Goal: Task Accomplishment & Management: Complete application form

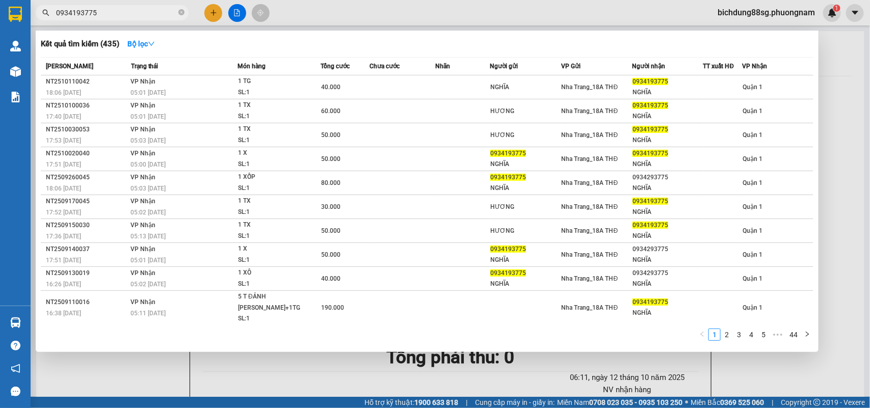
click at [148, 11] on input "0934193775" at bounding box center [116, 12] width 120 height 11
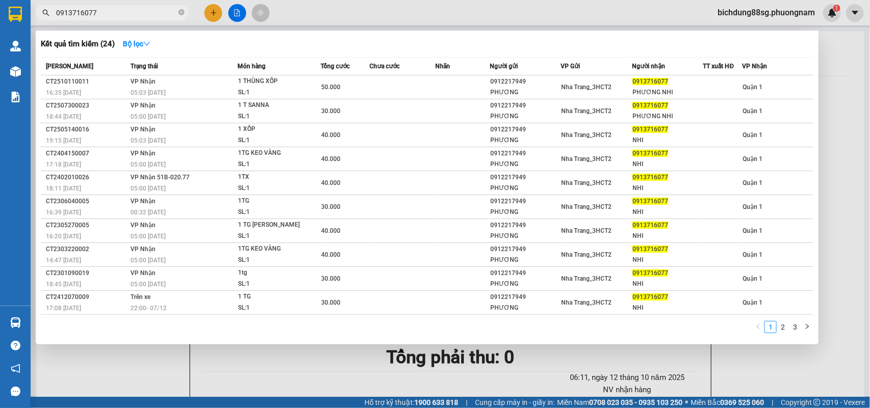
click at [148, 11] on input "0913716077" at bounding box center [116, 12] width 120 height 11
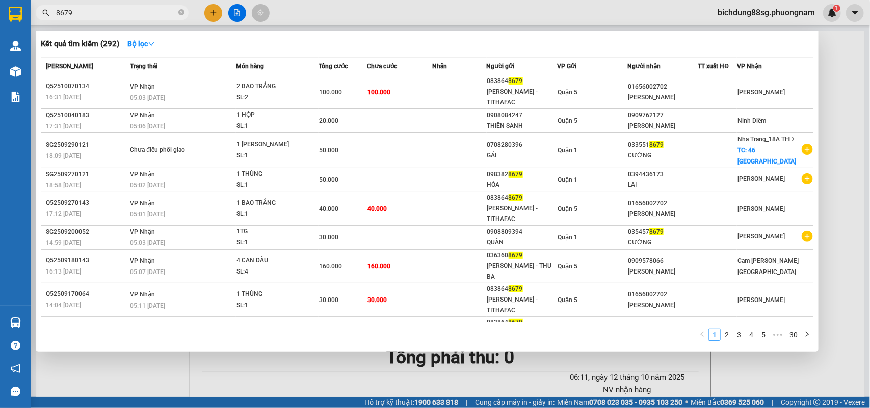
type input "8679"
click at [207, 14] on div at bounding box center [435, 204] width 870 height 408
click at [207, 14] on button at bounding box center [213, 13] width 18 height 18
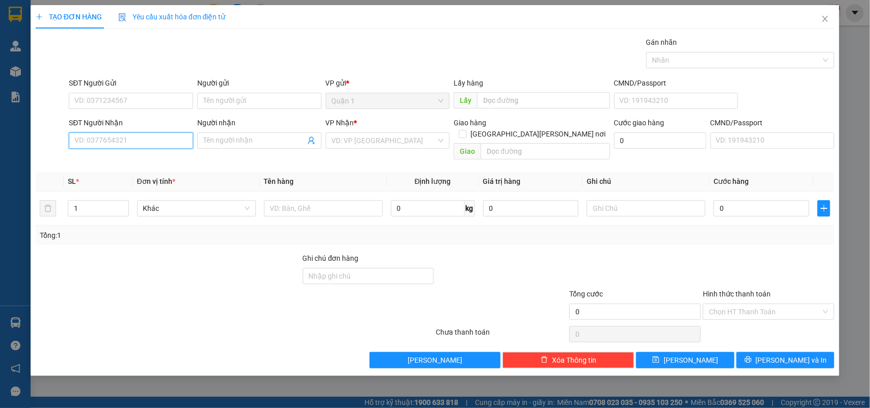
click at [116, 137] on input "SĐT Người Nhận" at bounding box center [131, 141] width 124 height 16
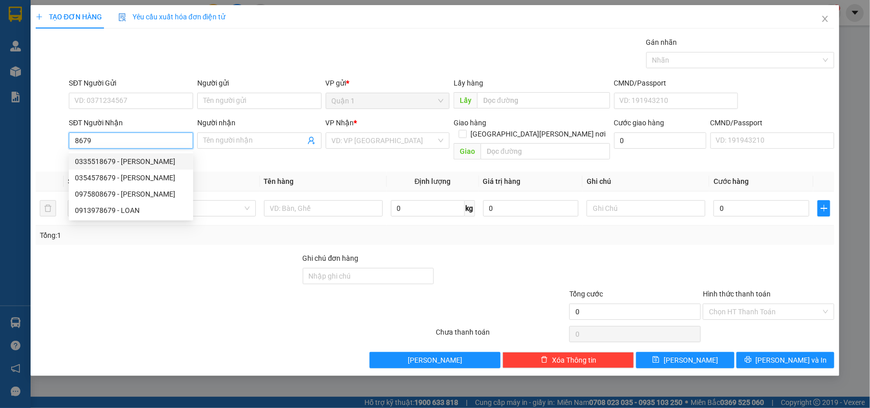
click at [128, 158] on div "0335518679 - CƯỜNG" at bounding box center [131, 161] width 112 height 11
type input "0335518679"
type input "CƯỜNG"
checkbox input "true"
type input "46 VIỆT BẮC"
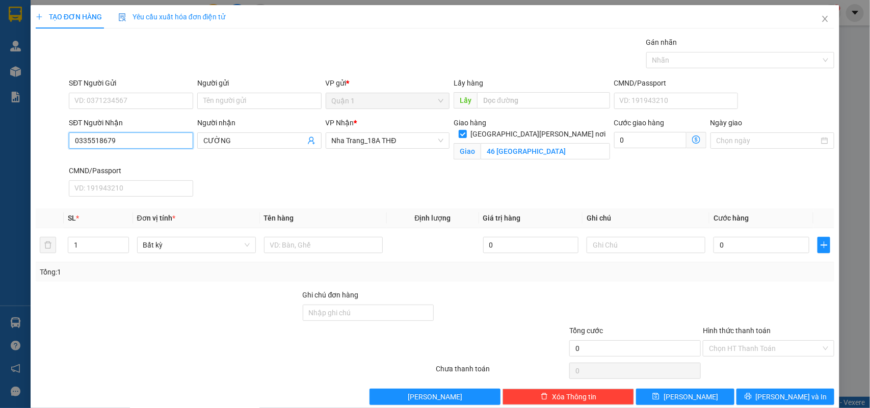
type input "0335518679"
click at [130, 113] on div "SĐT Người Gửi VD: 0371234567" at bounding box center [131, 95] width 124 height 36
click at [149, 100] on input "SĐT Người Gửi" at bounding box center [131, 101] width 124 height 16
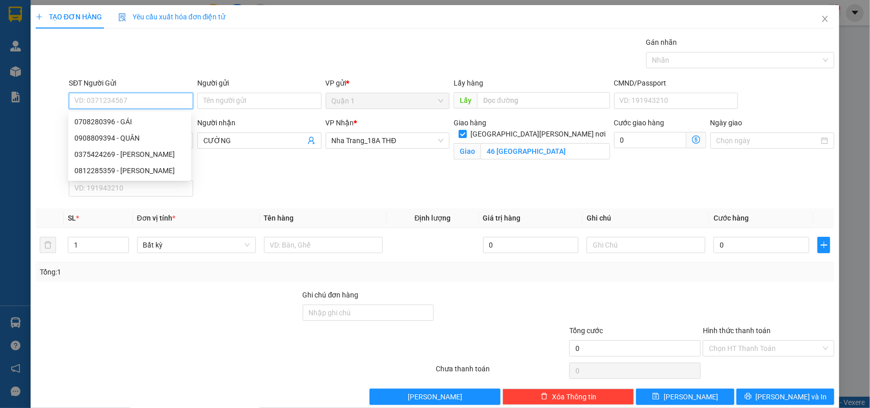
click at [144, 93] on input "SĐT Người Gửi" at bounding box center [131, 101] width 124 height 16
click at [118, 120] on div "0708280396 - GÁI" at bounding box center [129, 121] width 111 height 11
type input "0708280396"
type input "GÁI"
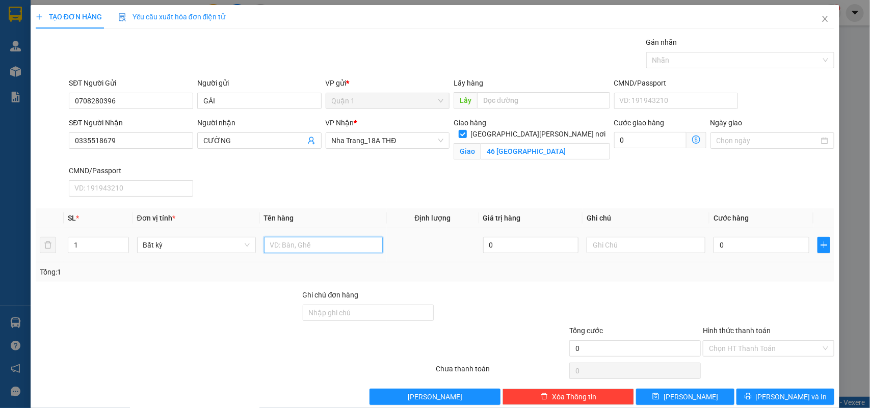
click at [309, 253] on input "text" at bounding box center [323, 245] width 119 height 16
type input "1K TÚI BÁNH"
click at [756, 248] on input "0" at bounding box center [762, 245] width 96 height 16
click at [757, 255] on div "0" at bounding box center [762, 245] width 96 height 20
click at [757, 253] on input "0" at bounding box center [762, 245] width 96 height 16
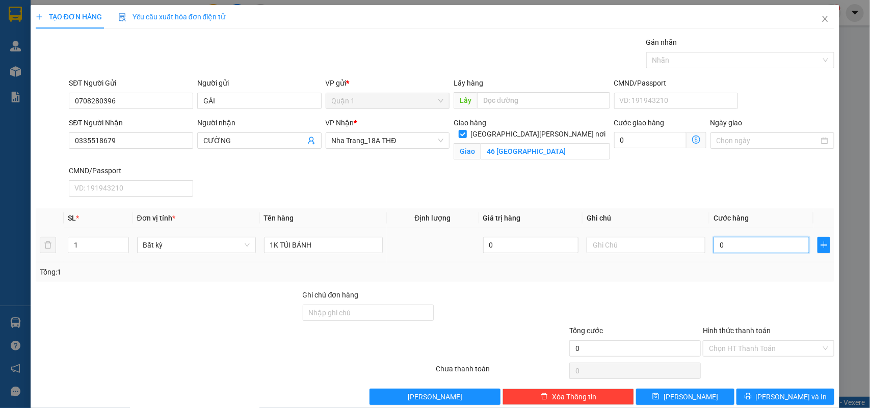
click at [757, 253] on input "0" at bounding box center [762, 245] width 96 height 16
type input "4"
type input "40"
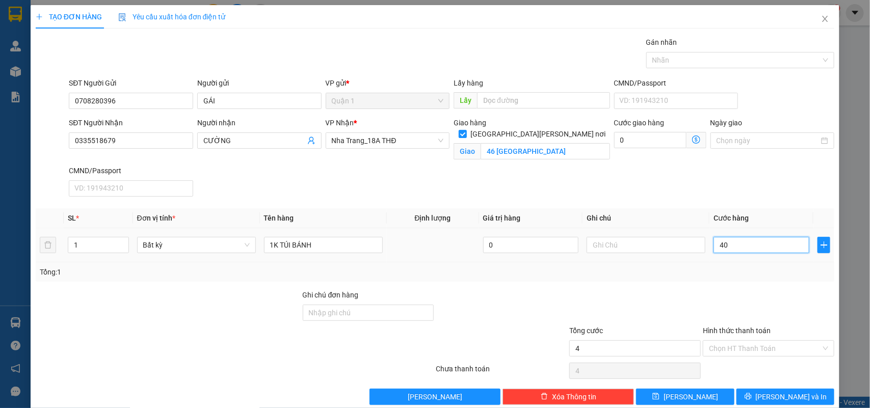
type input "40"
click at [782, 351] on input "Hình thức thanh toán" at bounding box center [765, 348] width 112 height 15
type input "40.000"
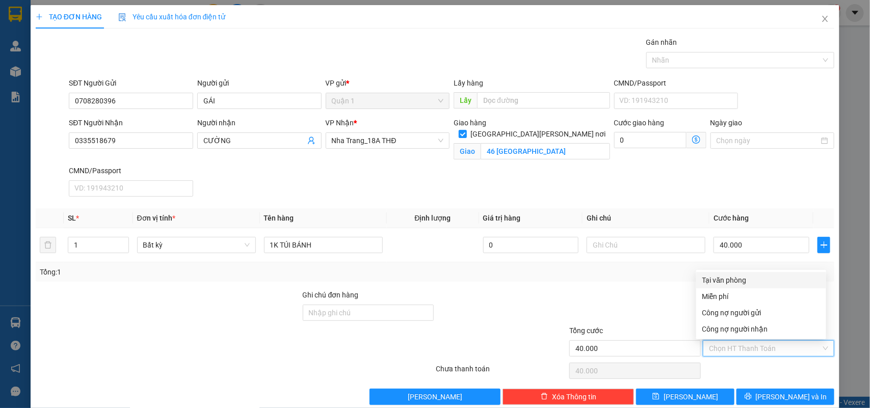
click at [729, 281] on div "Tại văn phòng" at bounding box center [761, 280] width 118 height 11
type input "0"
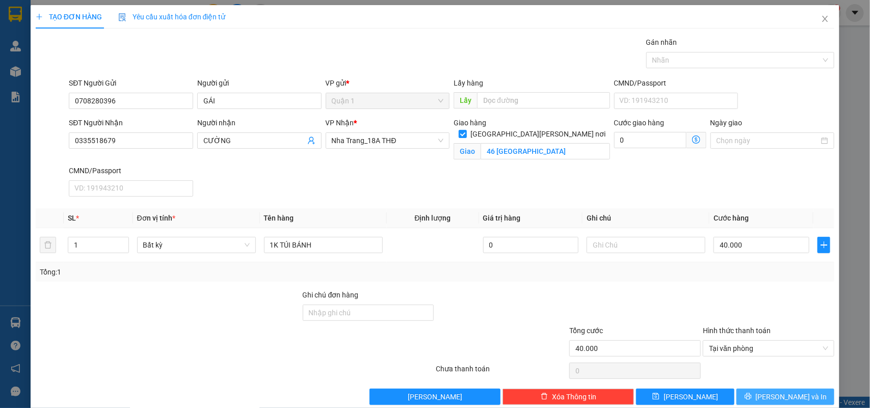
click at [784, 391] on button "Lưu và In" at bounding box center [786, 397] width 98 height 16
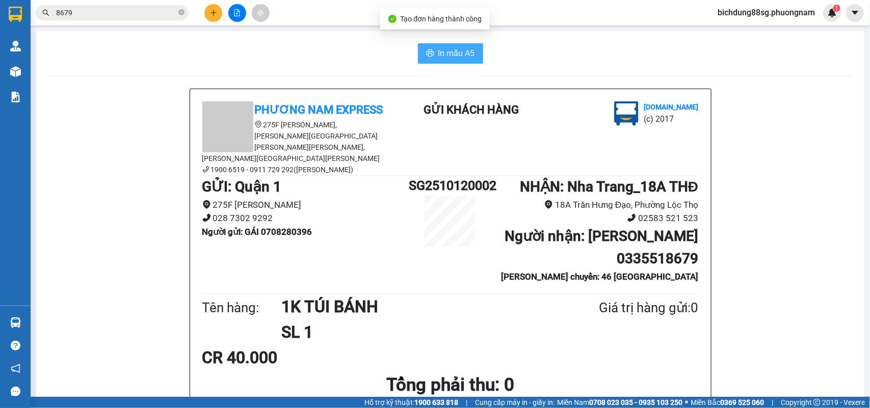
click at [455, 54] on span "In mẫu A5" at bounding box center [456, 53] width 37 height 13
click at [209, 11] on button at bounding box center [213, 13] width 18 height 18
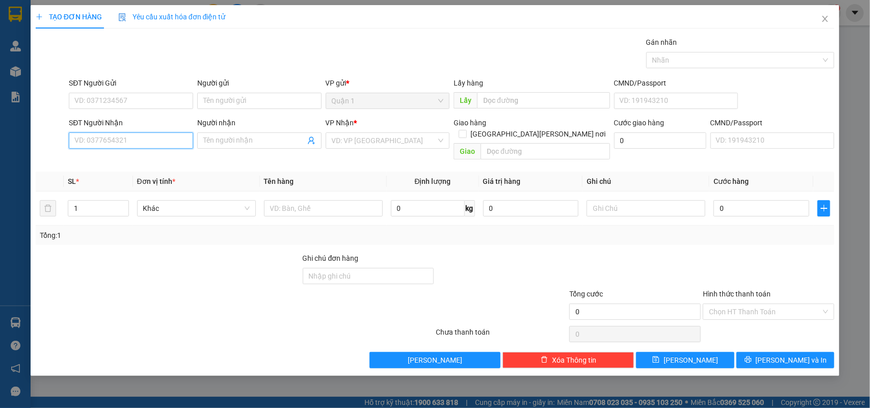
click at [133, 134] on input "SĐT Người Nhận" at bounding box center [131, 141] width 124 height 16
click at [812, 18] on span "Close" at bounding box center [825, 19] width 29 height 29
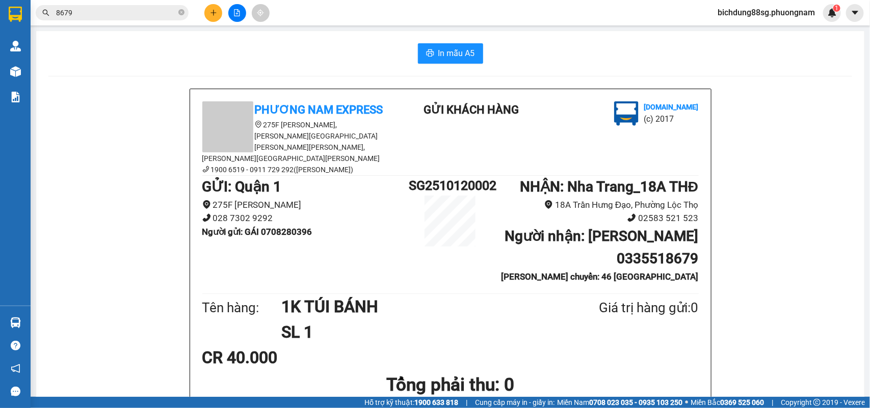
click at [98, 8] on input "8679" at bounding box center [116, 12] width 120 height 11
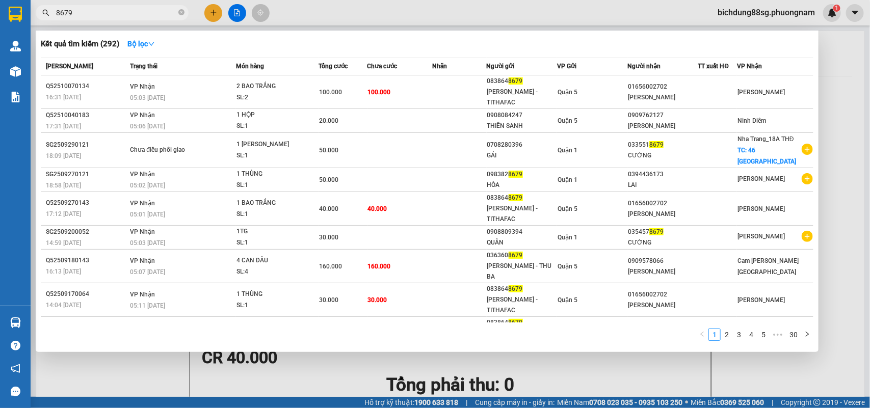
click at [98, 8] on input "8679" at bounding box center [116, 12] width 120 height 11
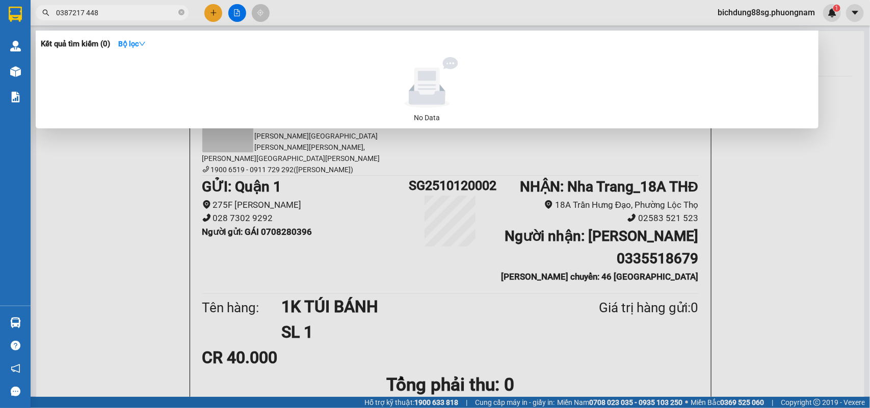
click at [128, 4] on div at bounding box center [435, 204] width 870 height 408
click at [125, 9] on input "0387217 448" at bounding box center [116, 12] width 120 height 11
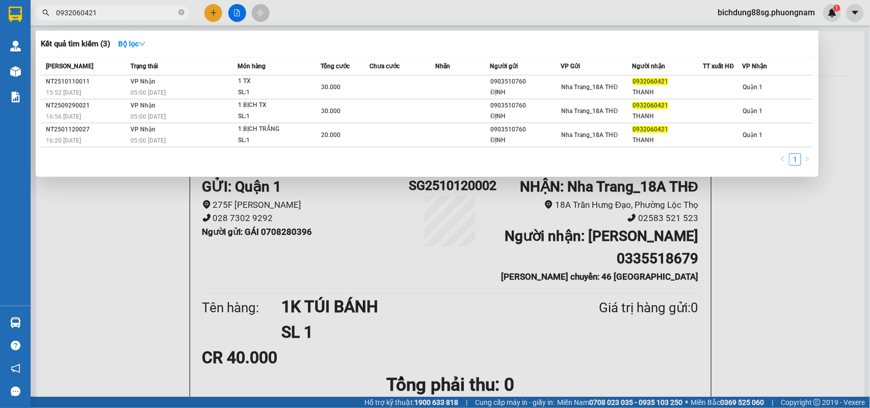
click at [128, 15] on input "0932060421" at bounding box center [116, 12] width 120 height 11
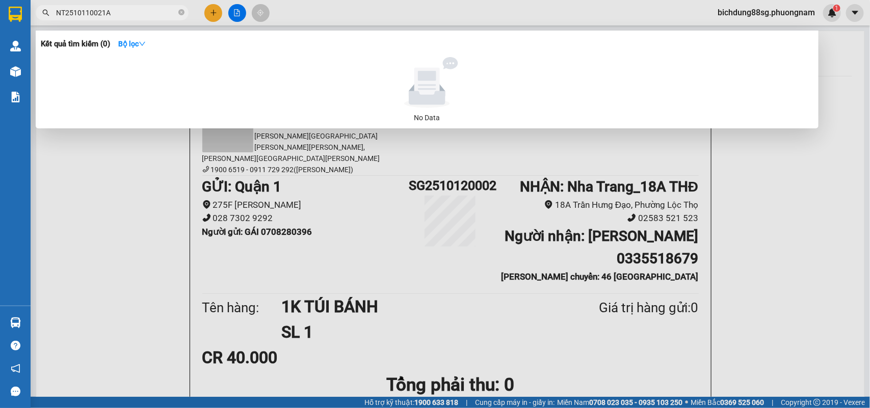
click at [140, 7] on input "NT2510110021A" at bounding box center [116, 12] width 120 height 11
click at [138, 7] on input "NT2510110021A" at bounding box center [116, 12] width 120 height 11
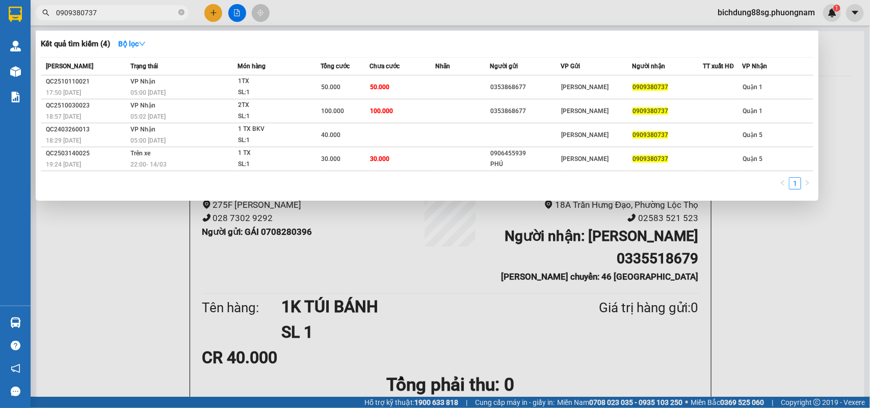
click at [138, 7] on input "0909380737" at bounding box center [116, 12] width 120 height 11
click at [138, 8] on input "0909380737" at bounding box center [116, 12] width 120 height 11
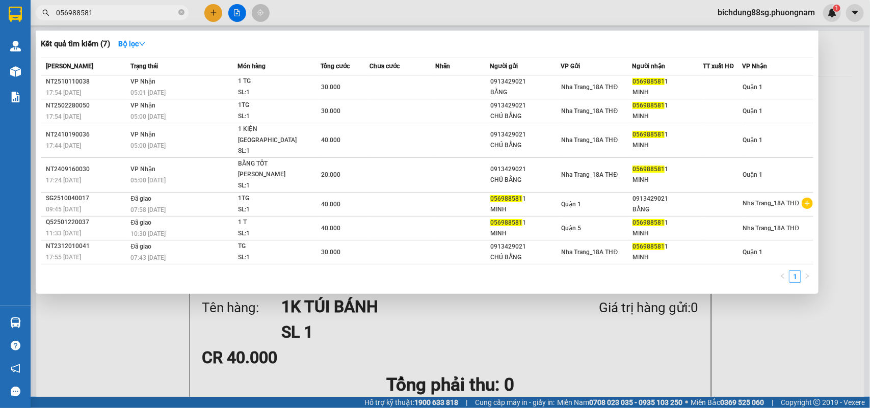
type input "0569885811"
click at [133, 11] on input "0569885811" at bounding box center [116, 12] width 120 height 11
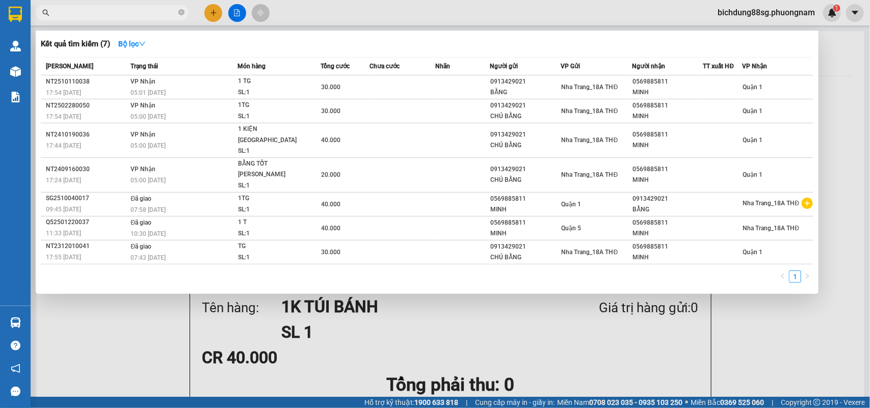
click at [618, 327] on div at bounding box center [435, 204] width 870 height 408
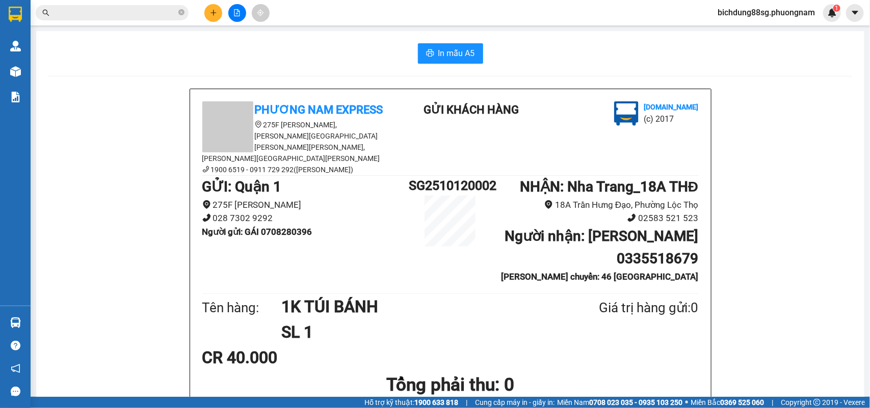
click at [133, 13] on input "text" at bounding box center [116, 12] width 120 height 11
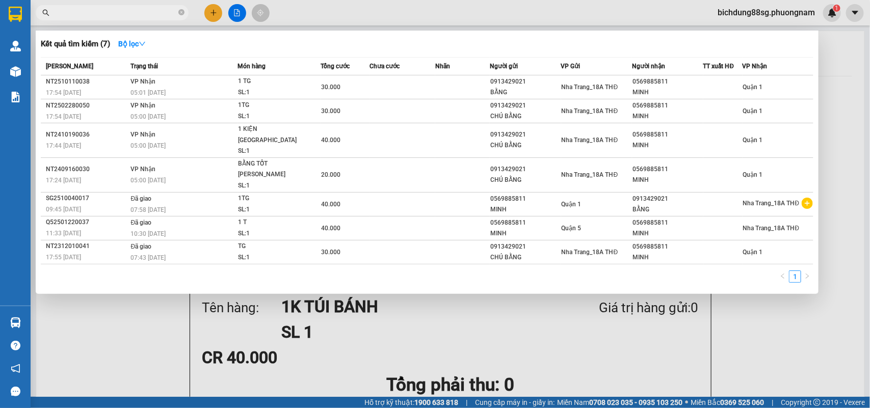
click at [133, 13] on input "text" at bounding box center [116, 12] width 120 height 11
click at [123, 13] on input "text" at bounding box center [116, 12] width 120 height 11
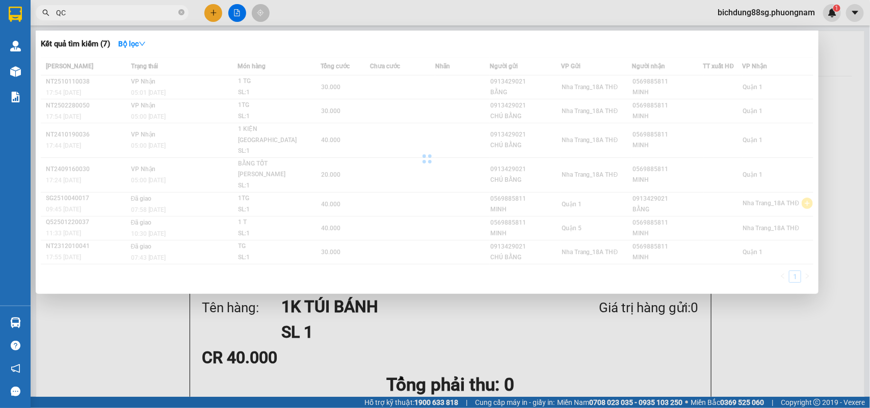
type input "Q"
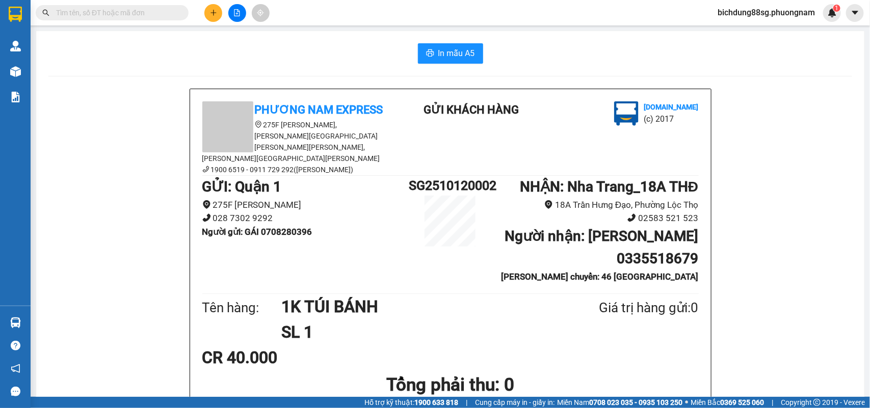
click at [156, 13] on input "text" at bounding box center [116, 12] width 120 height 11
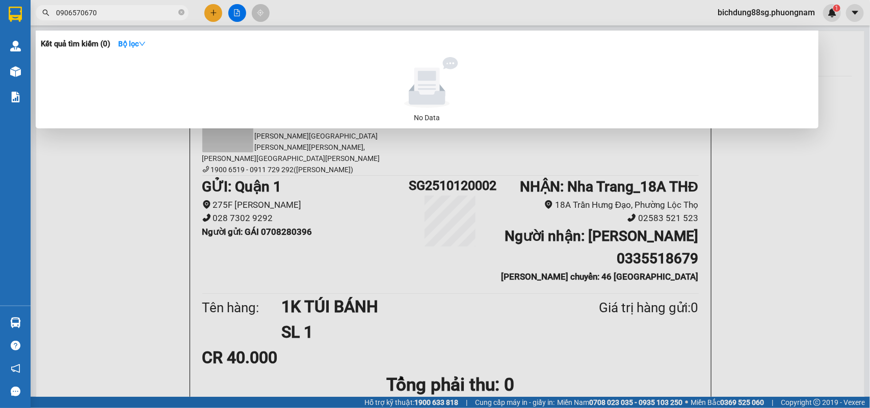
click at [125, 13] on input "0906570670" at bounding box center [116, 12] width 120 height 11
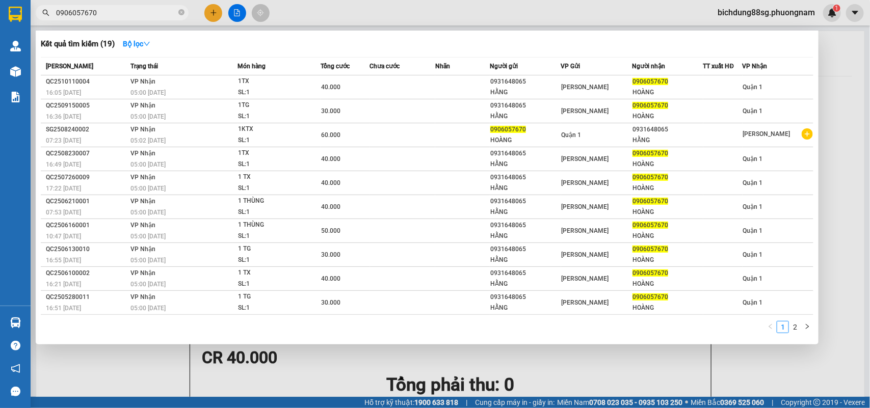
click at [113, 13] on input "0906057670" at bounding box center [116, 12] width 120 height 11
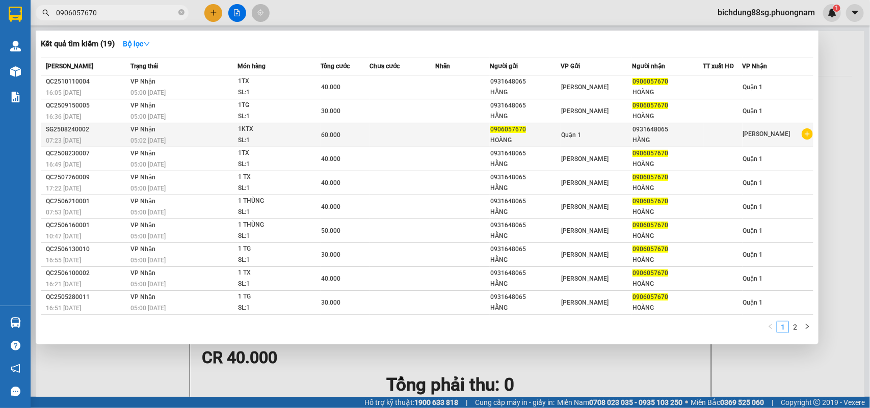
type input "0906057670"
click at [808, 133] on icon "plus-circle" at bounding box center [807, 133] width 11 height 11
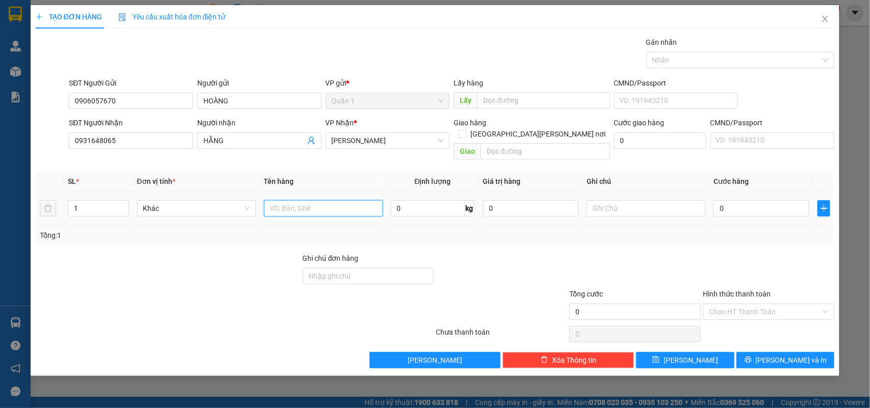
click at [306, 200] on input "text" at bounding box center [323, 208] width 119 height 16
type input "1TX"
type input "4"
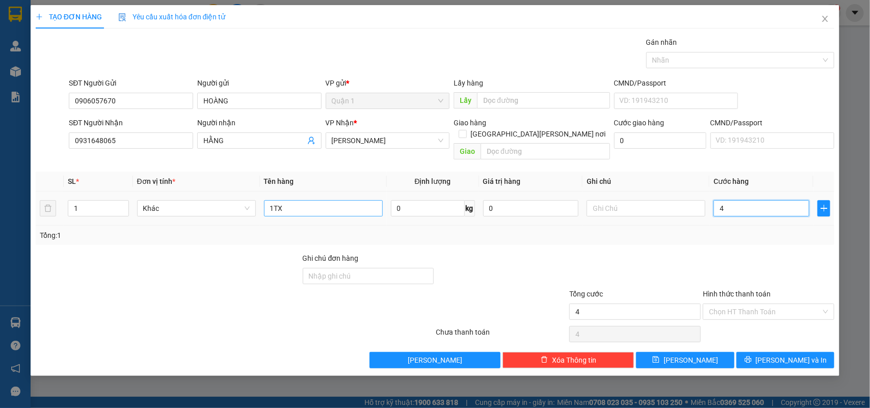
type input "40"
click at [742, 324] on div "Chọn HT Thanh Toán" at bounding box center [769, 334] width 134 height 20
type input "40.000"
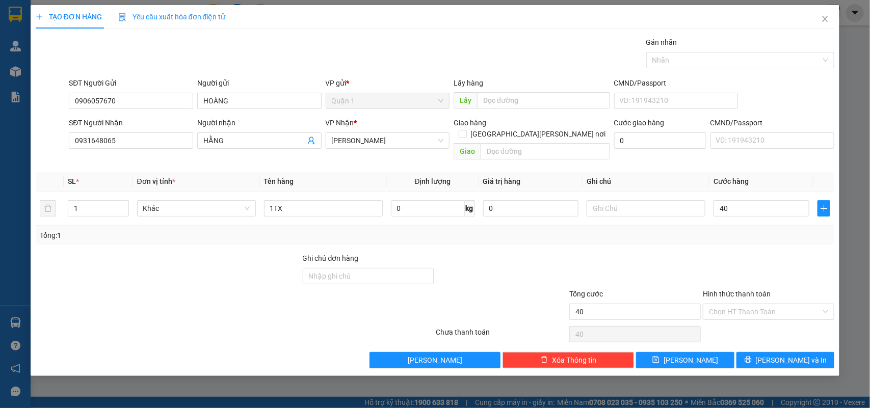
type input "40.000"
click at [738, 311] on div "Hình thức thanh toán Chọn HT Thanh Toán" at bounding box center [769, 306] width 132 height 36
click at [728, 306] on input "Hình thức thanh toán" at bounding box center [765, 311] width 112 height 15
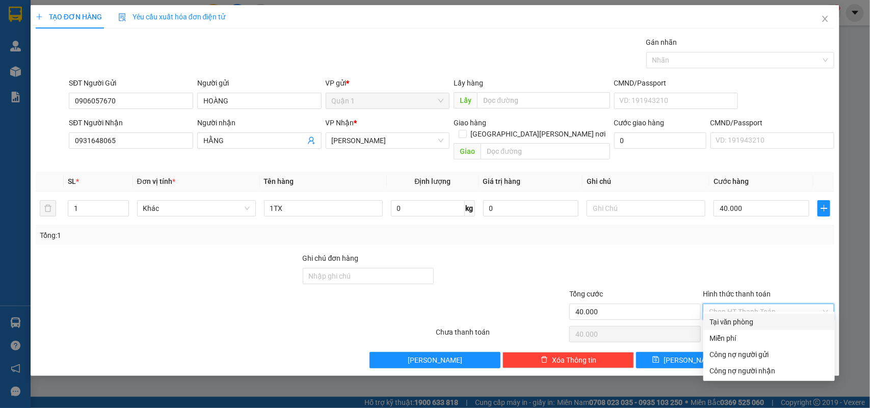
click at [733, 319] on div "Tại văn phòng" at bounding box center [769, 322] width 119 height 11
type input "0"
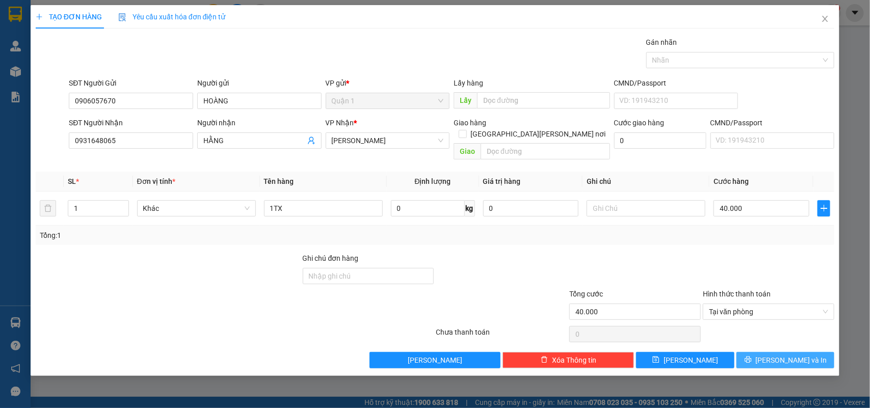
click at [789, 355] on span "Lưu và In" at bounding box center [791, 360] width 71 height 11
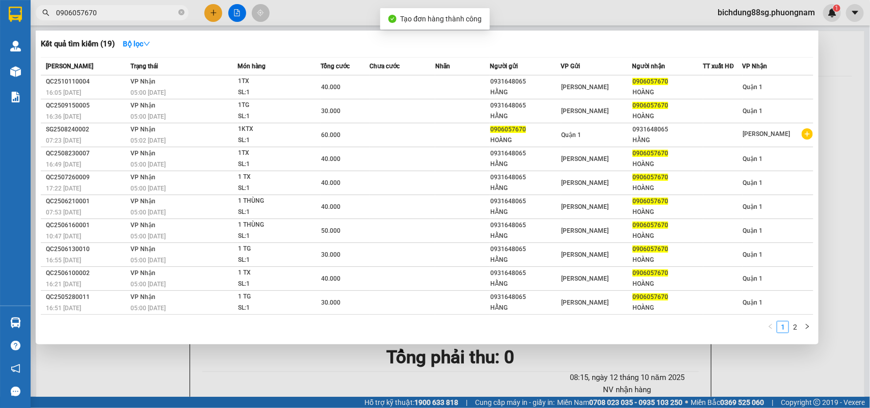
click at [837, 252] on div at bounding box center [435, 204] width 870 height 408
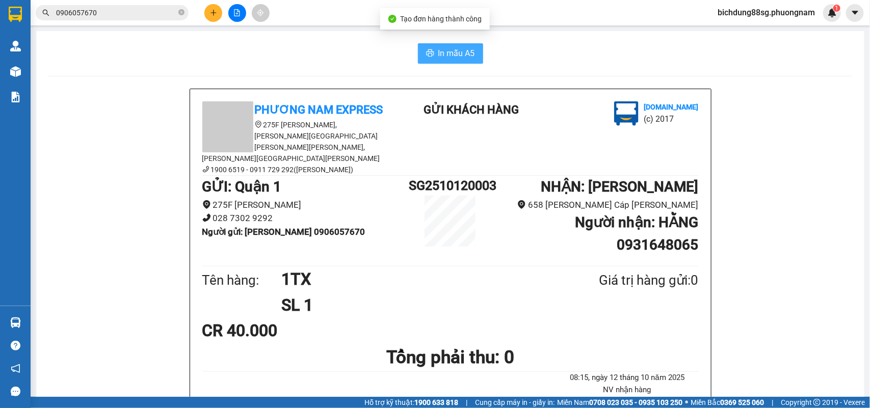
click at [449, 59] on span "In mẫu A5" at bounding box center [456, 53] width 37 height 13
click at [100, 12] on input "0906057670" at bounding box center [116, 12] width 120 height 11
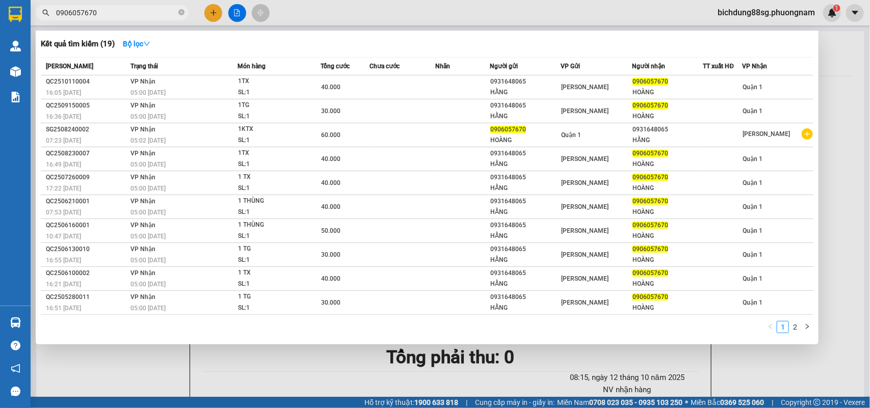
click at [100, 12] on input "0906057670" at bounding box center [116, 12] width 120 height 11
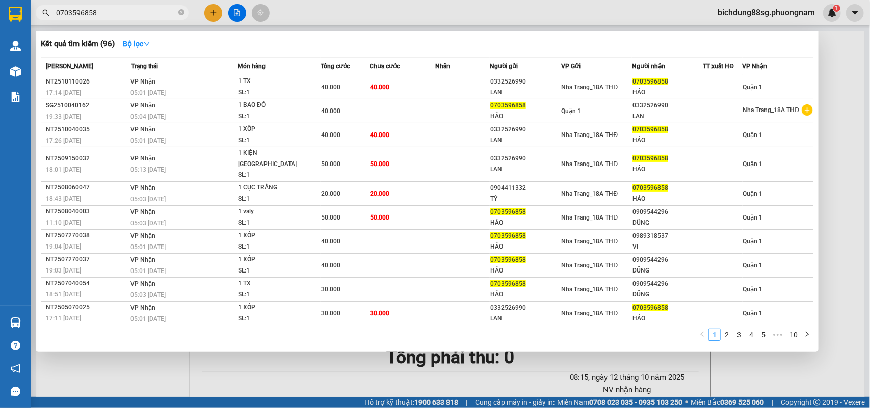
type input "0703596858"
click at [215, 18] on div at bounding box center [435, 204] width 870 height 408
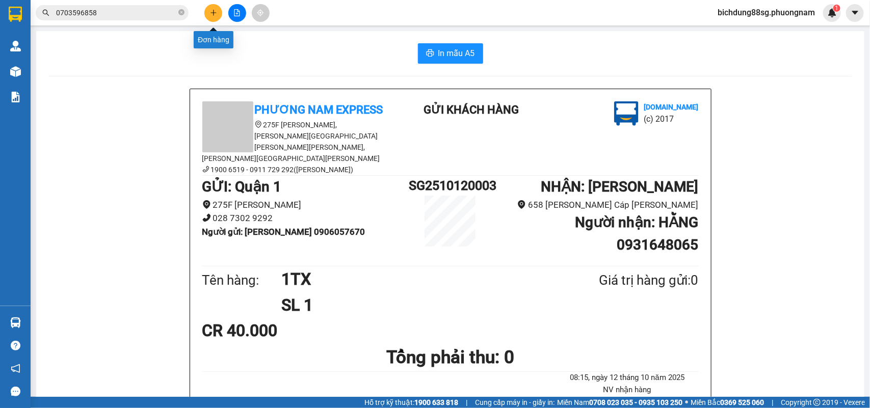
click at [214, 16] on icon "plus" at bounding box center [213, 12] width 7 height 7
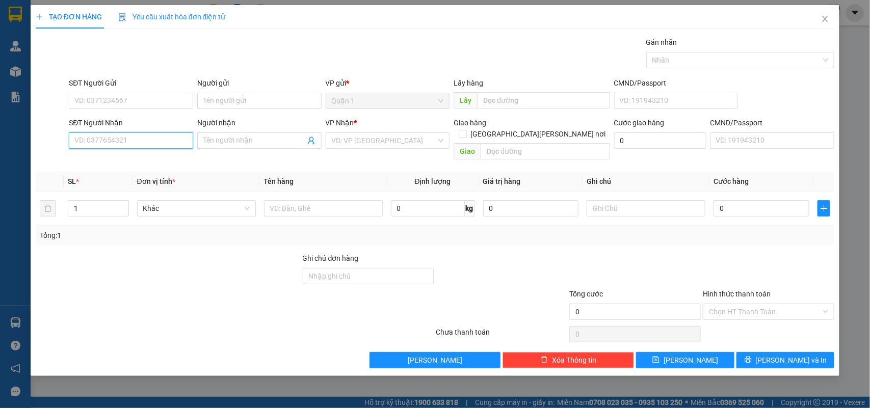
click at [113, 144] on input "SĐT Người Nhận" at bounding box center [131, 141] width 124 height 16
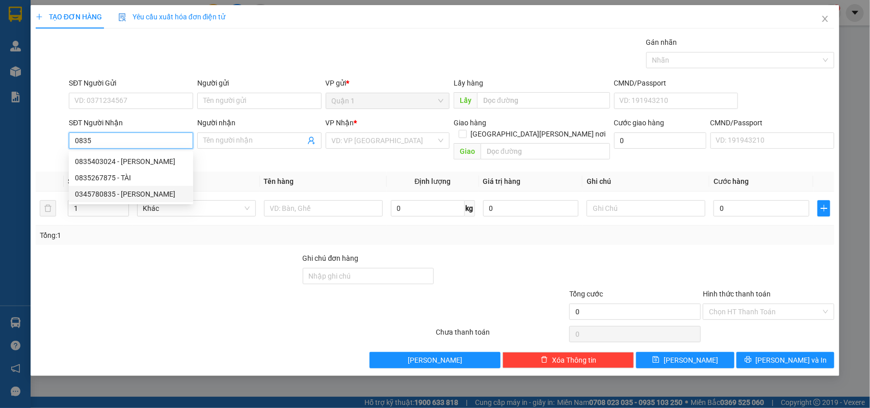
click at [134, 195] on div "0345780835 - THÚY" at bounding box center [131, 194] width 112 height 11
type input "0345780835"
type input "THÚY"
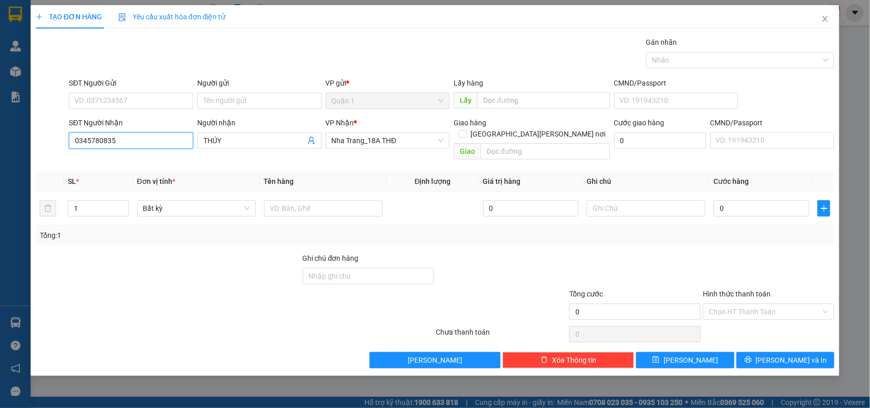
type input "0345780835"
click at [144, 111] on div "SĐT Người Gửi VD: 0371234567" at bounding box center [131, 95] width 124 height 36
click at [144, 109] on input "SĐT Người Gửi" at bounding box center [131, 101] width 124 height 16
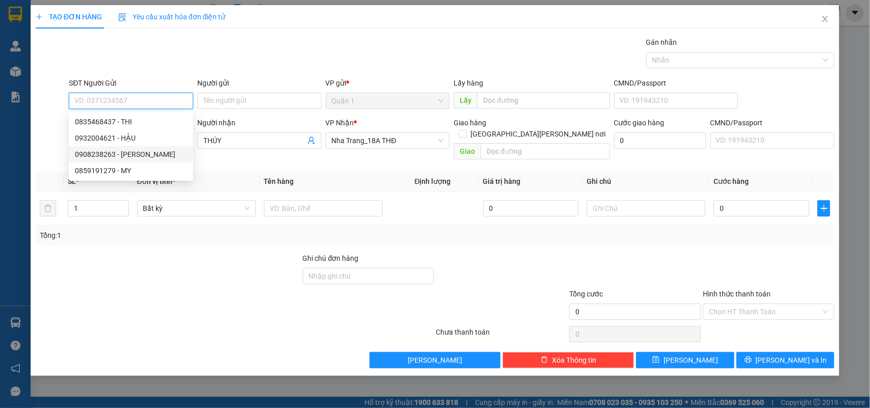
click at [130, 151] on div "0908238263 - KEN" at bounding box center [131, 154] width 112 height 11
type input "0908238263"
type input "KEN"
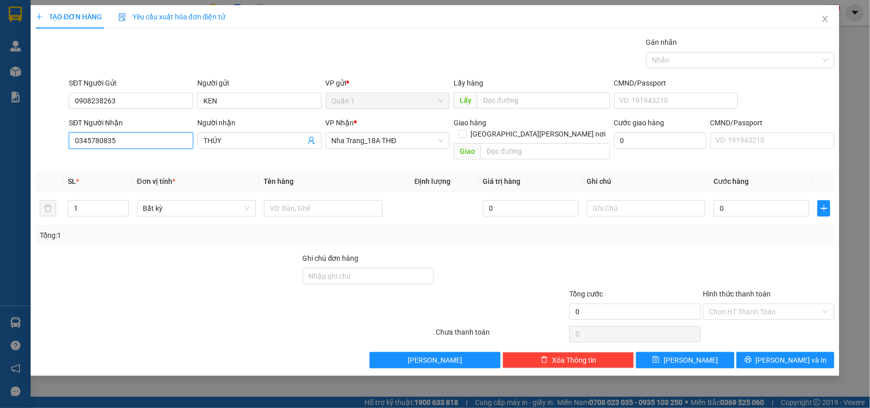
click at [141, 141] on input "0345780835" at bounding box center [131, 141] width 124 height 16
click at [310, 200] on input "text" at bounding box center [323, 208] width 119 height 16
type input "1BAO"
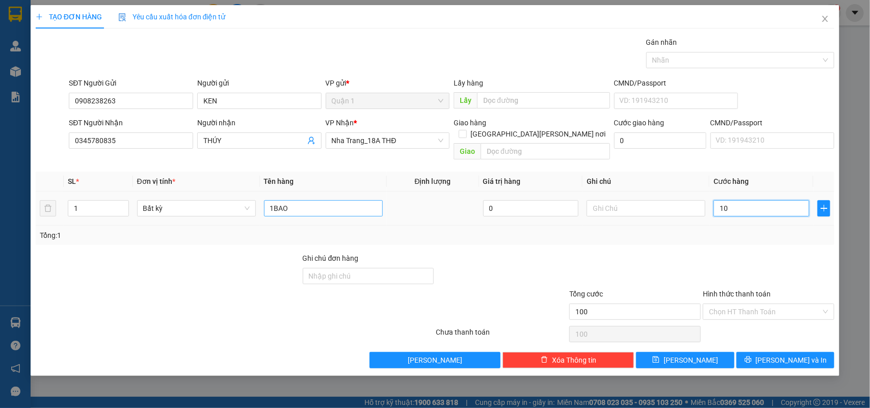
type input "100"
type input "100.000"
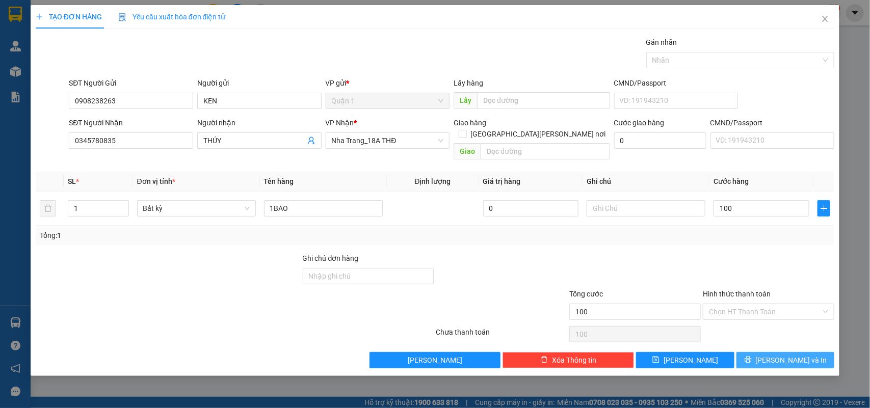
type input "100.000"
drag, startPoint x: 777, startPoint y: 352, endPoint x: 781, endPoint y: 331, distance: 21.3
click at [777, 355] on span "Lưu và In" at bounding box center [791, 360] width 71 height 11
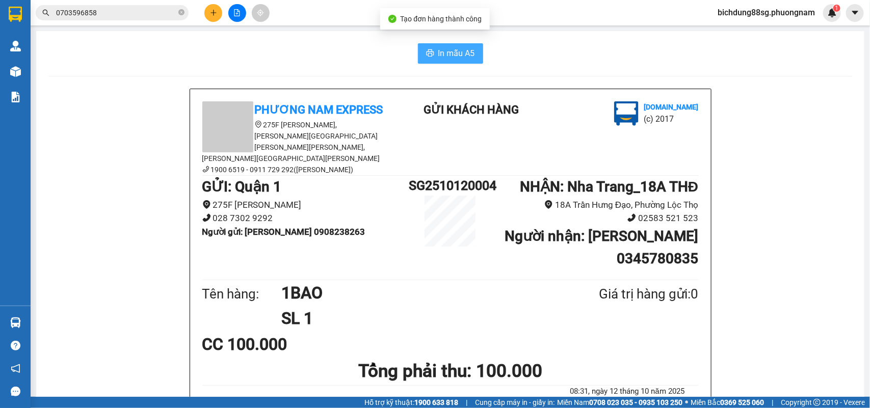
click at [457, 51] on span "In mẫu A5" at bounding box center [456, 53] width 37 height 13
drag, startPoint x: 74, startPoint y: 288, endPoint x: 110, endPoint y: 111, distance: 180.4
click at [123, 13] on input "0703596858" at bounding box center [116, 12] width 120 height 11
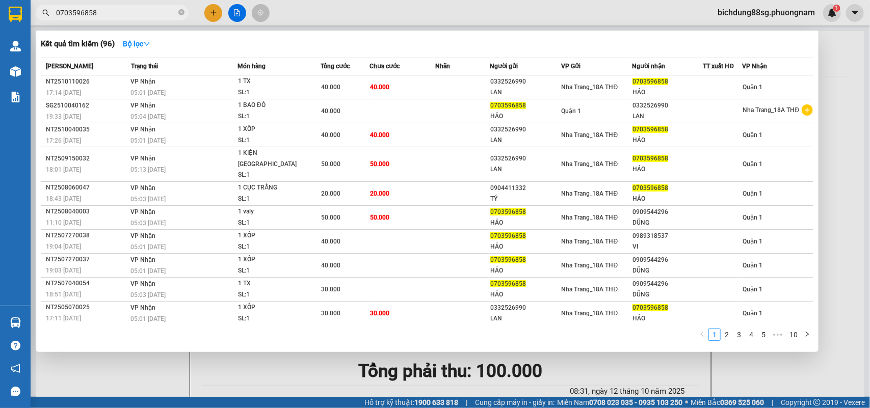
click at [123, 13] on input "0703596858" at bounding box center [116, 12] width 120 height 11
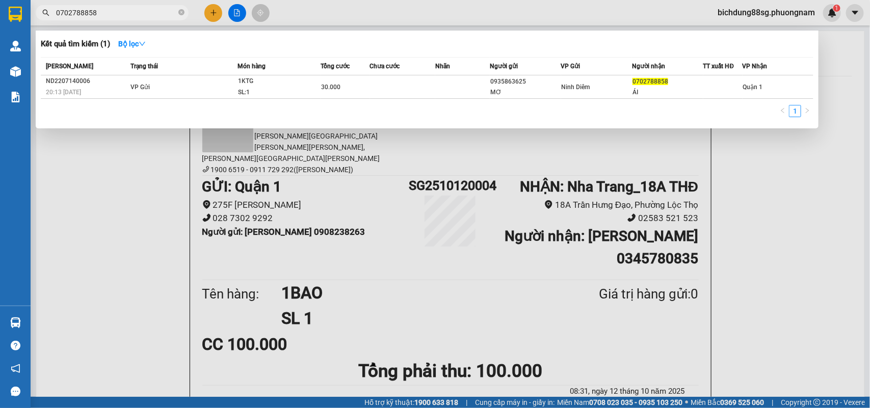
click at [112, 18] on input "0702788858" at bounding box center [116, 12] width 120 height 11
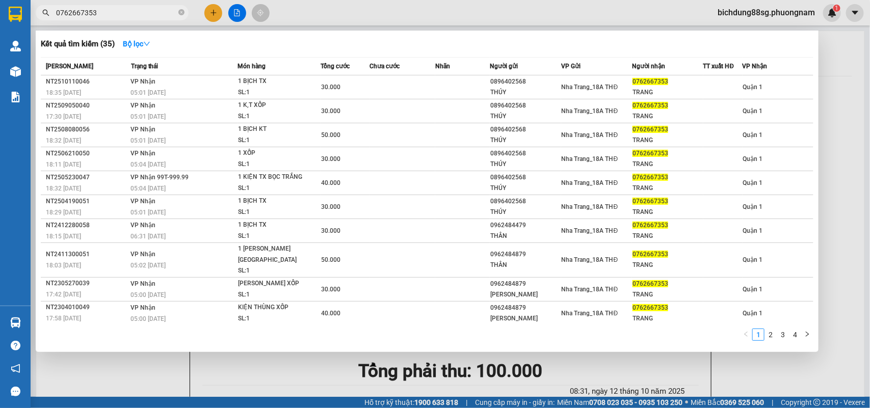
click at [121, 13] on input "0762667353" at bounding box center [116, 12] width 120 height 11
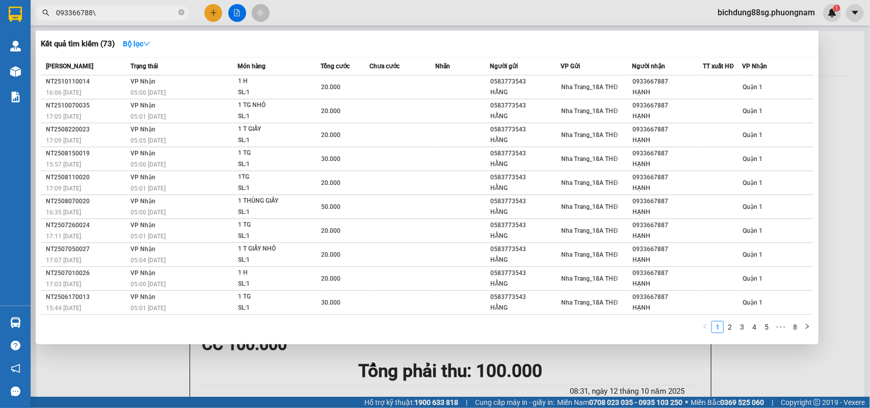
click at [115, 7] on input "093366788\" at bounding box center [116, 12] width 120 height 11
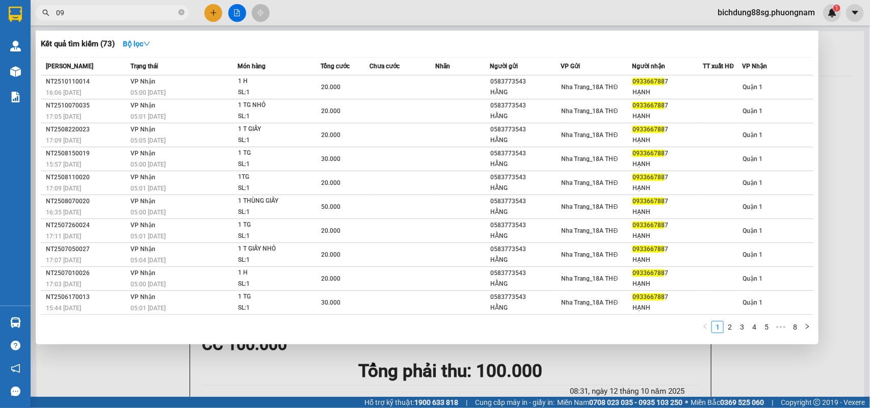
type input "0"
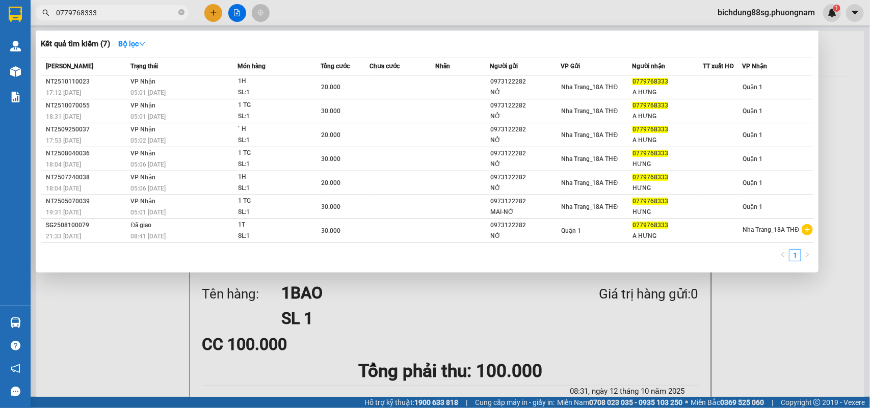
type input "077976833"
click at [113, 13] on input "077976833" at bounding box center [116, 12] width 120 height 11
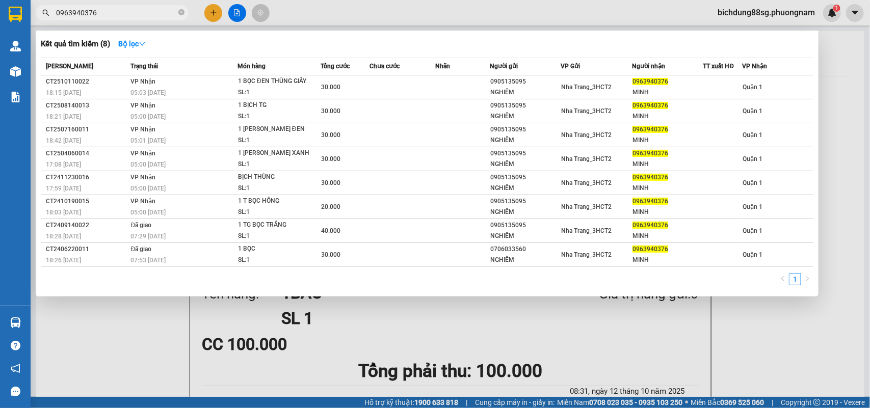
click at [123, 6] on span "0963940376" at bounding box center [112, 12] width 153 height 15
click at [122, 9] on input "0963940376" at bounding box center [116, 12] width 120 height 11
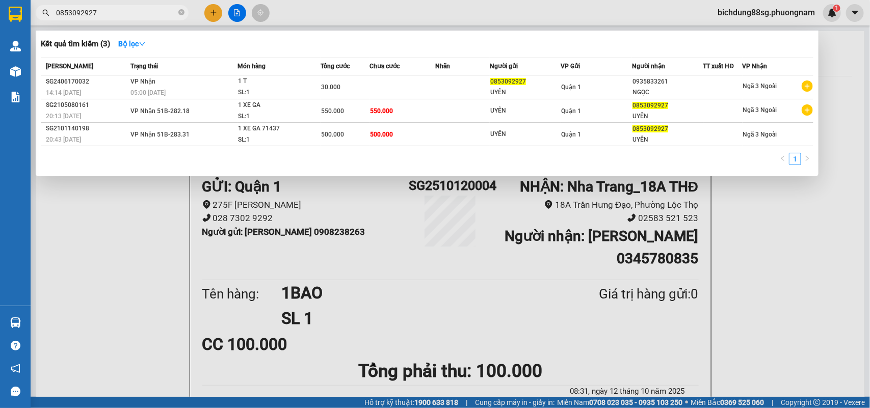
click at [108, 13] on input "0853092927" at bounding box center [116, 12] width 120 height 11
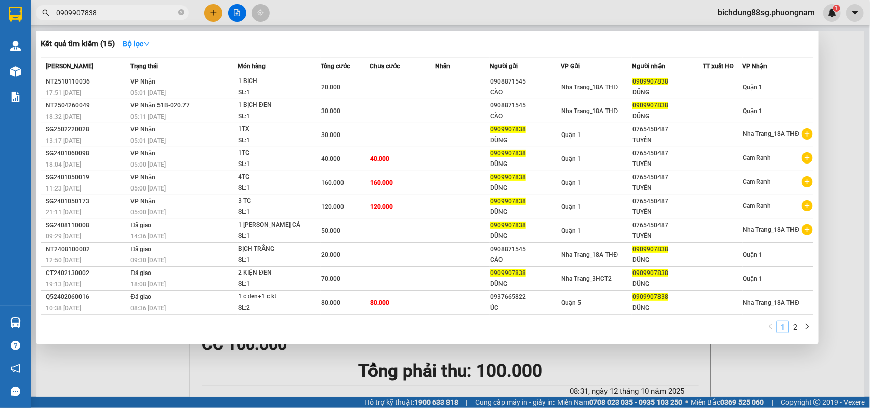
click at [123, 14] on input "0909907838" at bounding box center [116, 12] width 120 height 11
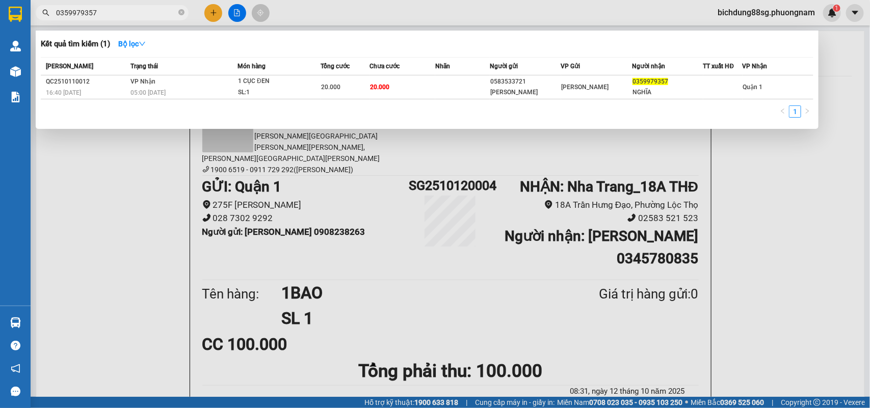
click at [147, 12] on input "0359979357" at bounding box center [116, 12] width 120 height 11
click at [141, 13] on input "QC2510110009" at bounding box center [116, 12] width 120 height 11
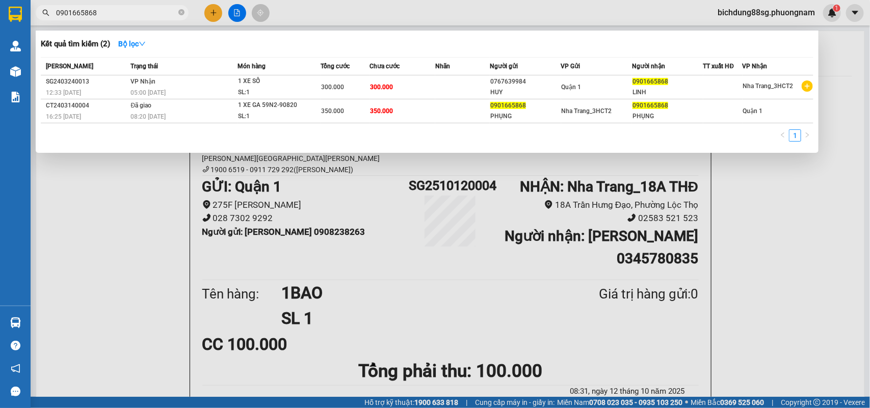
click at [119, 8] on input "0901665868" at bounding box center [116, 12] width 120 height 11
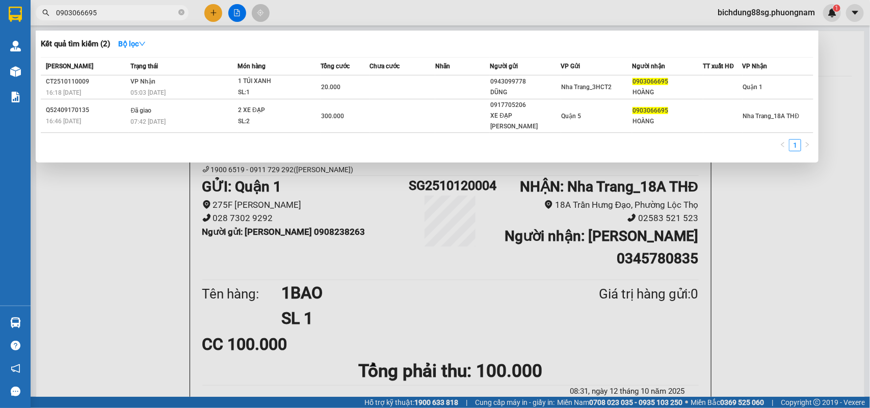
type input "0903066695"
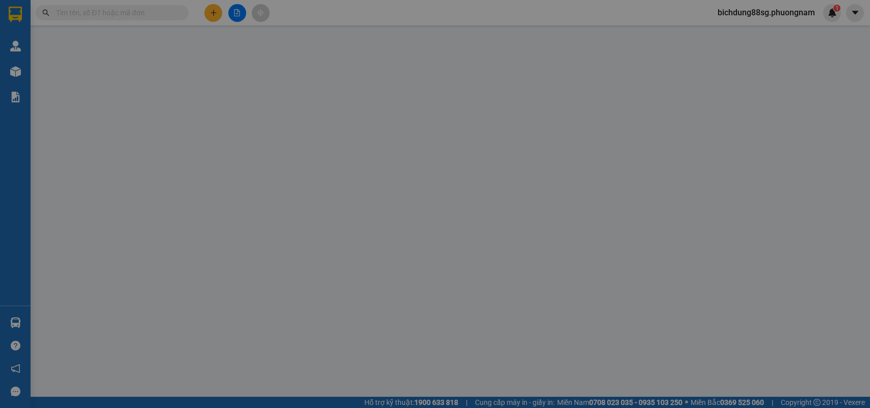
click at [105, 14] on div "TẠO ĐƠN HÀNG Yêu cầu xuất hóa đơn điện tử Transit Pickup Surcharge Ids Transit …" at bounding box center [435, 204] width 870 height 408
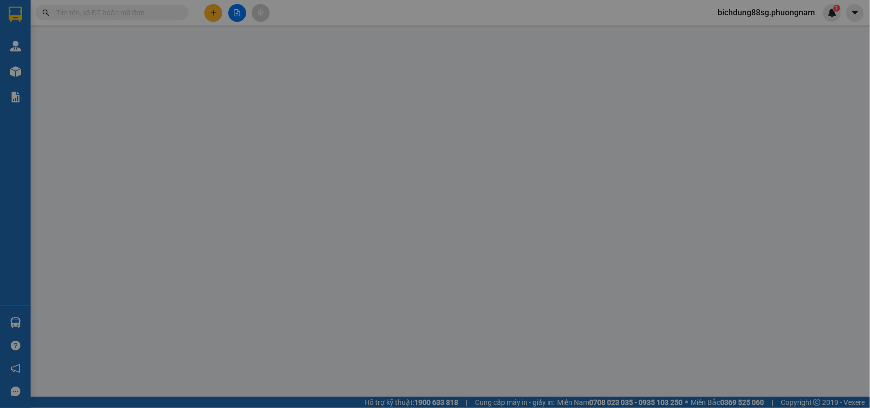
drag, startPoint x: 0, startPoint y: 0, endPoint x: 870, endPoint y: 64, distance: 871.9
click at [105, 13] on div "TẠO ĐƠN HÀNG Yêu cầu xuất hóa đơn điện tử" at bounding box center [131, 16] width 190 height 23
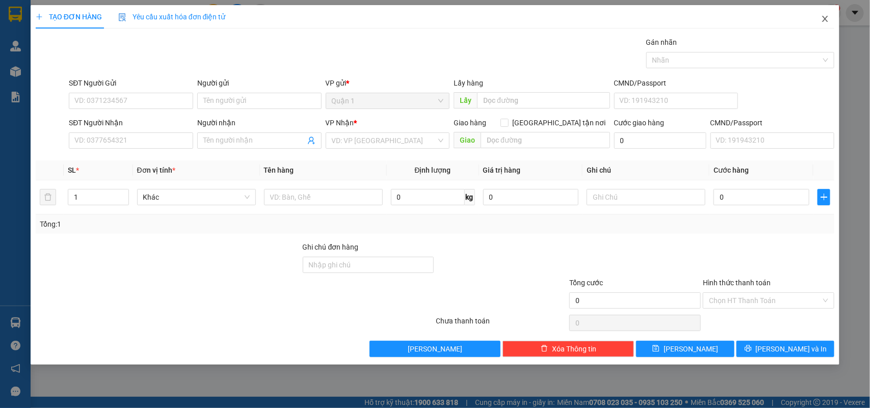
click at [826, 17] on icon "close" at bounding box center [825, 19] width 8 height 8
click at [832, 20] on span "Close" at bounding box center [825, 19] width 29 height 29
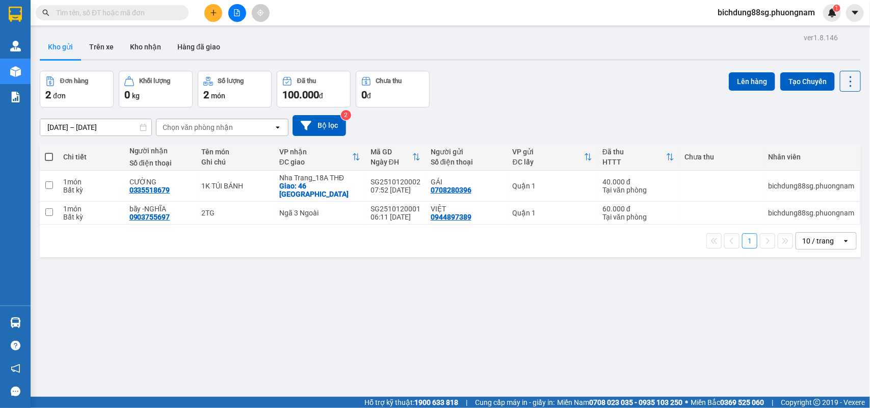
click at [102, 18] on span at bounding box center [112, 12] width 153 height 15
click at [106, 11] on input "text" at bounding box center [116, 12] width 120 height 11
paste input "0345780835"
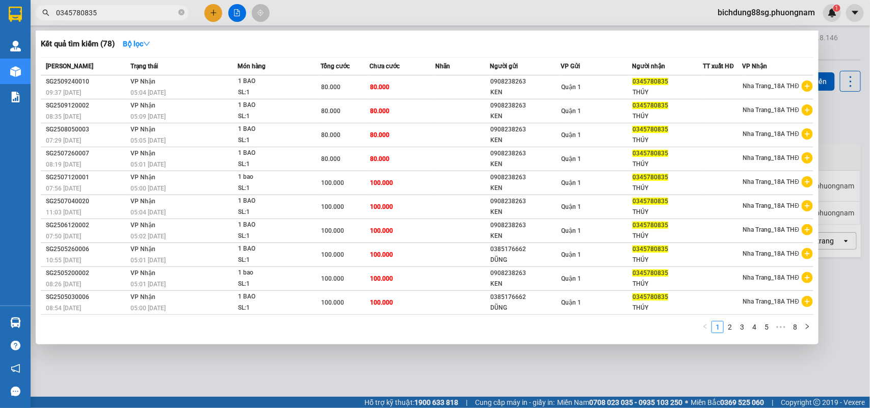
type input "0345780835"
click at [105, 14] on input "0345780835" at bounding box center [116, 12] width 120 height 11
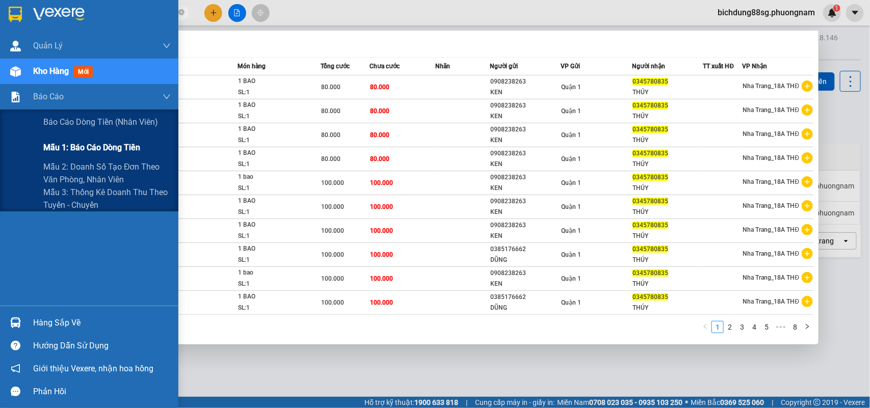
click at [86, 148] on span "Mẫu 1: Báo cáo dòng tiền" at bounding box center [91, 147] width 97 height 13
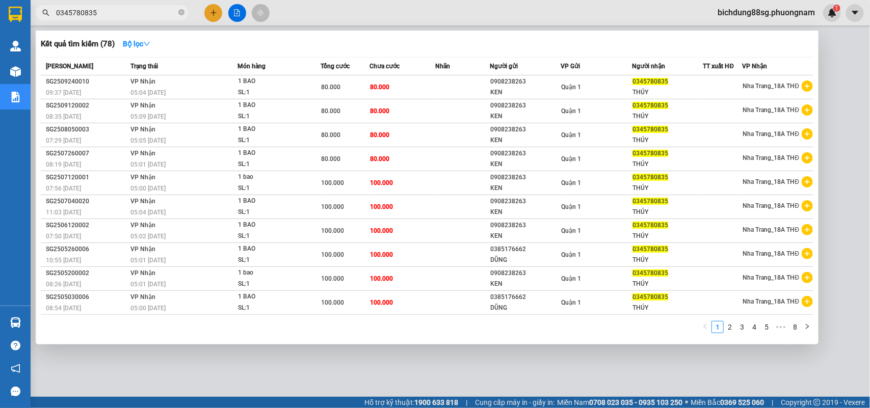
click at [339, 346] on div at bounding box center [435, 204] width 870 height 408
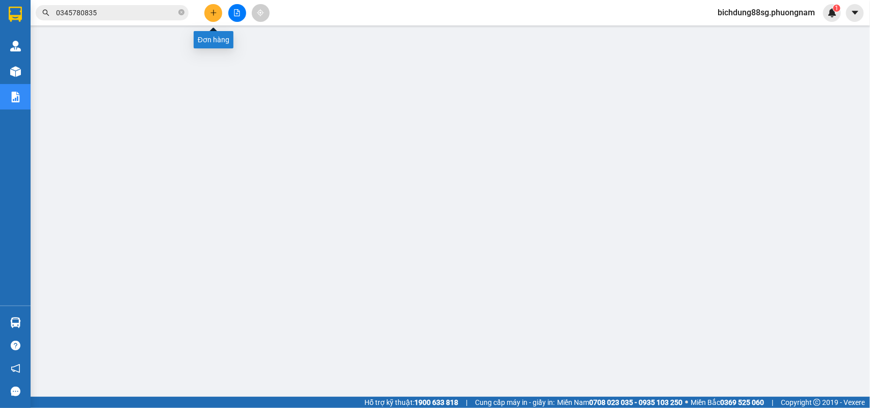
click at [211, 18] on button at bounding box center [213, 13] width 18 height 18
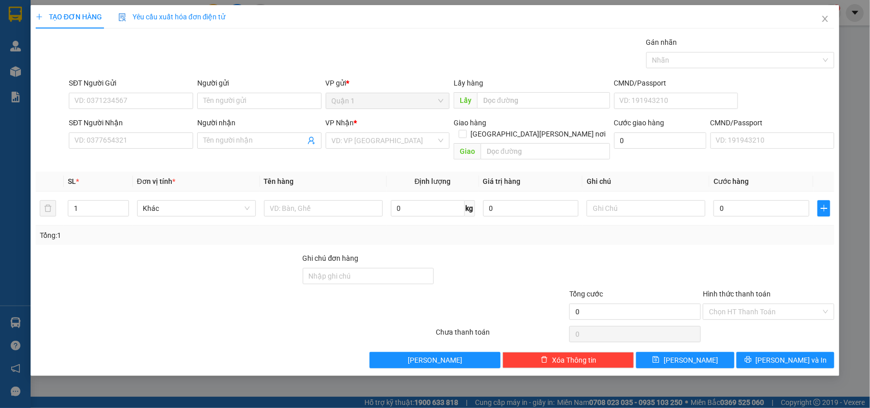
click at [139, 154] on div "Transit Pickup Surcharge Ids Transit Deliver Surcharge Ids Transit Deliver Surc…" at bounding box center [435, 203] width 799 height 332
click at [145, 134] on input "SĐT Người Nhận" at bounding box center [131, 141] width 124 height 16
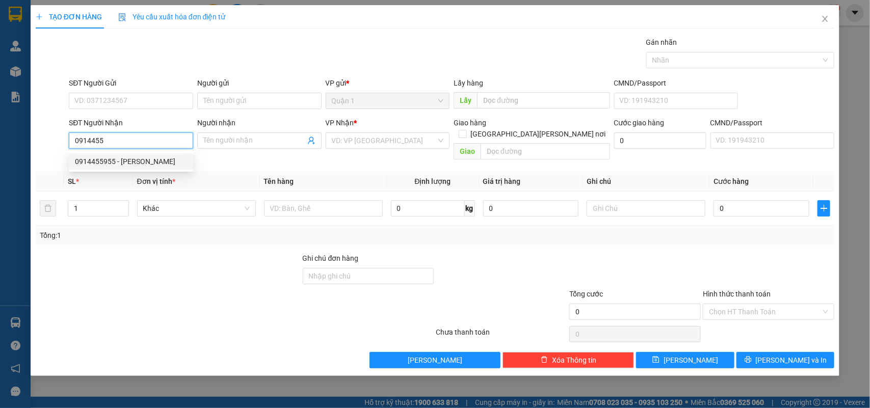
click at [116, 166] on div "0914455955 - LỆ SEN" at bounding box center [131, 161] width 112 height 11
type input "0914455955"
type input "LỆ SEN"
type input "0914455955"
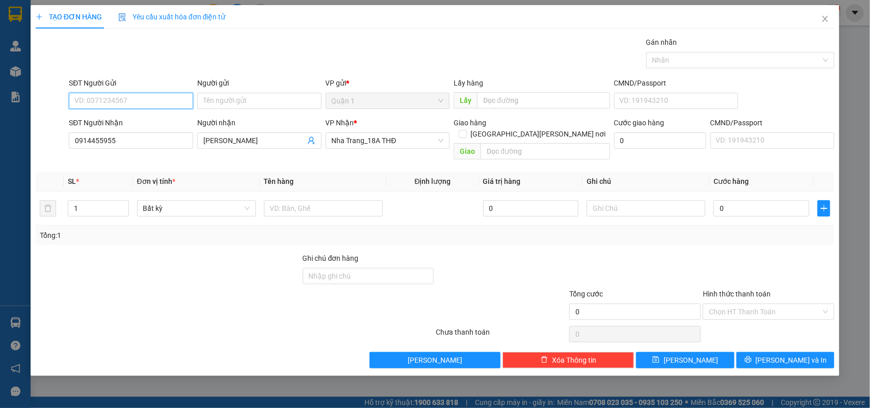
click at [151, 93] on input "SĐT Người Gửi" at bounding box center [131, 101] width 124 height 16
type input "0767424199"
click at [210, 102] on input "Người gửi" at bounding box center [259, 101] width 124 height 16
click at [252, 102] on input "NHAAJ" at bounding box center [259, 101] width 124 height 16
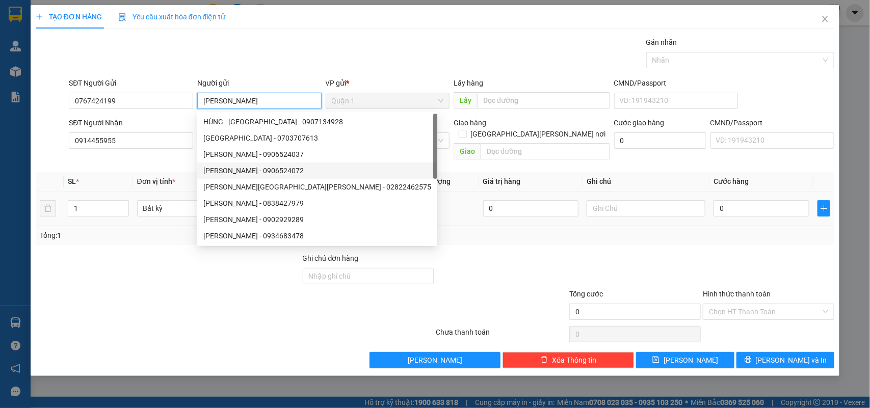
type input "NHẬT MINH"
click at [371, 200] on input "text" at bounding box center [323, 208] width 119 height 16
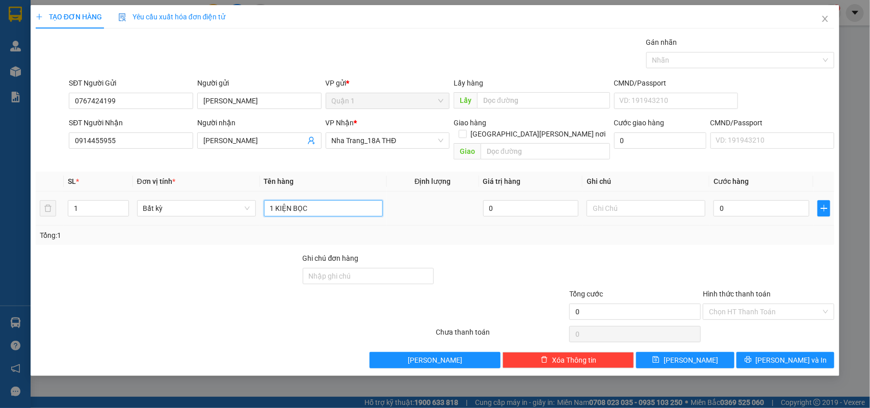
type input "1 KIỆN BỌC"
type input "1"
type input "15"
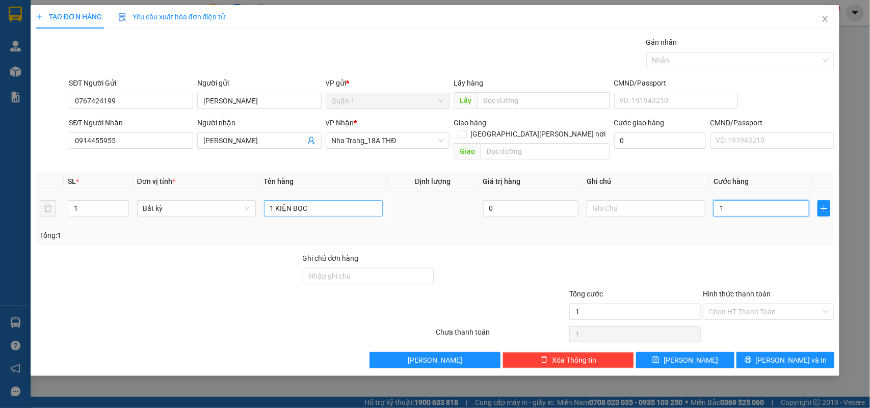
type input "15"
type input "150"
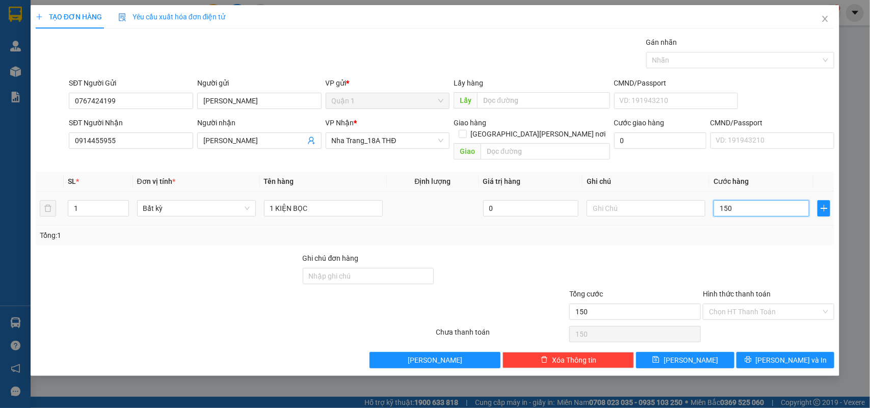
type input "15"
type input "1"
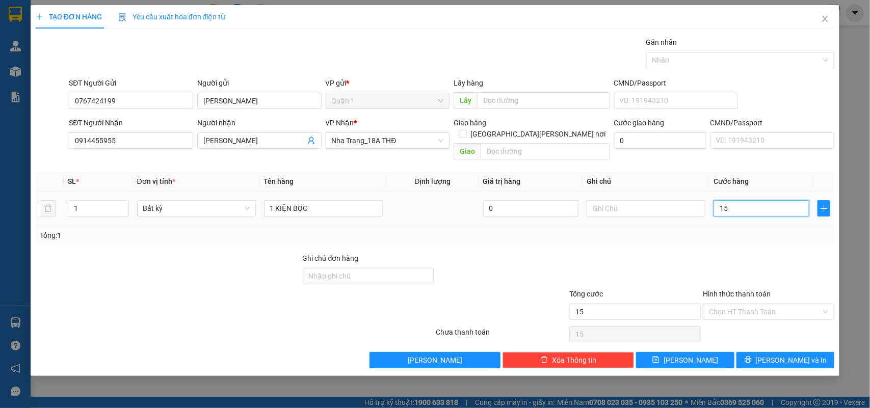
type input "1"
type input "13"
type input "130"
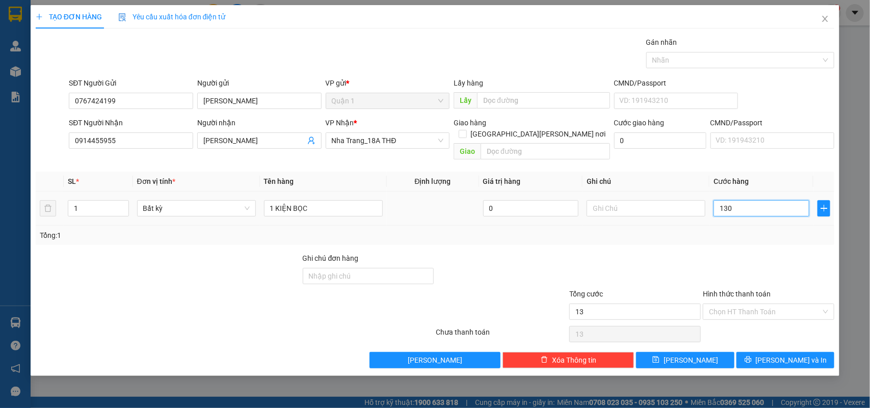
type input "130"
type input "130.000"
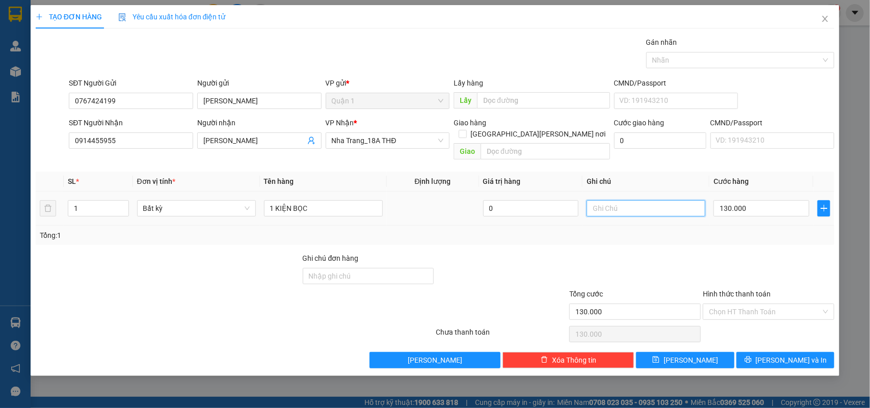
click at [648, 200] on input "text" at bounding box center [646, 208] width 119 height 16
type input "D"
type input "ĐẢM BẢO"
click at [785, 305] on input "Hình thức thanh toán" at bounding box center [765, 311] width 112 height 15
click at [750, 200] on input "130.000" at bounding box center [762, 208] width 96 height 16
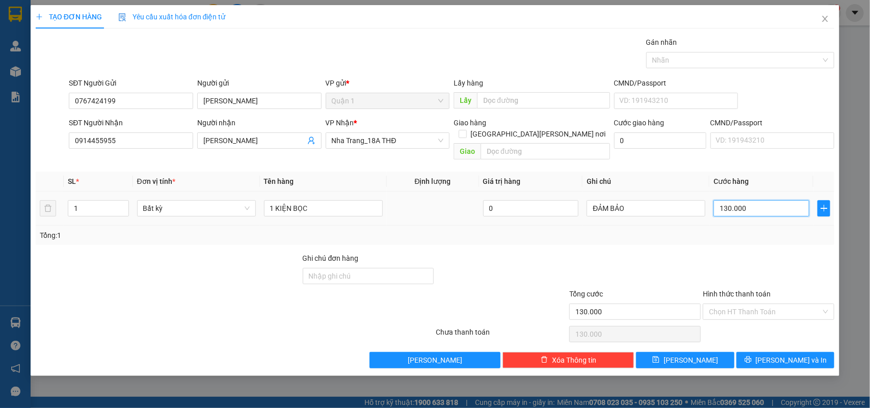
click at [750, 200] on input "130.000" at bounding box center [762, 208] width 96 height 16
type input "1"
type input "10"
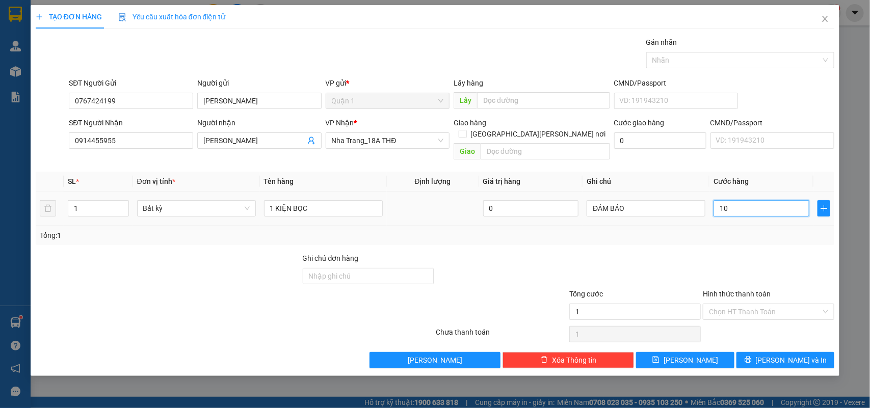
type input "10"
type input "100"
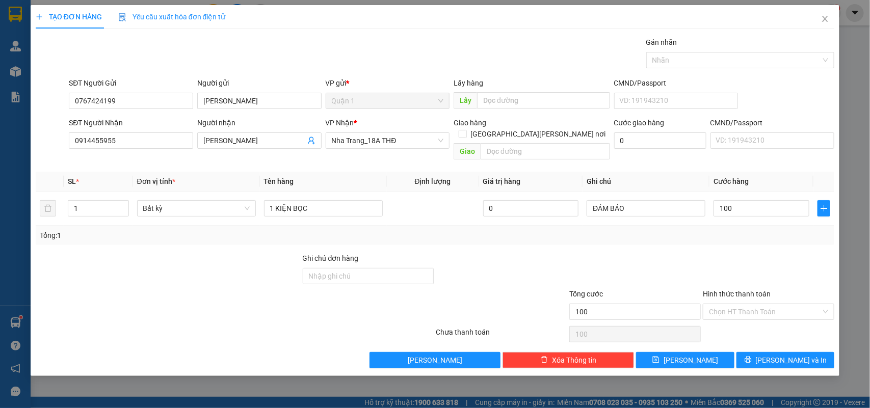
click at [743, 290] on label "Hình thức thanh toán" at bounding box center [737, 294] width 68 height 8
click at [743, 304] on input "Hình thức thanh toán" at bounding box center [765, 311] width 112 height 15
type input "100.000"
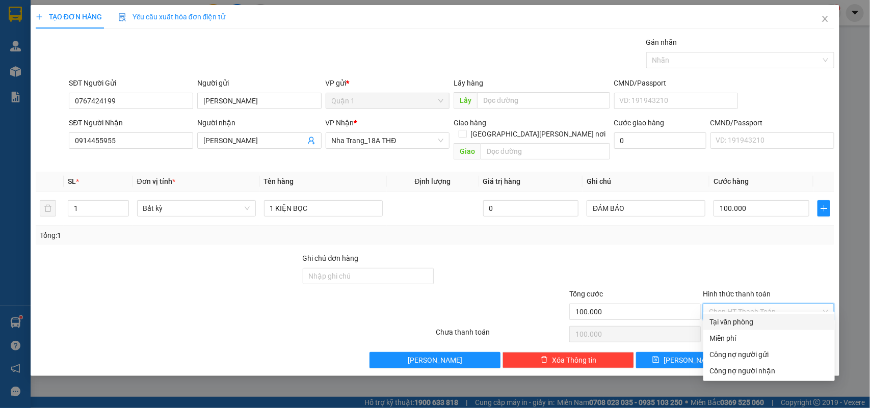
click at [743, 304] on input "Hình thức thanh toán" at bounding box center [765, 311] width 112 height 15
click at [733, 315] on div "Tại văn phòng" at bounding box center [769, 322] width 132 height 16
type input "0"
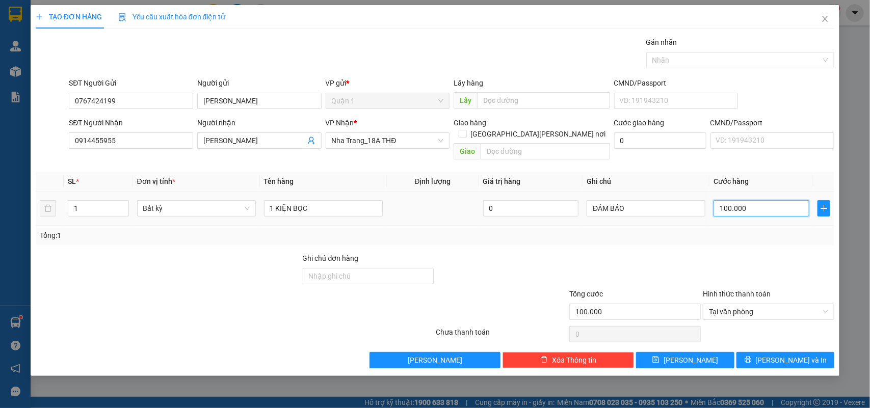
click at [773, 200] on input "100.000" at bounding box center [762, 208] width 96 height 16
type input "1"
type input "10"
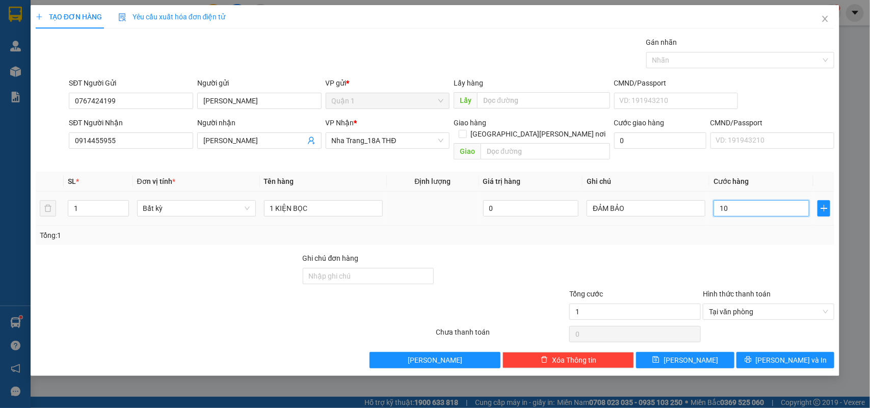
type input "10"
type input "100"
type input "100.000"
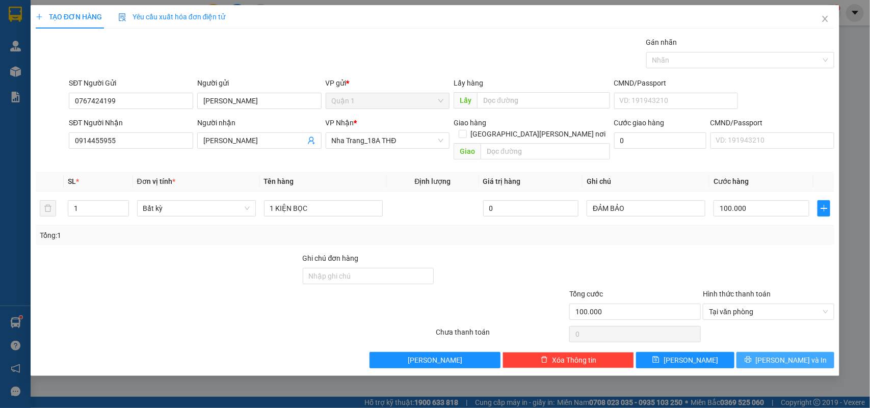
click at [785, 352] on button "[PERSON_NAME] và In" at bounding box center [786, 360] width 98 height 16
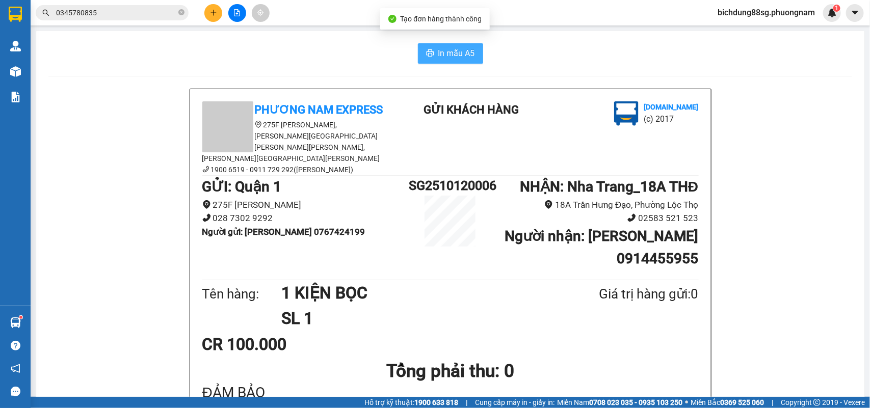
click at [443, 61] on button "In mẫu A5" at bounding box center [450, 53] width 65 height 20
click at [215, 13] on icon "plus" at bounding box center [213, 12] width 7 height 7
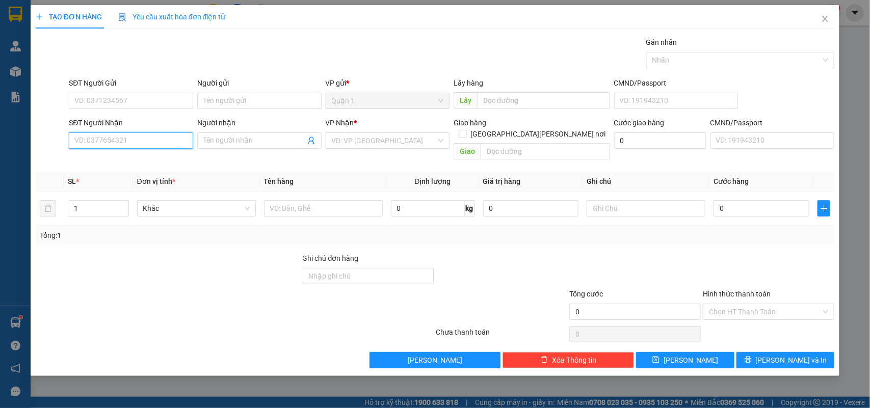
click at [125, 144] on input "SĐT Người Nhận" at bounding box center [131, 141] width 124 height 16
type input "0906427466"
click at [129, 166] on div "0906427466 - CHỊ LỆ" at bounding box center [132, 161] width 114 height 11
type input "CHỊ LỆ"
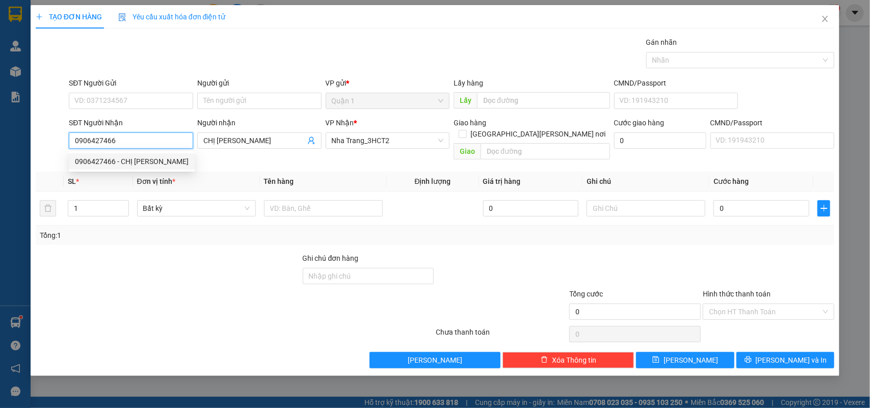
type input "0906427466"
click at [145, 113] on div "SĐT Người Gửi VD: 0371234567" at bounding box center [131, 95] width 124 height 36
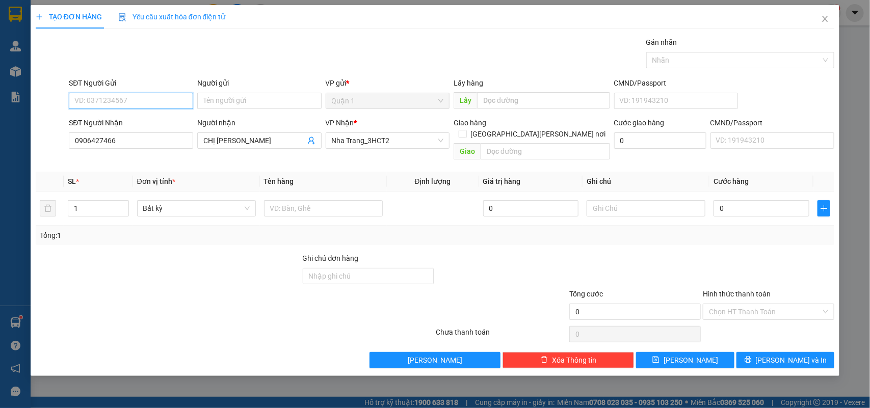
click at [149, 107] on input "SĐT Người Gửi" at bounding box center [131, 101] width 124 height 16
click at [138, 118] on div "0397979549 - NGÂN" at bounding box center [131, 121] width 112 height 11
type input "0397979549"
type input "NGÂN"
click at [315, 200] on input "text" at bounding box center [323, 208] width 119 height 16
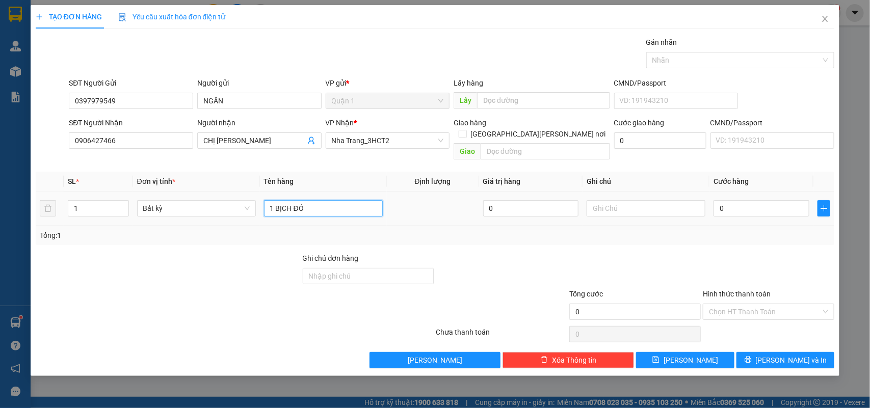
type input "1 BỊCH ĐỎ"
type input "2"
type input "20"
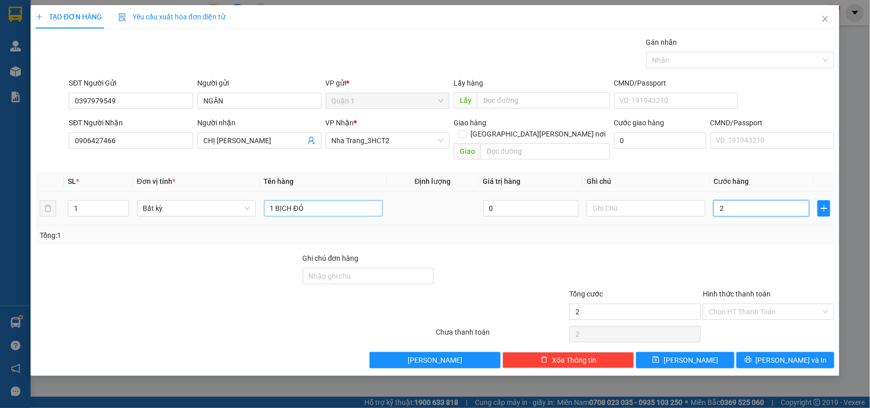
type input "20"
type input "20.000"
click at [734, 304] on input "Hình thức thanh toán" at bounding box center [765, 311] width 112 height 15
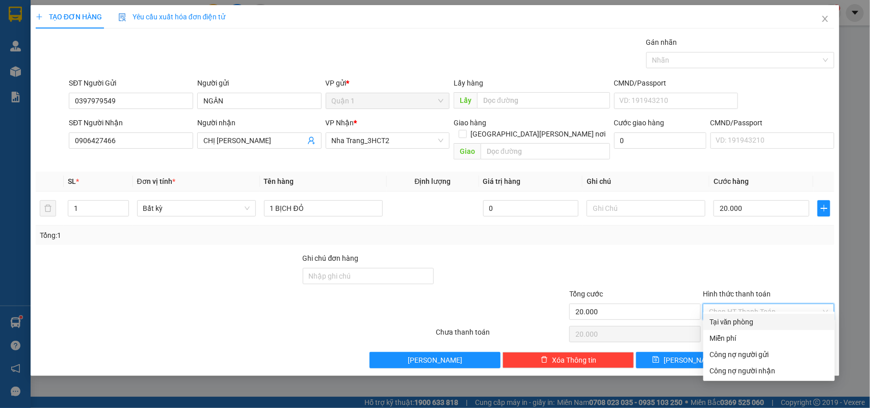
click at [740, 319] on div "Tại văn phòng" at bounding box center [769, 322] width 119 height 11
type input "0"
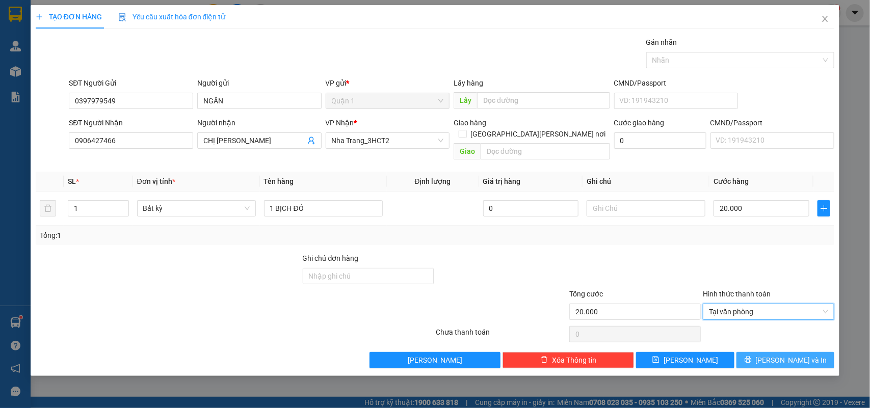
click at [763, 353] on button "[PERSON_NAME] và In" at bounding box center [786, 360] width 98 height 16
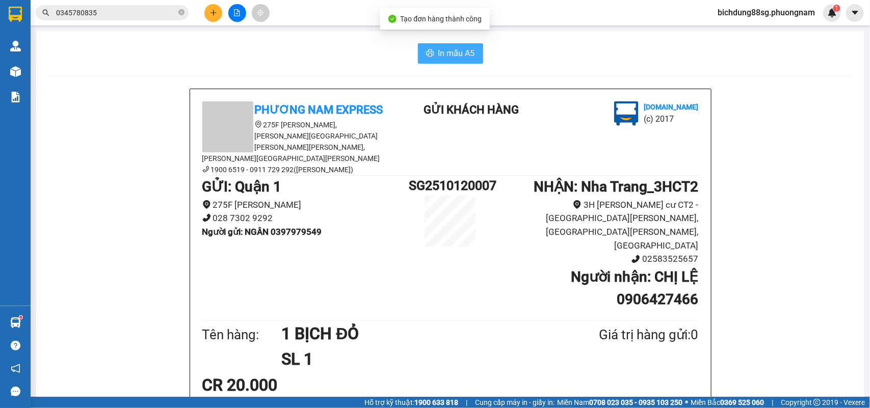
click at [438, 49] on span "In mẫu A5" at bounding box center [456, 53] width 37 height 13
click at [216, 8] on button at bounding box center [213, 13] width 18 height 18
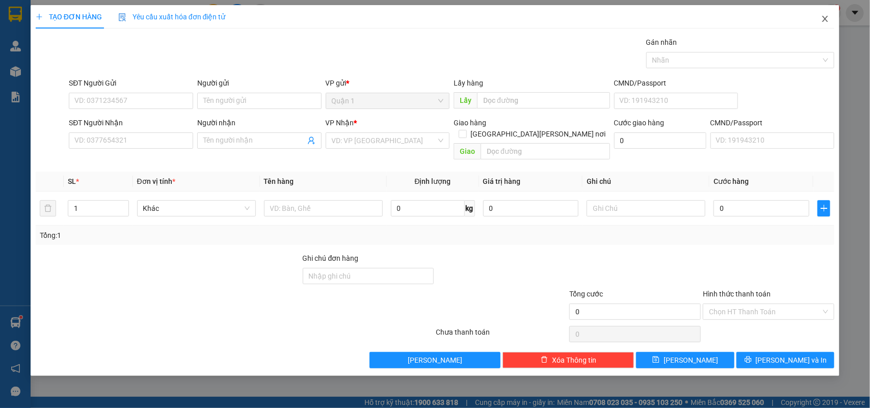
click at [825, 16] on icon "close" at bounding box center [825, 19] width 8 height 8
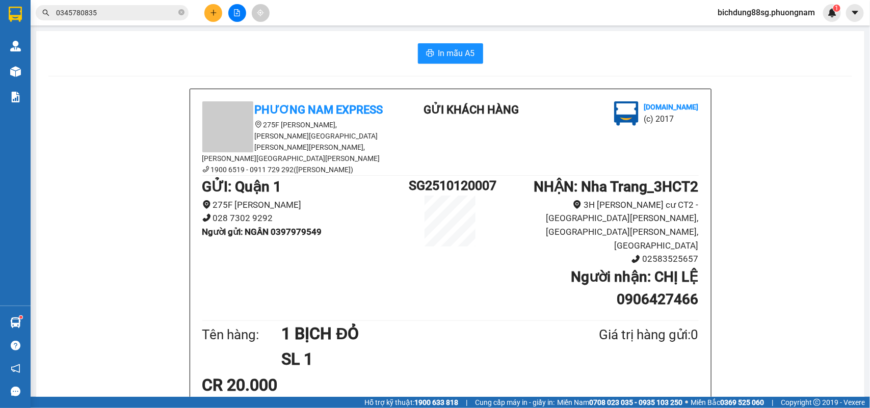
click at [133, 17] on input "0345780835" at bounding box center [116, 12] width 120 height 11
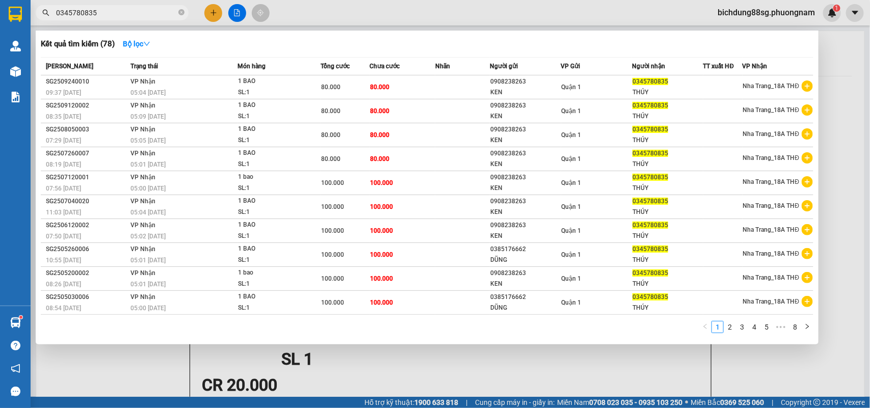
click at [133, 17] on input "0345780835" at bounding box center [116, 12] width 120 height 11
paste input "963128394"
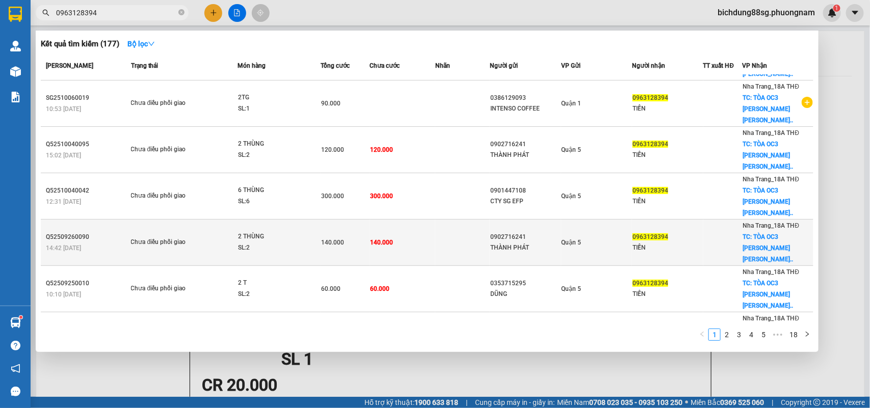
scroll to position [64, 0]
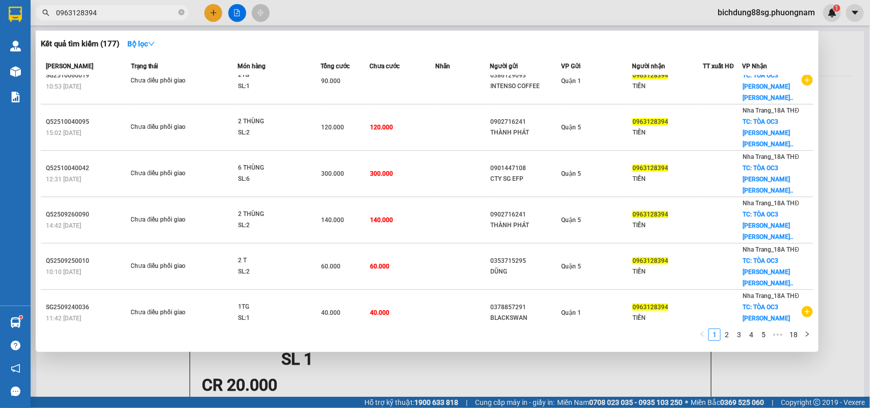
click at [213, 11] on div at bounding box center [435, 204] width 870 height 408
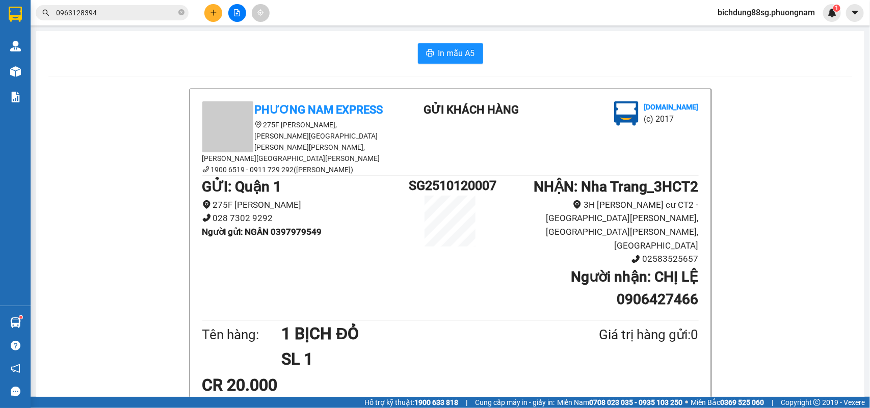
click at [159, 12] on input "0963128394" at bounding box center [116, 12] width 120 height 11
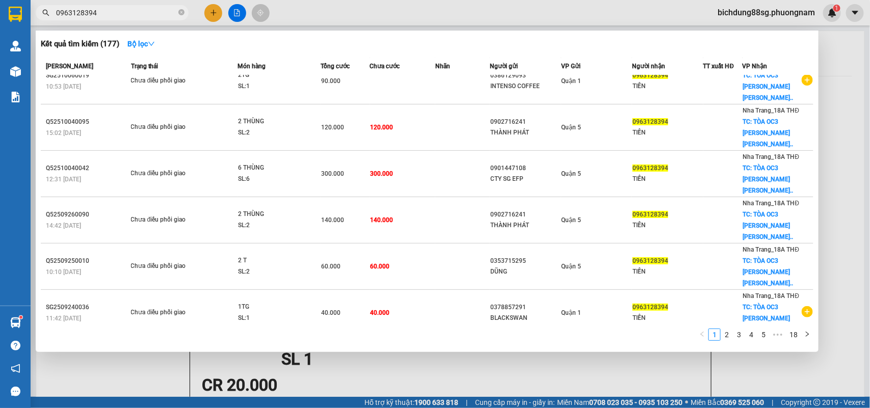
click at [159, 12] on input "0963128394" at bounding box center [116, 12] width 120 height 11
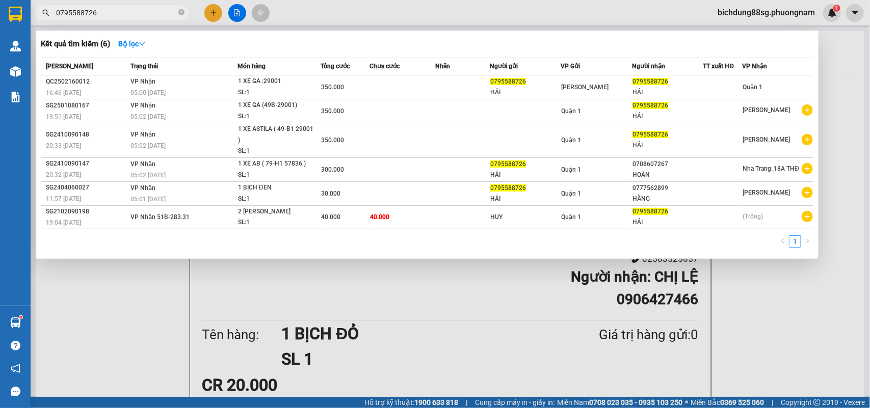
type input "0795588726"
click at [207, 14] on div at bounding box center [435, 204] width 870 height 408
click at [208, 14] on button at bounding box center [213, 13] width 18 height 18
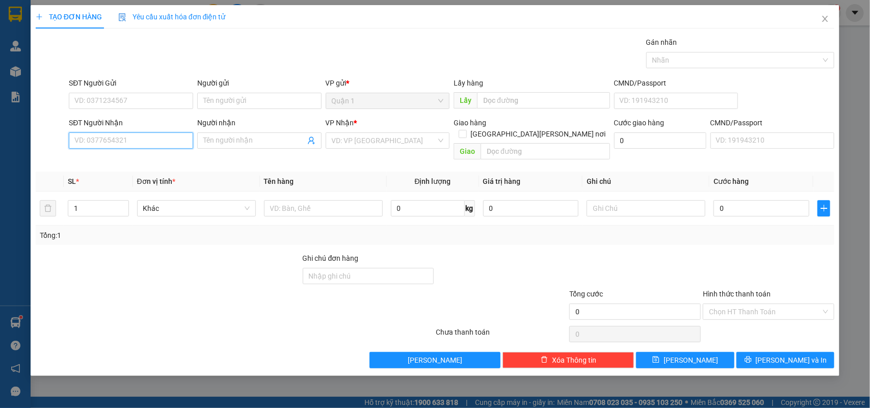
click at [139, 147] on input "SĐT Người Nhận" at bounding box center [131, 141] width 124 height 16
click at [118, 160] on div "0902776566 - UYÊN" at bounding box center [131, 161] width 112 height 11
type input "0902776566"
type input "UYÊN"
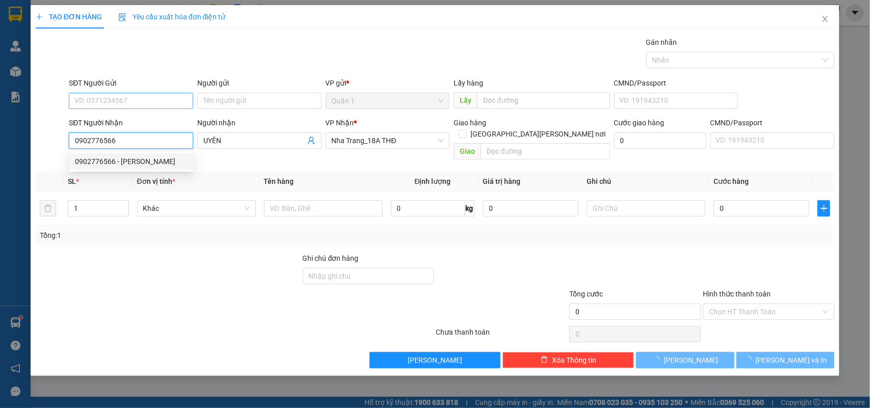
type input "0902776566"
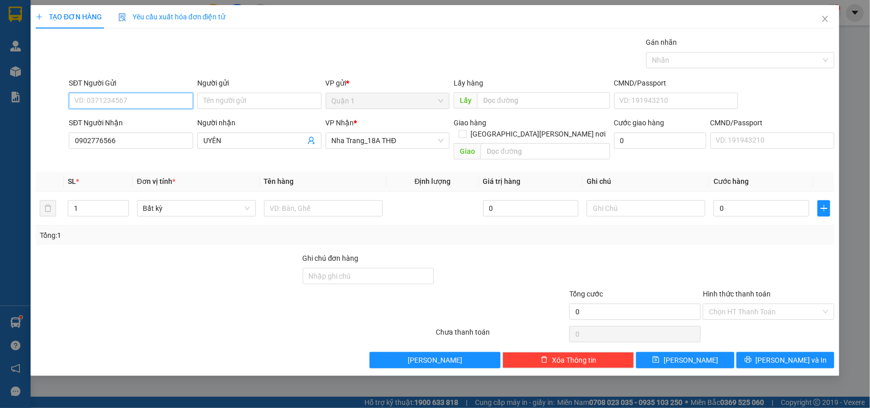
click at [144, 100] on input "SĐT Người Gửi" at bounding box center [131, 101] width 124 height 16
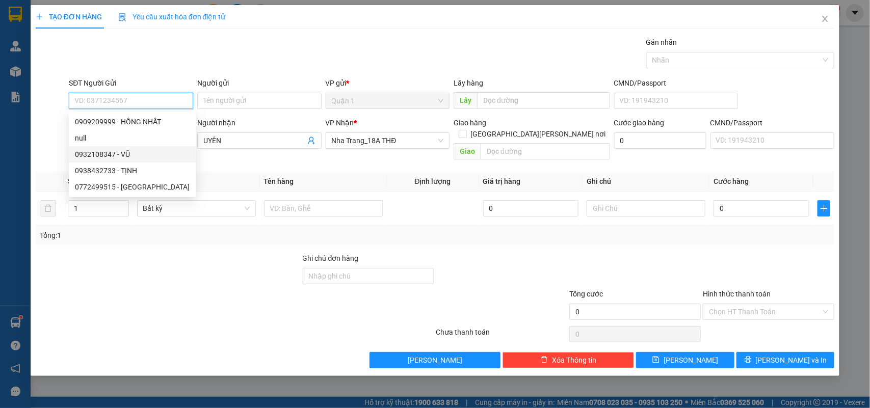
click at [118, 156] on div "0932108347 - VŨ" at bounding box center [132, 154] width 115 height 11
type input "0932108347"
type input "VŨ"
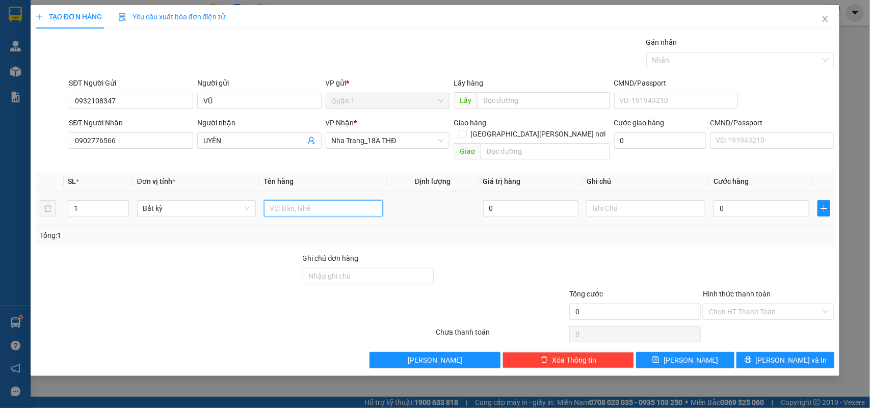
click at [288, 200] on input "text" at bounding box center [323, 208] width 119 height 16
type input "2TX"
type input "1"
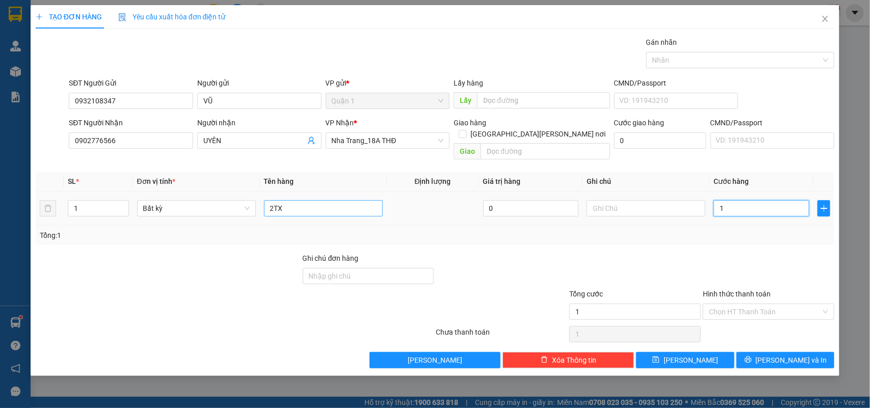
type input "12"
type input "120"
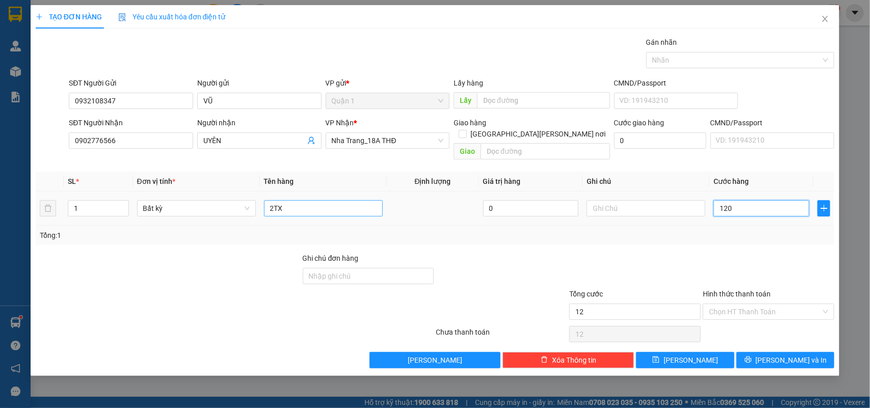
type input "120"
type input "12"
type input "1"
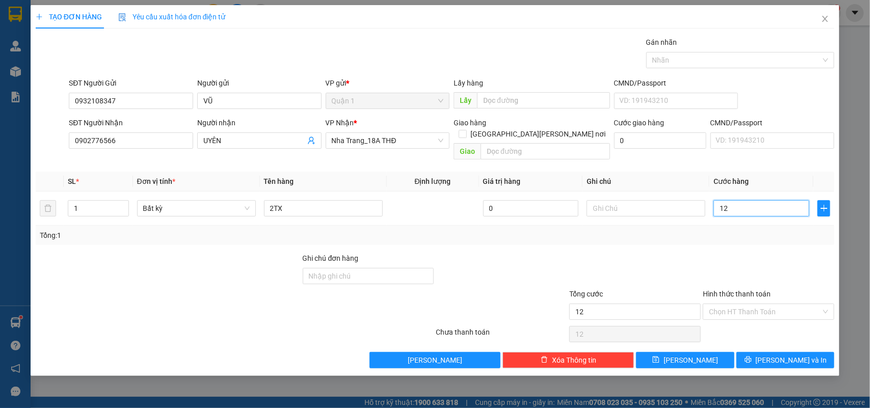
type input "1"
type input "0"
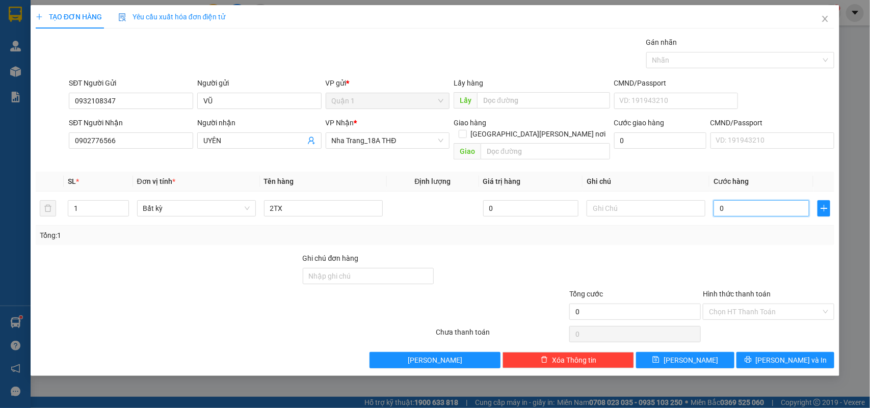
type input "03"
type input "3"
type input "030"
type input "30"
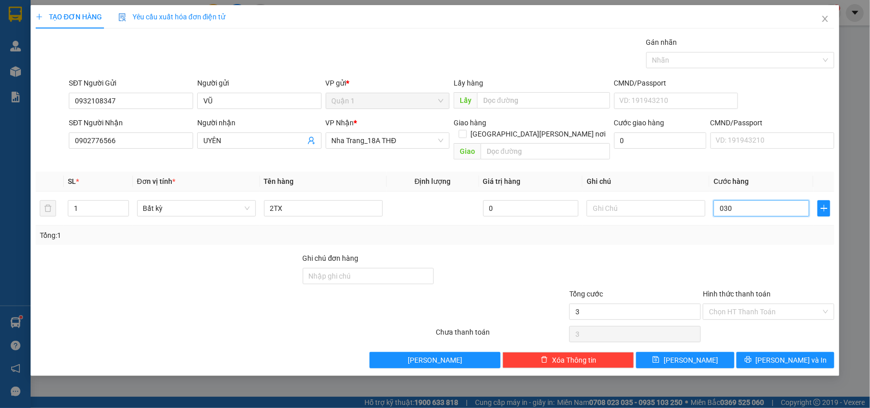
type input "30"
type input "03"
type input "3"
type input "0"
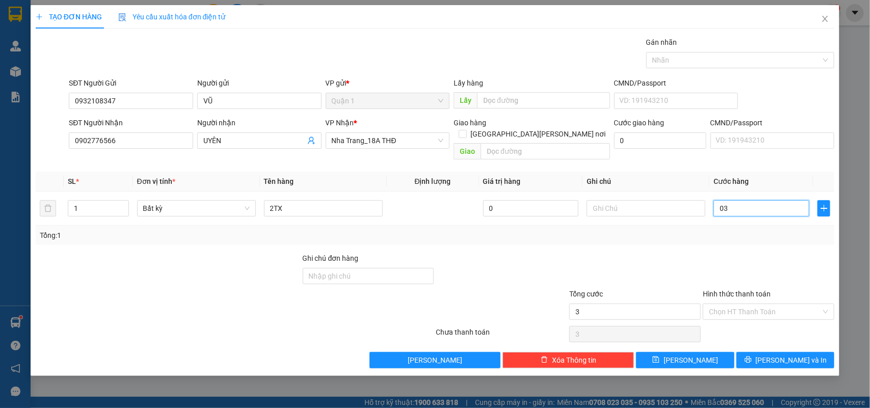
type input "0"
type input "01"
type input "1"
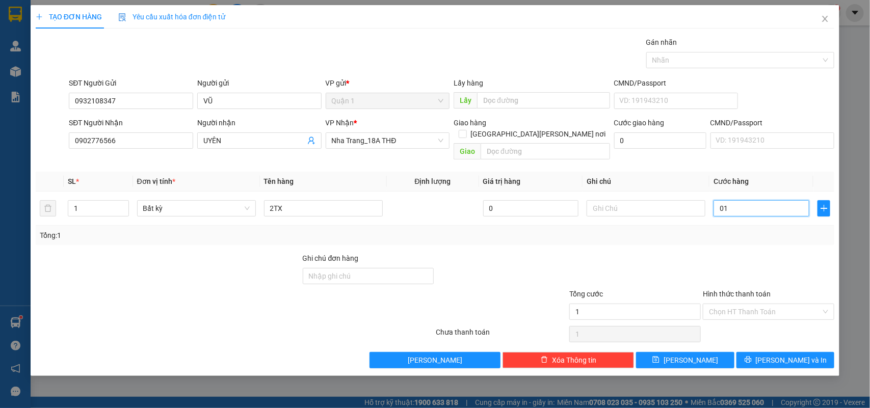
type input "013"
type input "13"
type input "0.130"
type input "130"
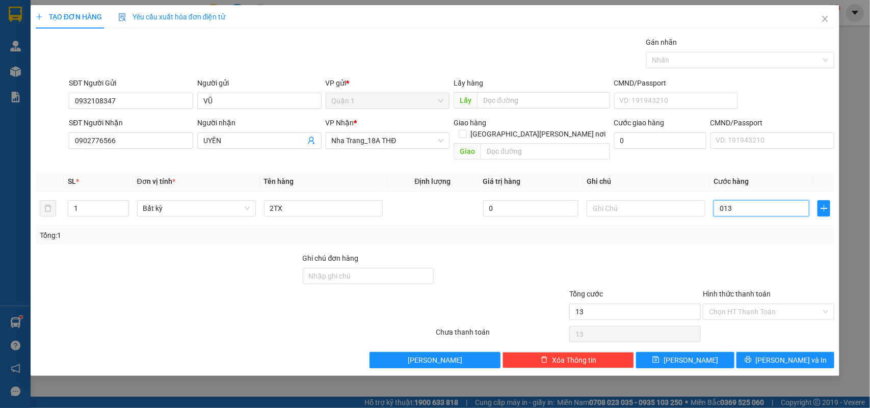
type input "130"
type input "130.000"
click at [783, 355] on span "Lưu và In" at bounding box center [791, 360] width 71 height 11
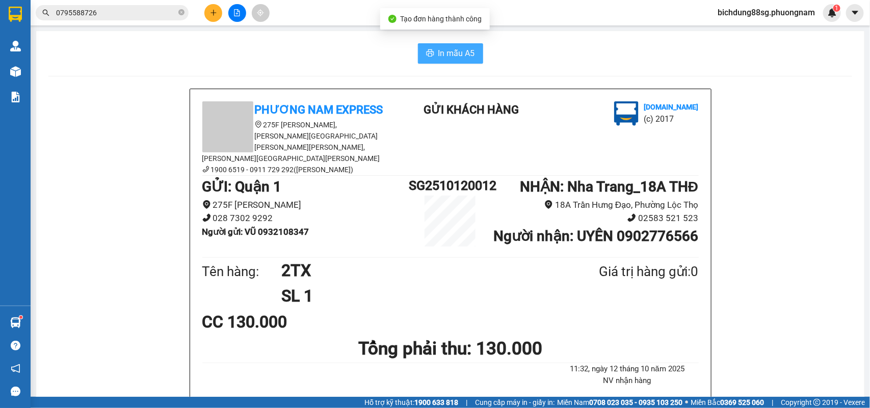
click at [426, 54] on icon "printer" at bounding box center [430, 52] width 8 height 7
click at [102, 14] on input "0795588726" at bounding box center [116, 12] width 120 height 11
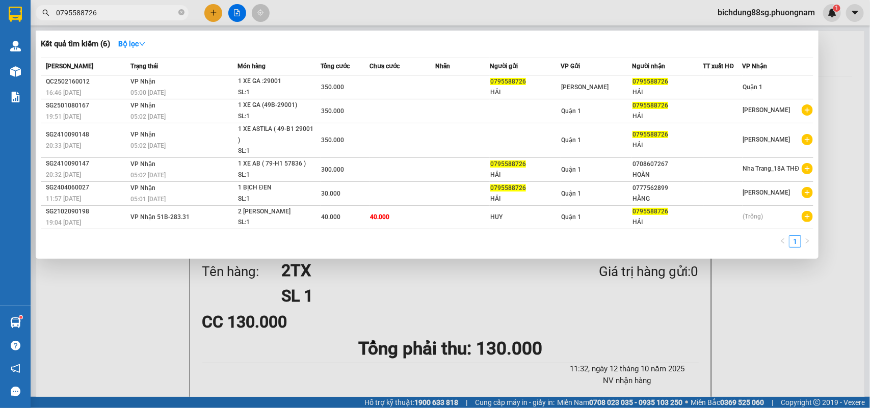
click at [102, 14] on input "0795588726" at bounding box center [116, 12] width 120 height 11
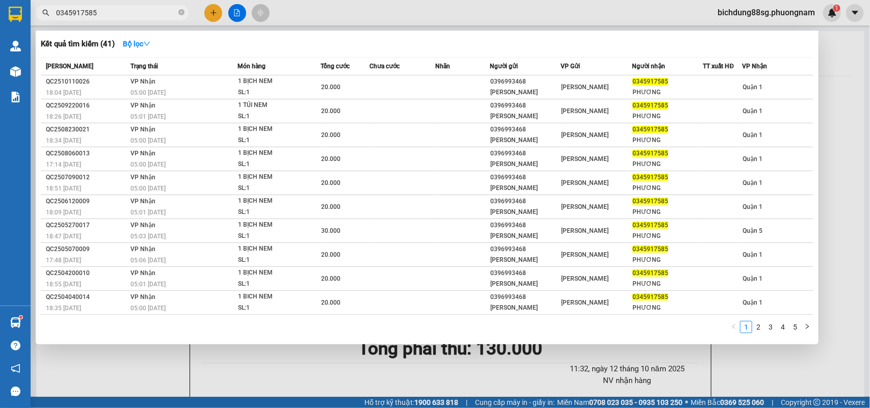
click at [133, 9] on input "0345917585" at bounding box center [116, 12] width 120 height 11
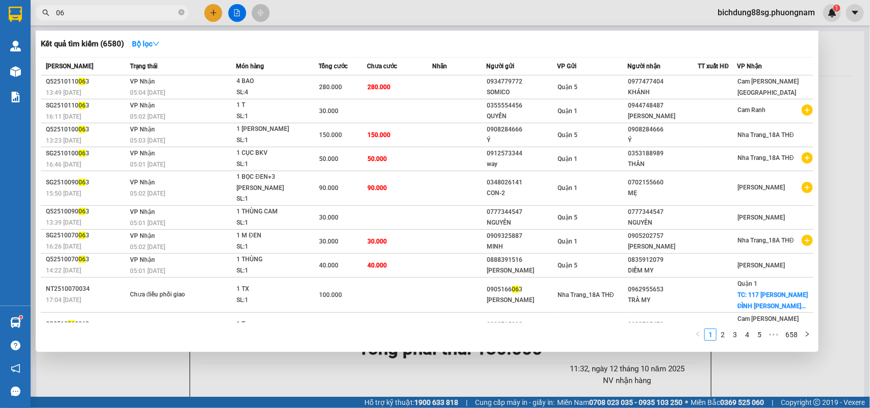
type input "0"
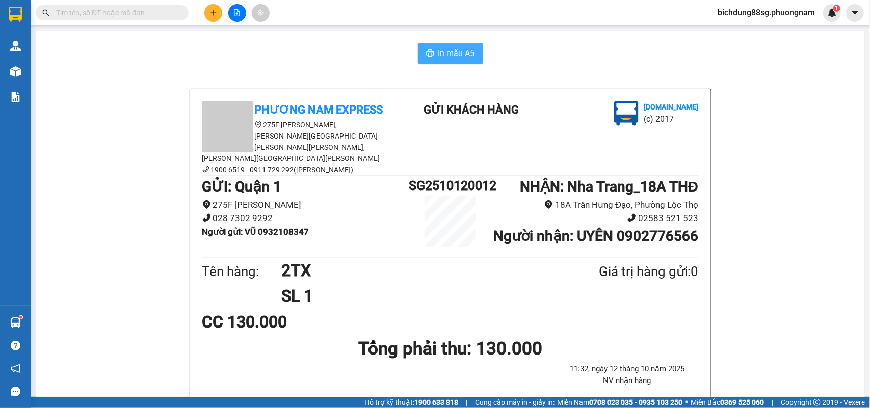
click at [121, 11] on input "text" at bounding box center [116, 12] width 120 height 11
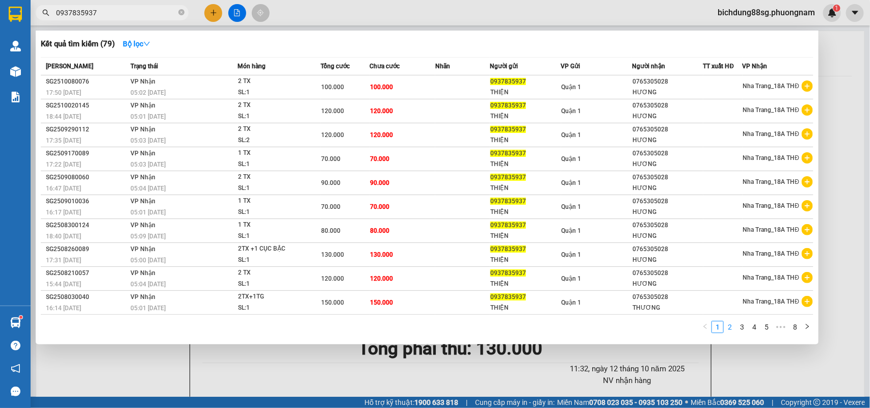
type input "0937835937"
click at [728, 325] on link "2" at bounding box center [729, 327] width 11 height 11
click at [722, 324] on link "1" at bounding box center [717, 327] width 11 height 11
click at [743, 325] on link "3" at bounding box center [742, 327] width 11 height 11
click at [749, 326] on link "4" at bounding box center [754, 327] width 11 height 11
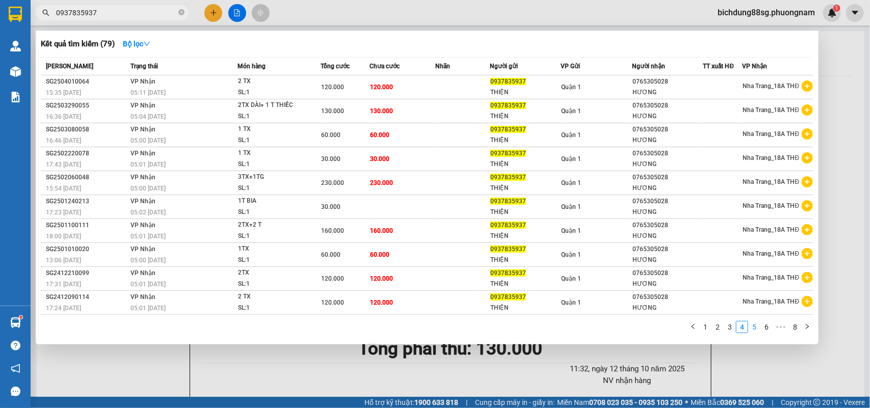
click at [758, 326] on link "5" at bounding box center [754, 327] width 11 height 11
click at [706, 323] on link "1" at bounding box center [705, 327] width 11 height 11
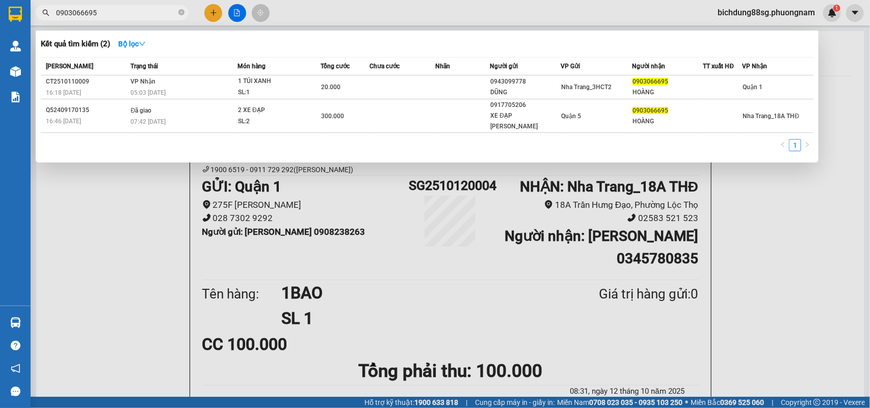
click at [221, 1] on div at bounding box center [435, 204] width 870 height 408
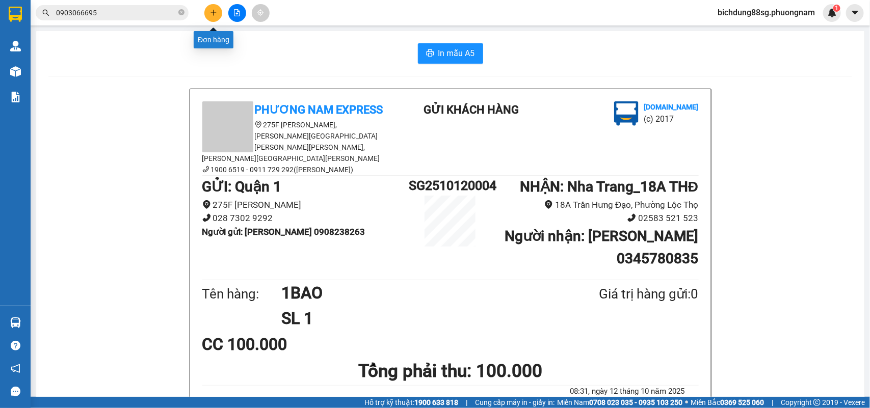
click at [212, 6] on button at bounding box center [213, 13] width 18 height 18
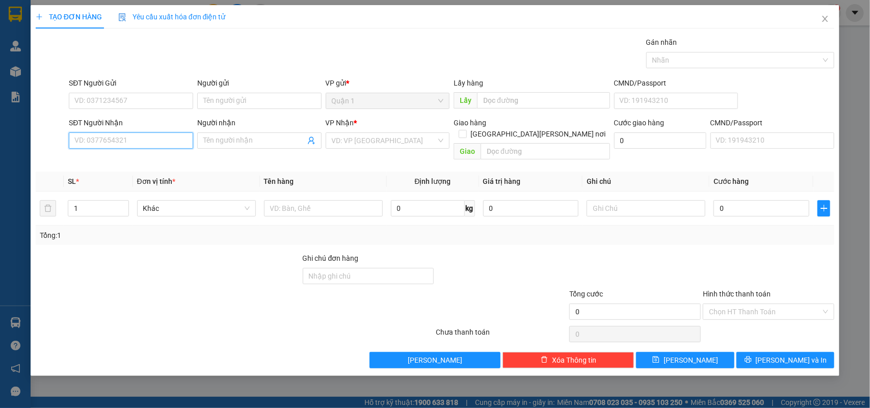
click at [123, 134] on input "SĐT Người Nhận" at bounding box center [131, 141] width 124 height 16
click at [118, 159] on div "0914426039 - HUYỀN" at bounding box center [131, 161] width 112 height 11
type input "0914426039"
type input "HUYỀN"
type input "0914426039"
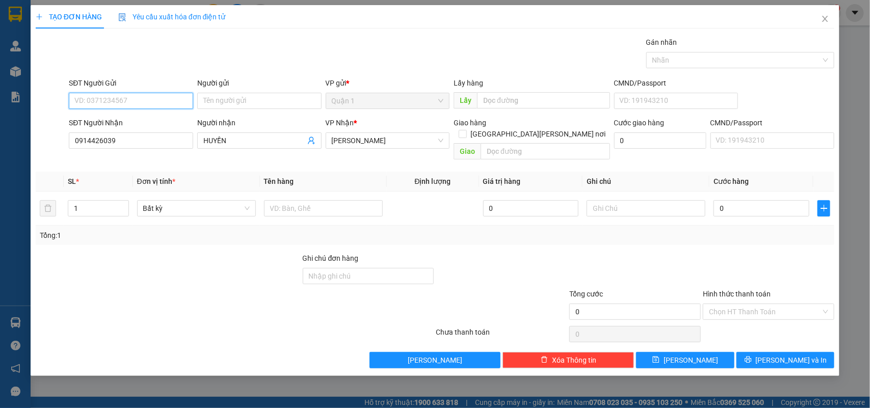
click at [141, 93] on input "SĐT Người Gửi" at bounding box center [131, 101] width 124 height 16
click at [129, 120] on div "0986477314 - TÍN" at bounding box center [131, 121] width 112 height 11
type input "0986477314"
type input "TÍN"
click at [325, 200] on input "text" at bounding box center [323, 208] width 119 height 16
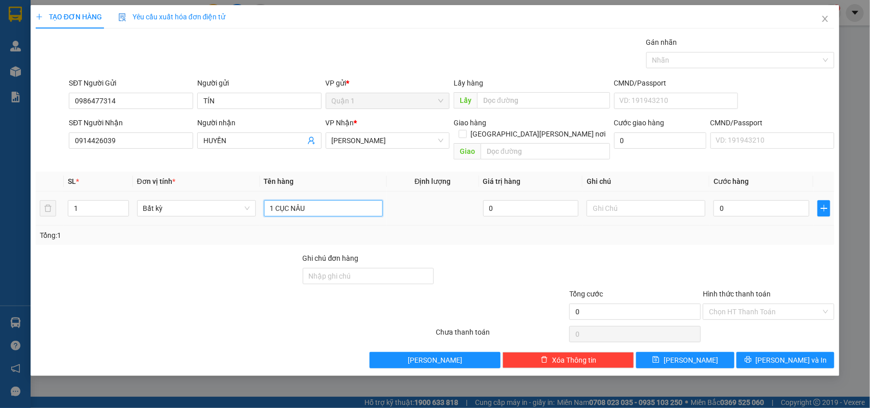
type input "1 CỤC NÂU"
type input "2"
type input "20"
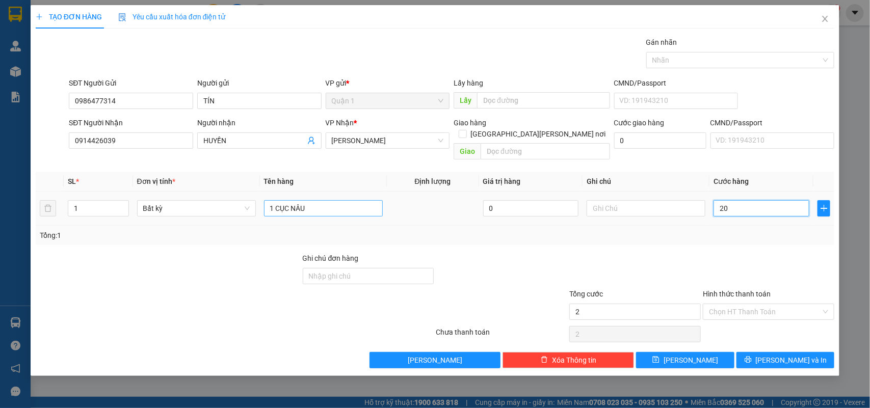
type input "20"
type input "20.000"
click at [755, 304] on input "Hình thức thanh toán" at bounding box center [765, 311] width 112 height 15
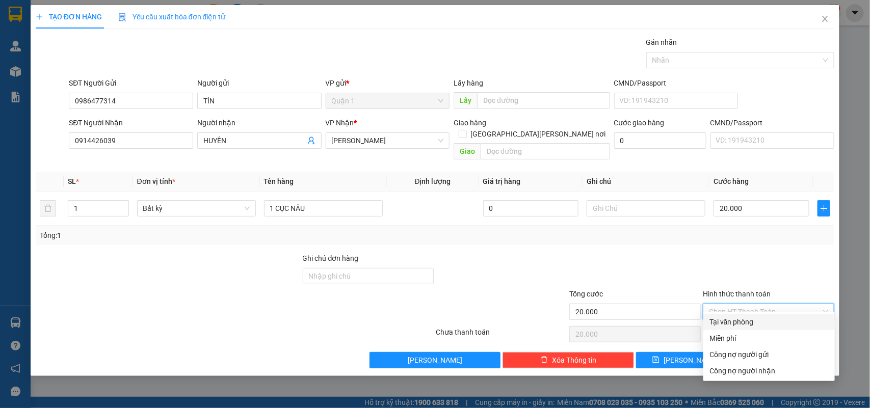
click at [731, 317] on div "Tại văn phòng" at bounding box center [769, 322] width 119 height 11
type input "0"
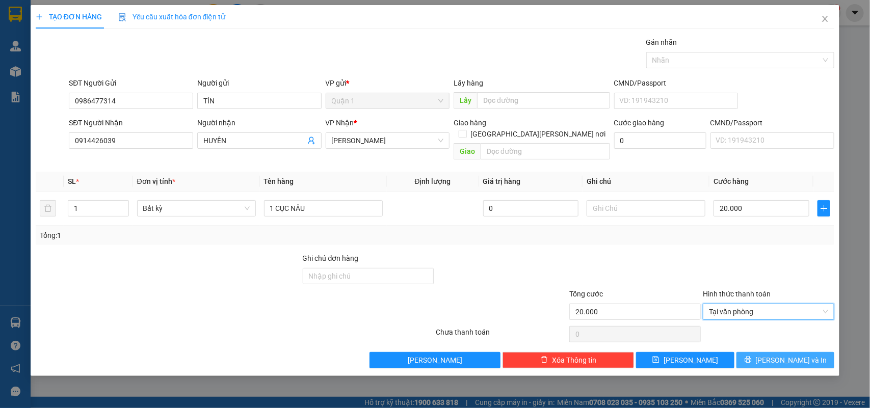
click at [785, 352] on button "[PERSON_NAME] và In" at bounding box center [786, 360] width 98 height 16
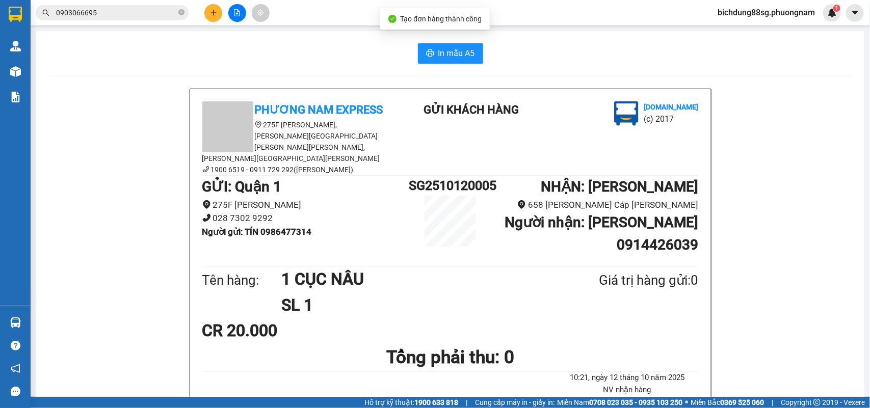
click at [438, 48] on span "In mẫu A5" at bounding box center [456, 53] width 37 height 13
click at [102, 13] on input "0903066695" at bounding box center [116, 12] width 120 height 11
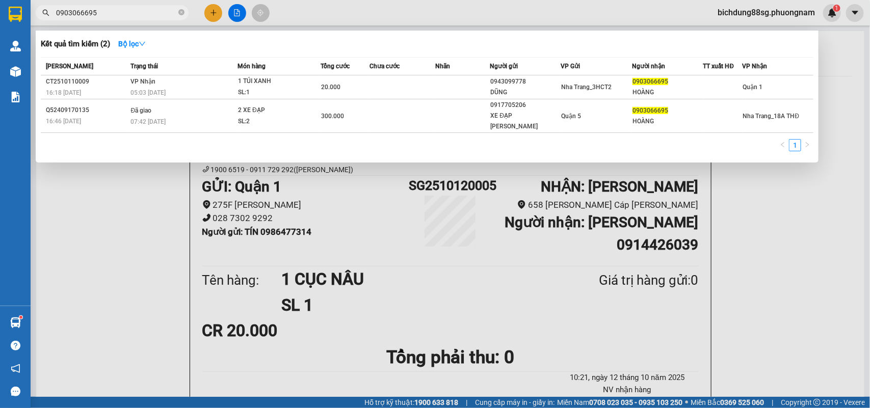
click at [102, 13] on input "0903066695" at bounding box center [116, 12] width 120 height 11
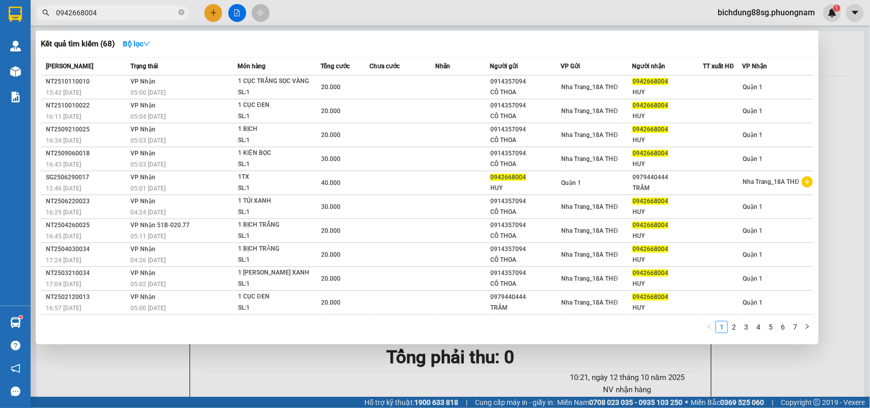
click at [122, 19] on span "0942668004" at bounding box center [112, 12] width 153 height 15
click at [125, 13] on input "0942668004" at bounding box center [116, 12] width 120 height 11
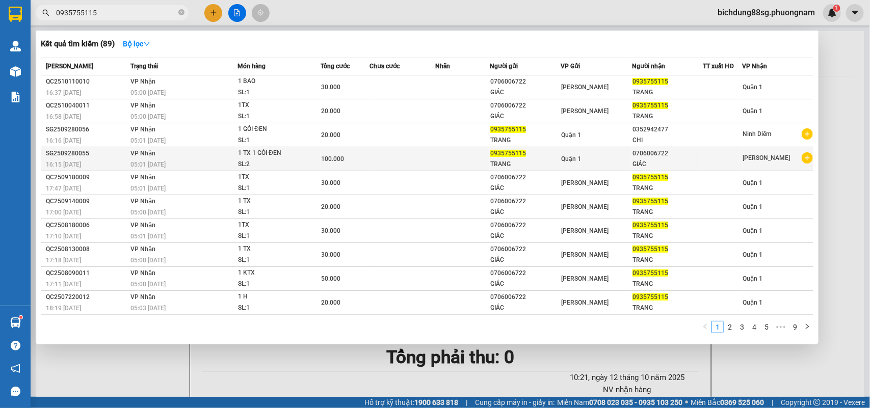
type input "0935755115"
click at [806, 156] on icon "plus-circle" at bounding box center [807, 157] width 11 height 11
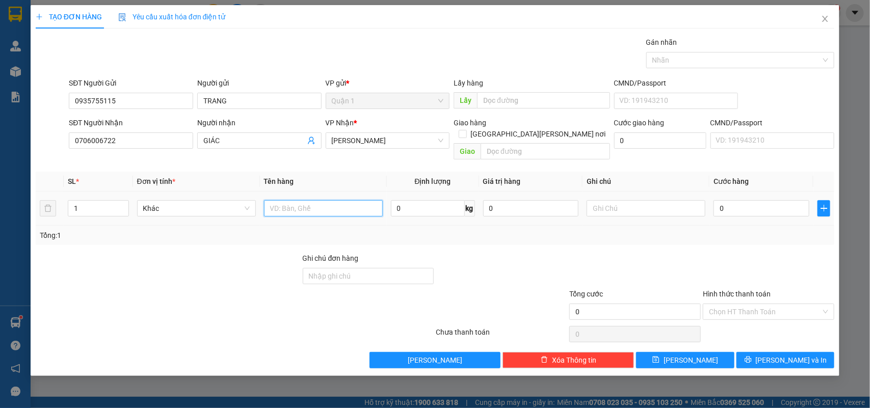
click at [312, 200] on input "text" at bounding box center [323, 208] width 119 height 16
type input "1 BỊCH ĐEN"
type input "3"
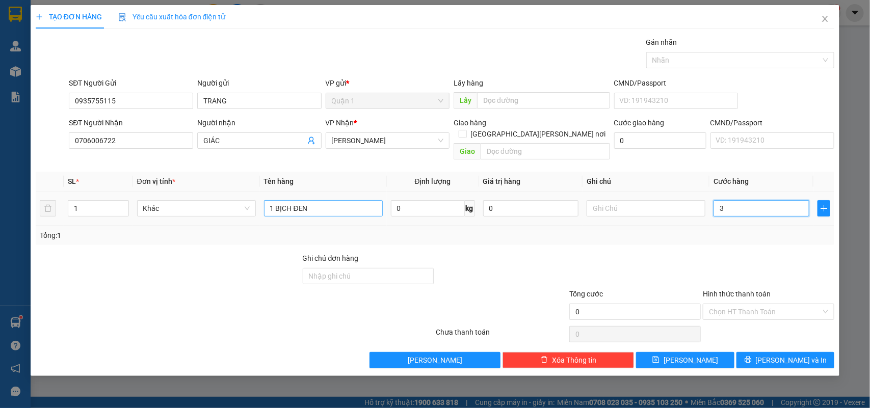
type input "3"
type input "30"
type input "30.000"
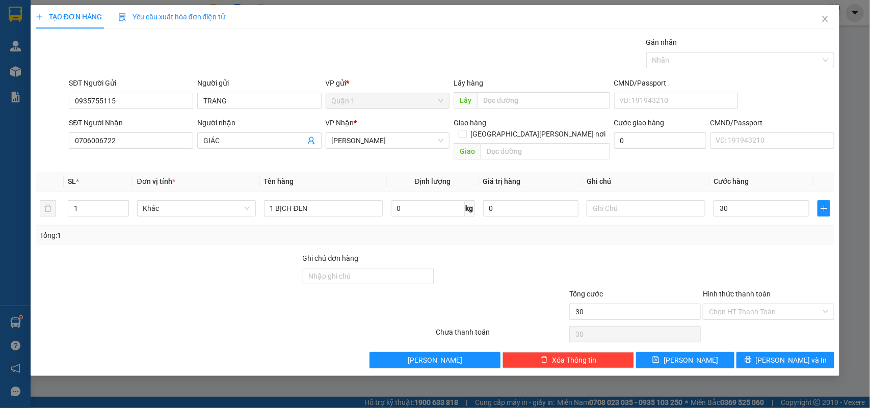
type input "30.000"
drag, startPoint x: 770, startPoint y: 317, endPoint x: 765, endPoint y: 310, distance: 8.1
click at [769, 324] on div "Chọn HT Thanh Toán" at bounding box center [769, 334] width 134 height 20
click at [765, 310] on div "Hình thức thanh toán Chọn HT Thanh Toán" at bounding box center [769, 306] width 132 height 36
click at [746, 324] on div "Chọn HT Thanh Toán" at bounding box center [769, 334] width 134 height 20
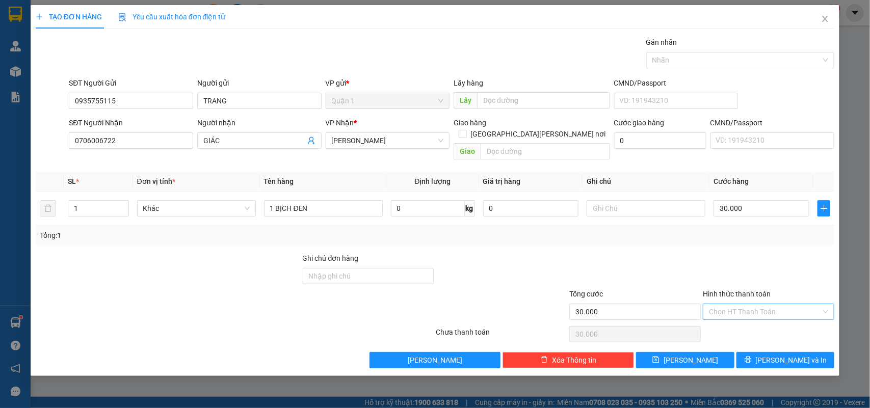
click at [751, 308] on input "Hình thức thanh toán" at bounding box center [765, 311] width 112 height 15
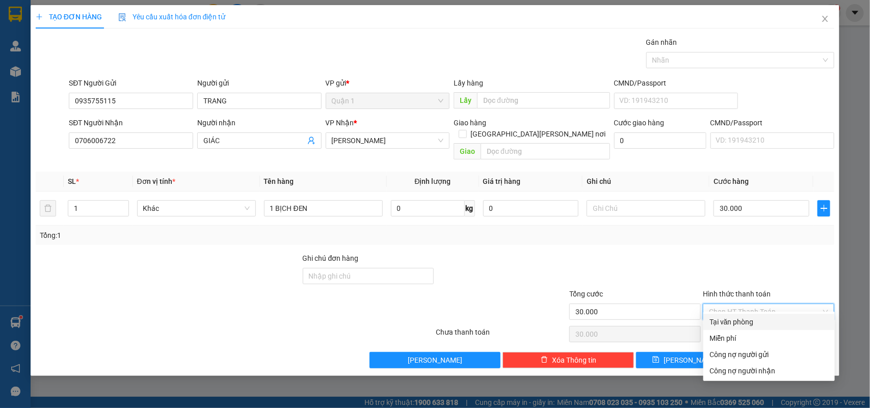
click at [727, 318] on div "Tại văn phòng" at bounding box center [769, 322] width 119 height 11
type input "0"
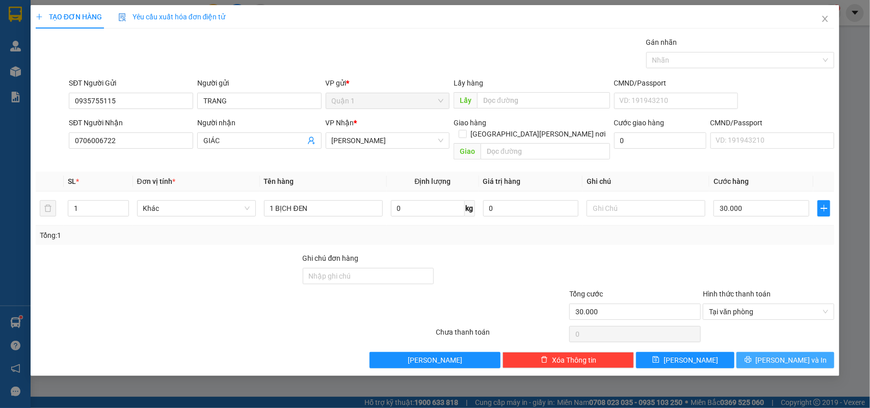
click at [804, 352] on button "Lưu và In" at bounding box center [786, 360] width 98 height 16
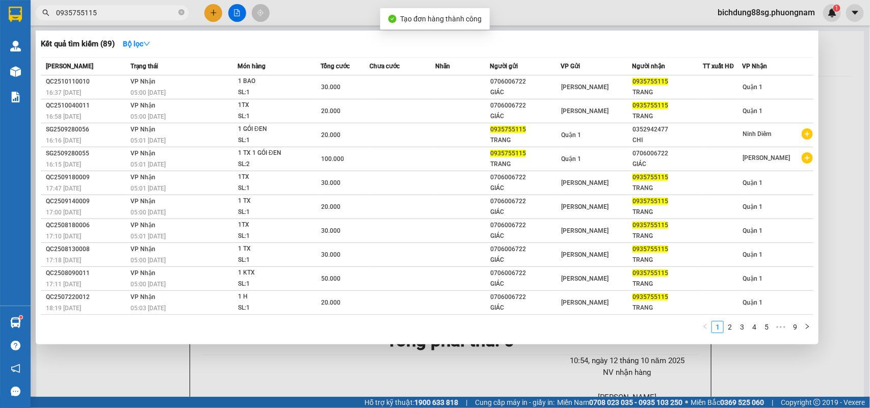
click at [844, 97] on div at bounding box center [435, 204] width 870 height 408
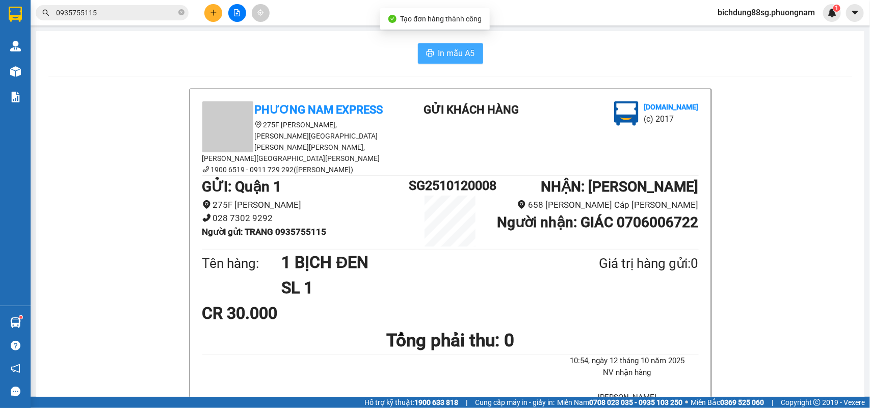
click at [454, 54] on span "In mẫu A5" at bounding box center [456, 53] width 37 height 13
click at [213, 17] on button at bounding box center [213, 13] width 18 height 18
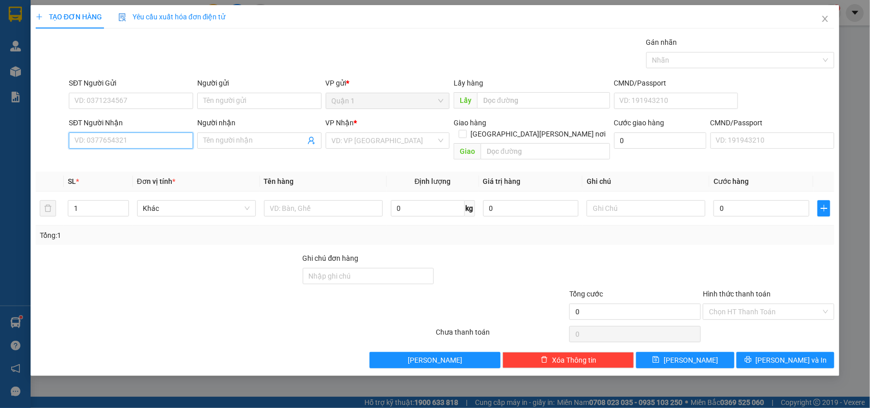
click at [113, 144] on input "SĐT Người Nhận" at bounding box center [131, 141] width 124 height 16
type input "0914299657"
click at [123, 160] on div "0914299657 - QUỐC BÌNH" at bounding box center [131, 161] width 112 height 11
type input "QUỐC BÌNH"
type input "0914299657"
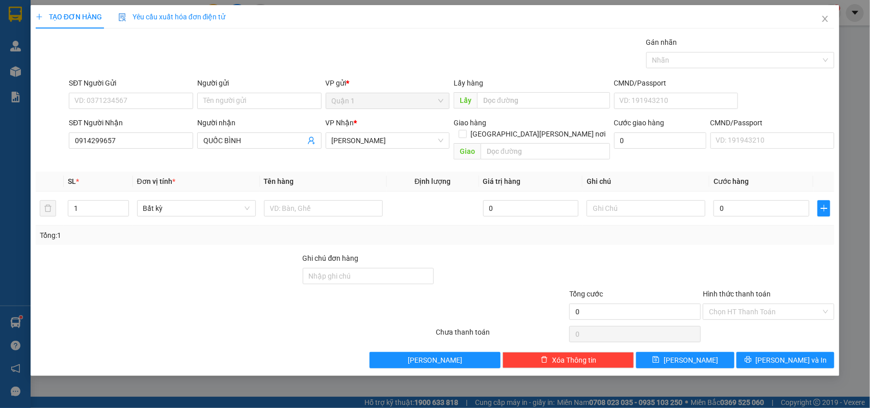
click at [143, 113] on div "SĐT Người Gửi VD: 0371234567" at bounding box center [131, 95] width 124 height 36
click at [150, 109] on input "SĐT Người Gửi" at bounding box center [131, 101] width 124 height 16
type input "0909015258"
click at [238, 92] on div "Người gửi" at bounding box center [259, 84] width 124 height 15
click at [241, 95] on input "Người gửi" at bounding box center [259, 101] width 124 height 16
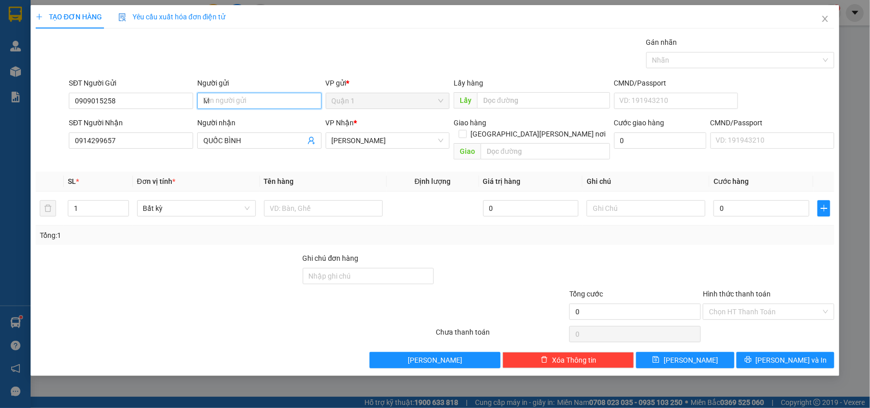
type input "MY"
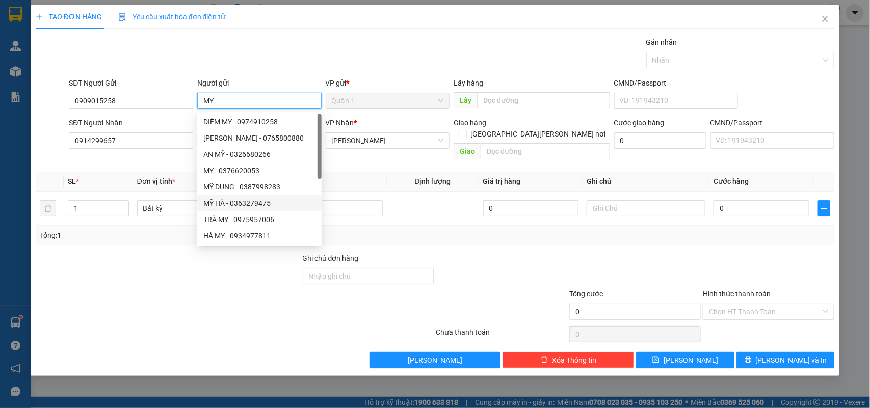
click at [302, 189] on div "MỸ DUNG - 0387998283" at bounding box center [259, 186] width 112 height 11
type input "0387998283"
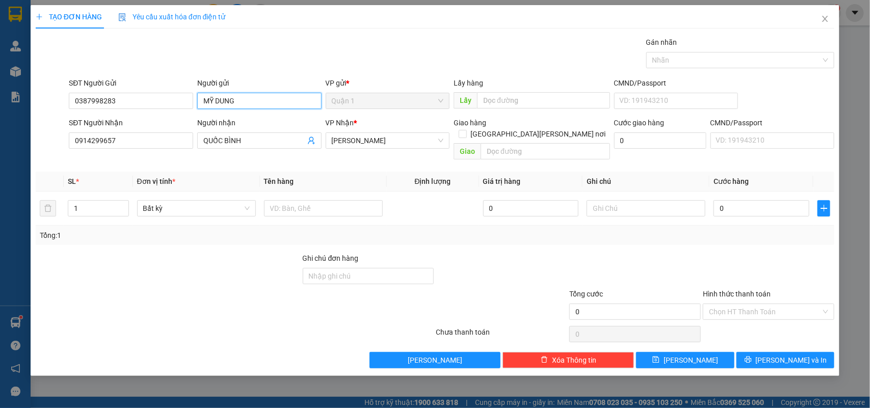
click at [243, 108] on input "MỸ DUNG" at bounding box center [259, 101] width 124 height 16
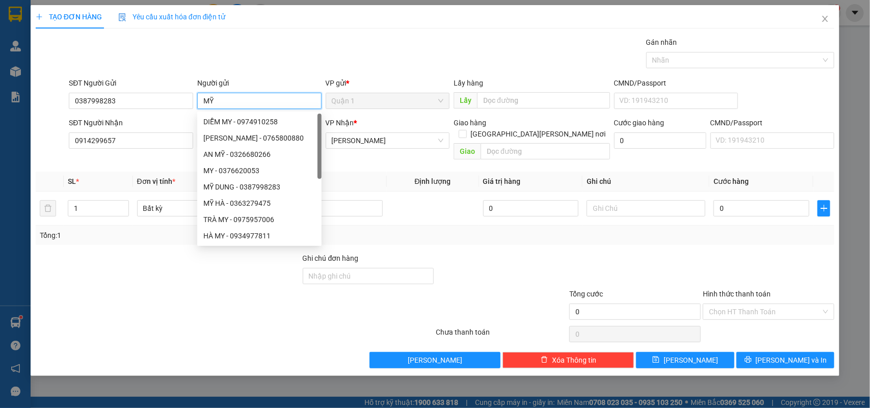
type input "M"
type input "MY"
click at [117, 102] on input "0387998283" at bounding box center [131, 101] width 124 height 16
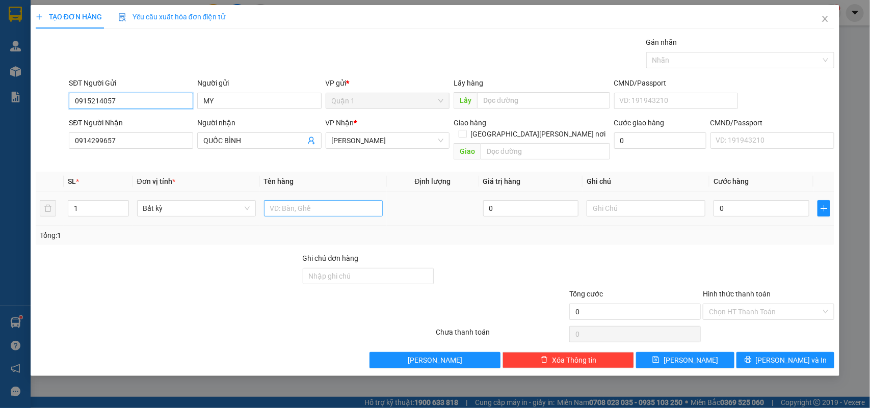
type input "0915214057"
click at [316, 200] on input "text" at bounding box center [323, 208] width 119 height 16
type input "1H"
type input "20"
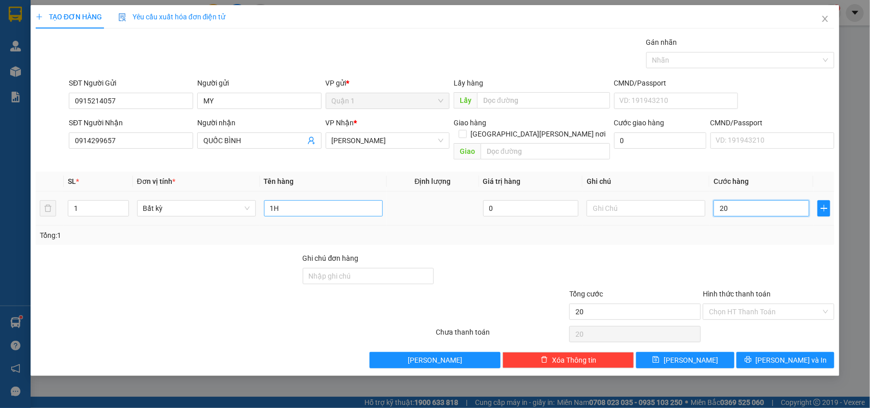
type input "20"
click at [743, 304] on input "Hình thức thanh toán" at bounding box center [765, 311] width 112 height 15
type input "20.000"
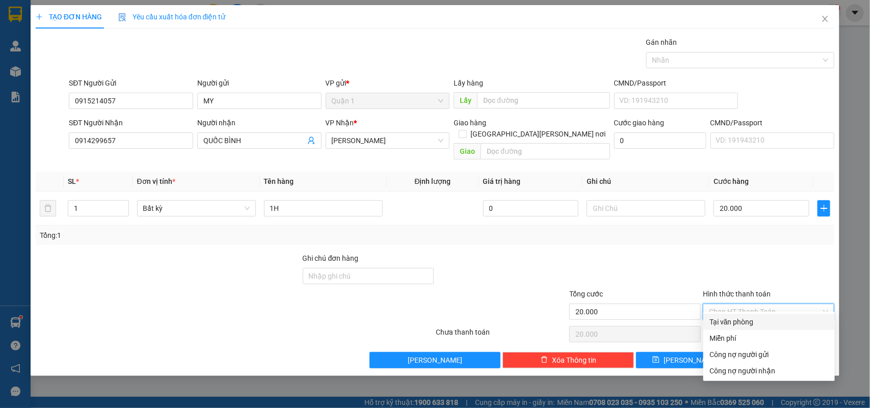
click at [739, 318] on div "Tại văn phòng" at bounding box center [769, 322] width 119 height 11
type input "0"
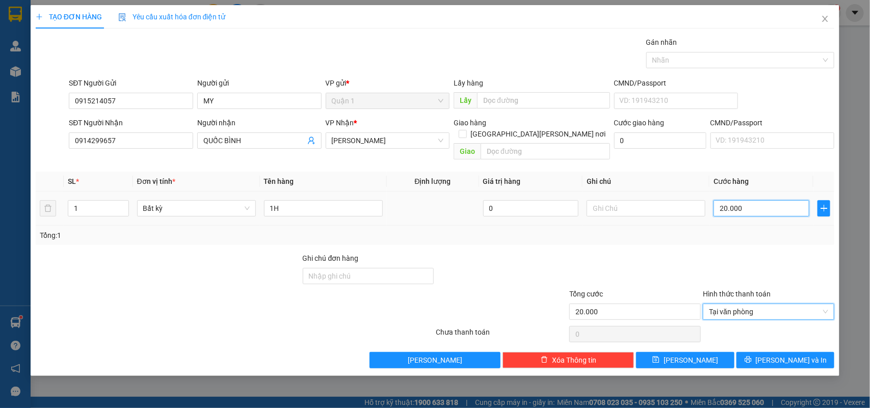
click at [758, 200] on input "20.000" at bounding box center [762, 208] width 96 height 16
type input "1"
type input "10"
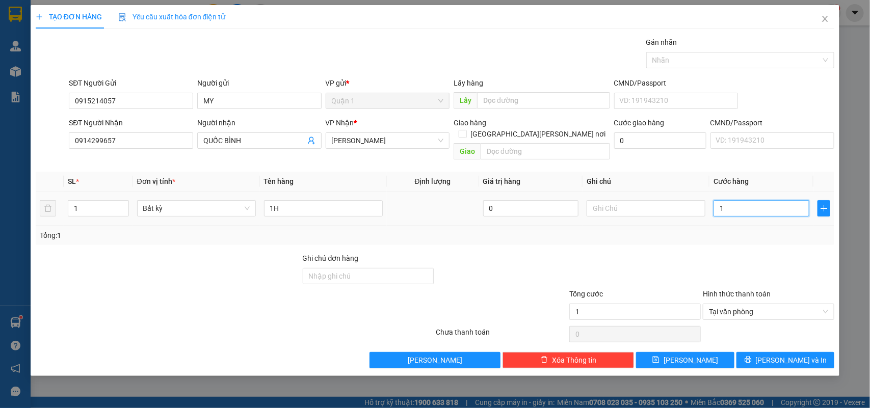
type input "10"
type input "100"
click at [748, 205] on input "100" at bounding box center [762, 208] width 96 height 16
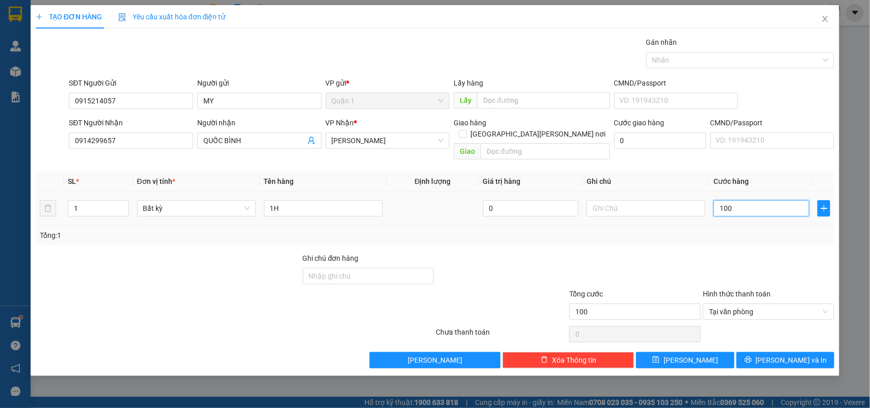
type input "5"
type input "50"
click at [743, 200] on input "50" at bounding box center [762, 208] width 96 height 16
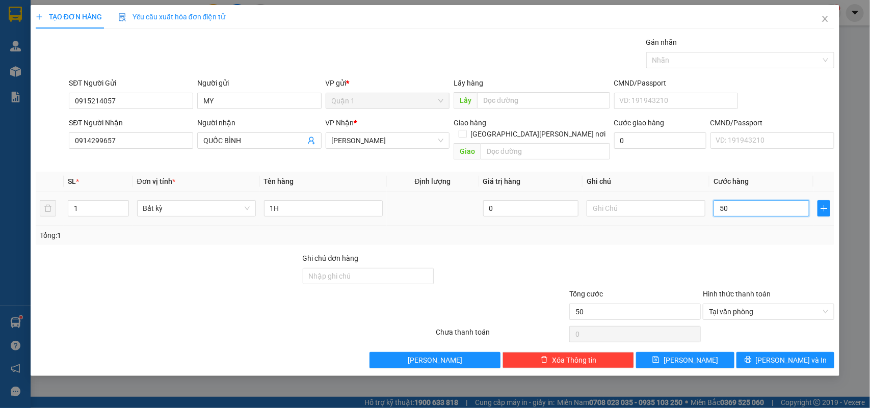
click at [743, 200] on input "50" at bounding box center [762, 208] width 96 height 16
type input "5"
type input "50"
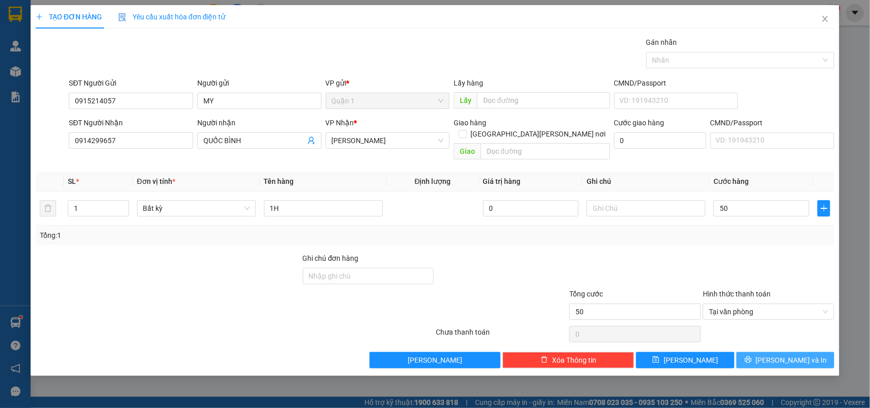
type input "50.000"
click at [781, 355] on span "Lưu và In" at bounding box center [791, 360] width 71 height 11
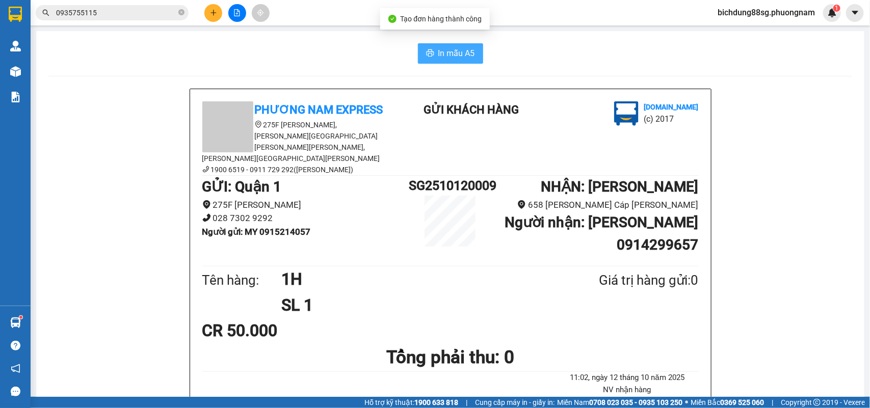
click at [449, 54] on span "In mẫu A5" at bounding box center [456, 53] width 37 height 13
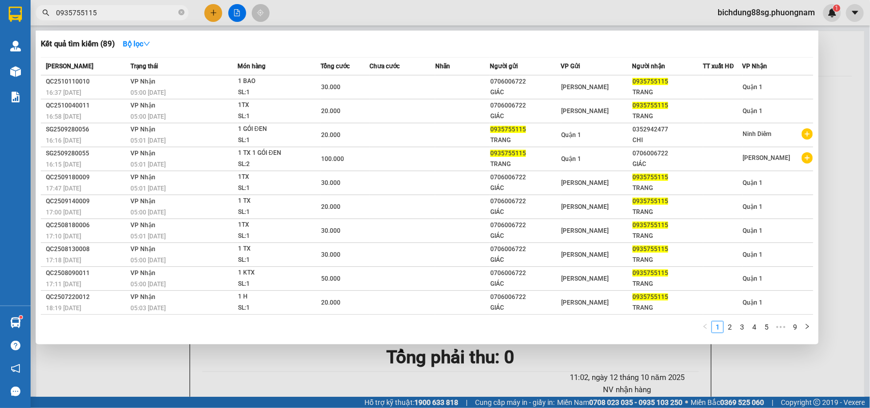
click at [138, 12] on input "0935755115" at bounding box center [116, 12] width 120 height 11
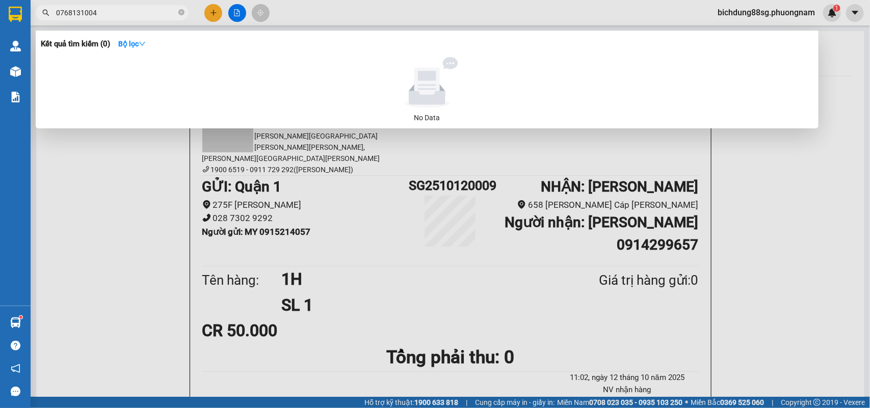
type input "0768131004"
click at [216, 6] on div at bounding box center [435, 204] width 870 height 408
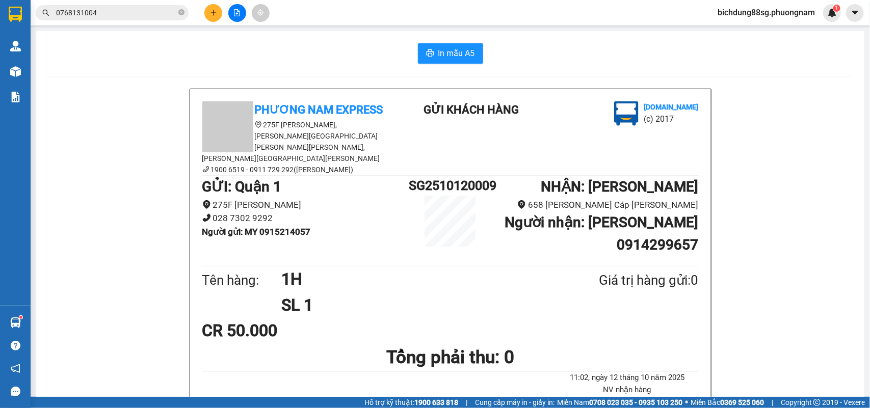
click at [216, 6] on button at bounding box center [213, 13] width 18 height 18
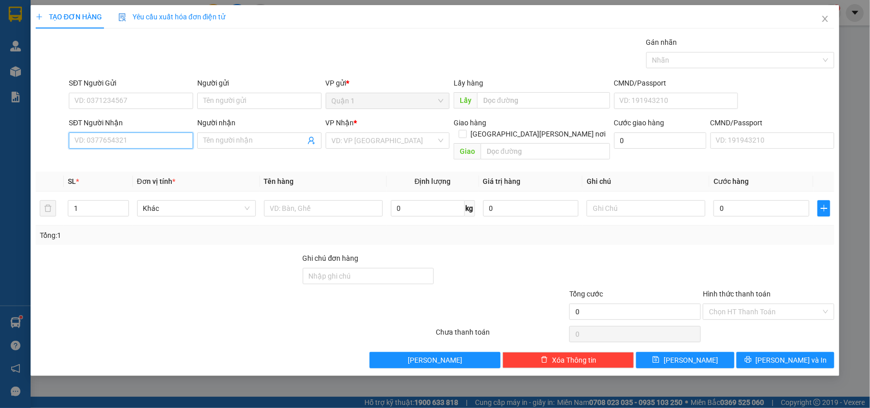
click at [103, 143] on input "SĐT Người Nhận" at bounding box center [131, 141] width 124 height 16
click at [828, 11] on span "Close" at bounding box center [825, 19] width 29 height 29
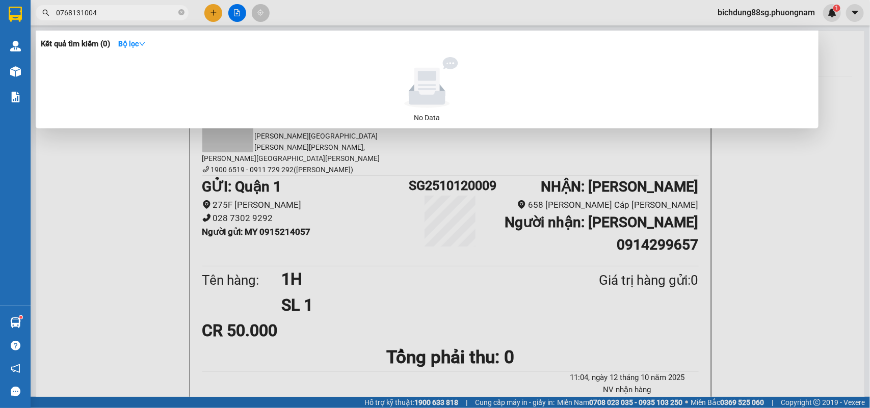
click at [134, 8] on input "0768131004" at bounding box center [116, 12] width 120 height 11
click at [207, 16] on div at bounding box center [435, 204] width 870 height 408
click at [207, 16] on button at bounding box center [213, 13] width 18 height 18
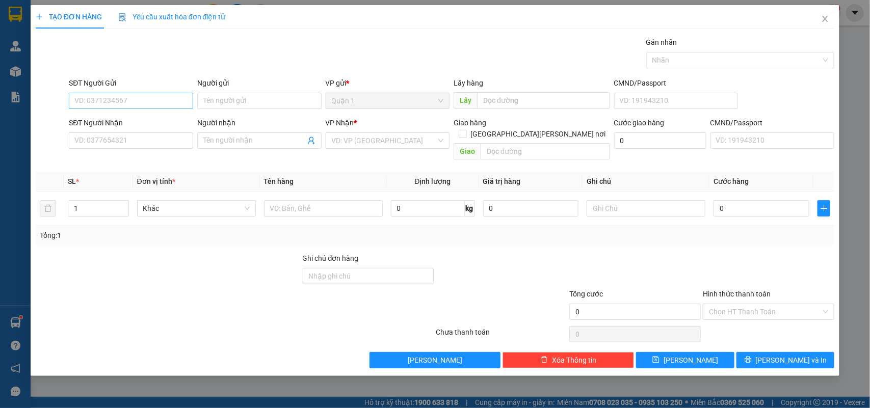
drag, startPoint x: 126, startPoint y: 88, endPoint x: 123, endPoint y: 98, distance: 10.0
click at [125, 89] on div "SĐT Người Gửi" at bounding box center [131, 84] width 124 height 15
click at [123, 98] on input "SĐT Người Gửi" at bounding box center [131, 101] width 124 height 16
paste input "0768131004"
type input "0768131004"
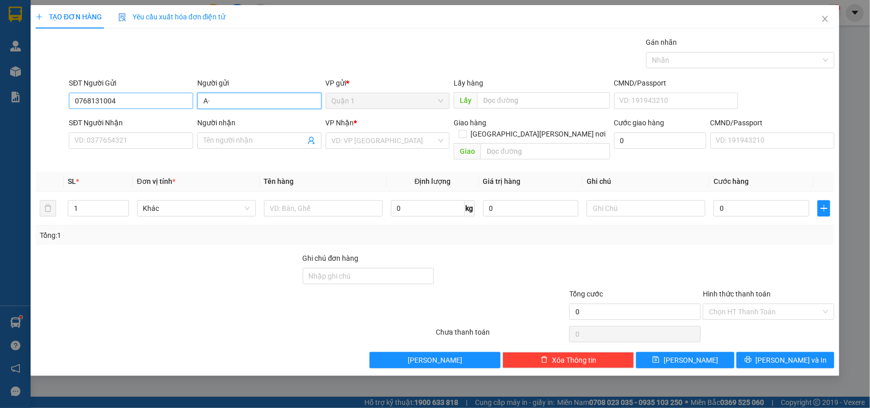
type input "A"
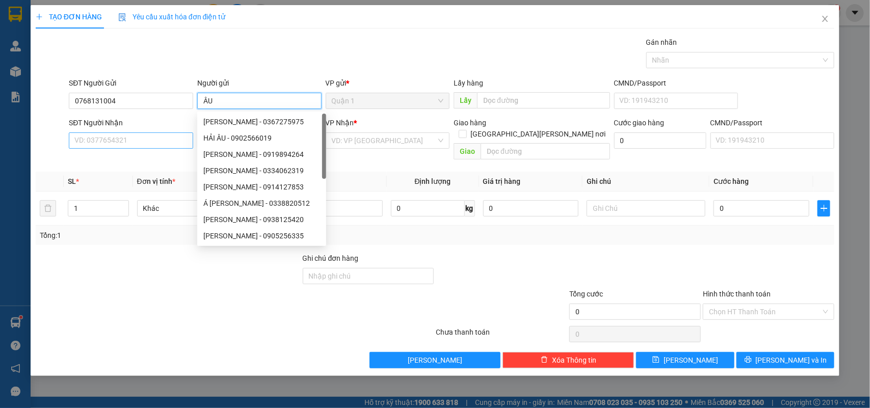
type input "ÂU"
click at [133, 140] on input "SĐT Người Nhận" at bounding box center [131, 141] width 124 height 16
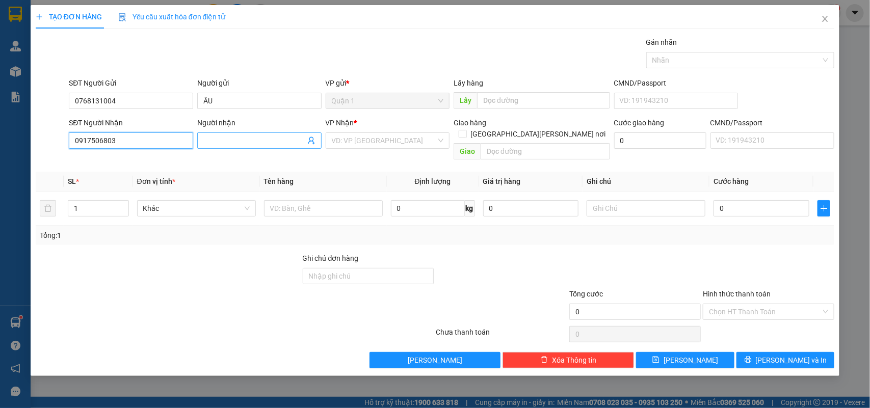
type input "0917506803"
click at [228, 144] on input "Người nhận" at bounding box center [254, 140] width 102 height 11
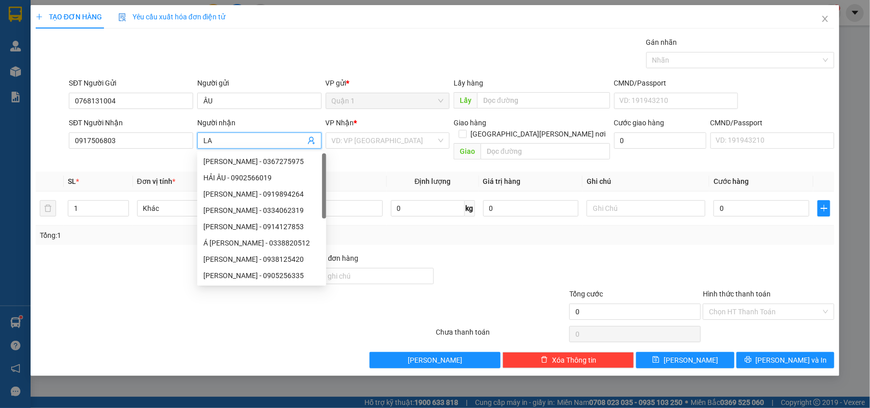
type input "LA"
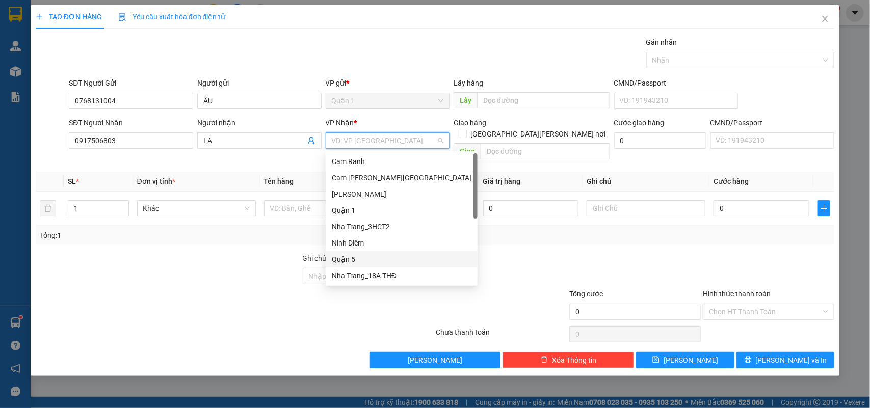
scroll to position [16, 0]
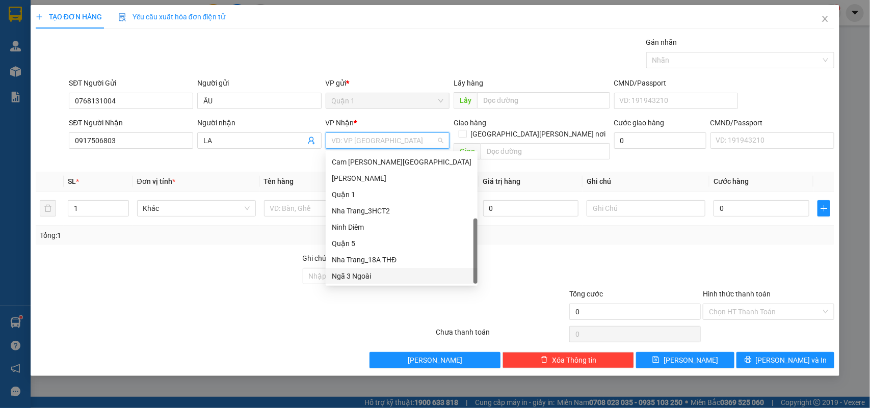
click at [350, 275] on div "Ngã 3 Ngoài" at bounding box center [402, 276] width 140 height 11
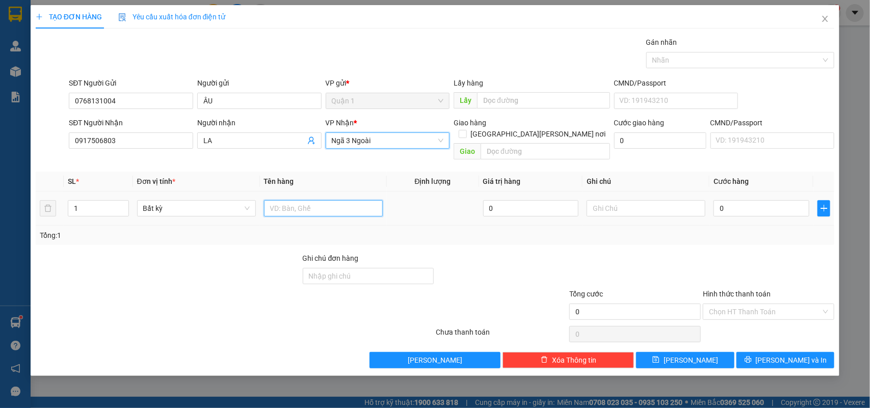
click at [309, 200] on input "text" at bounding box center [323, 208] width 119 height 16
type input "1 BỊCH ĐEN"
type input "2"
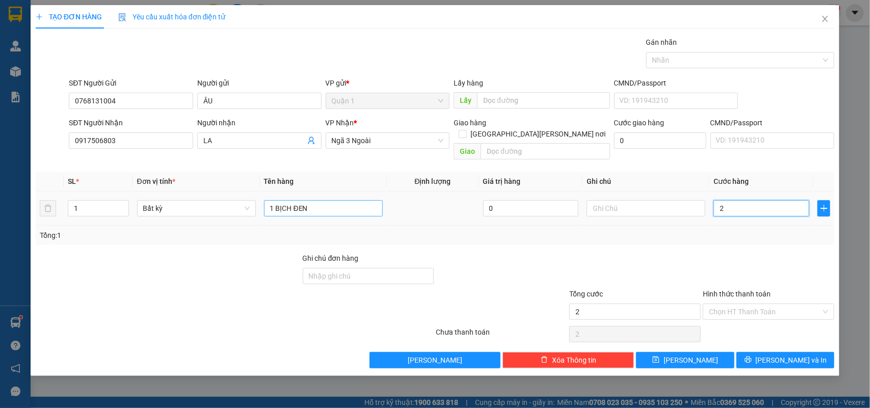
type input "20"
type input "20.000"
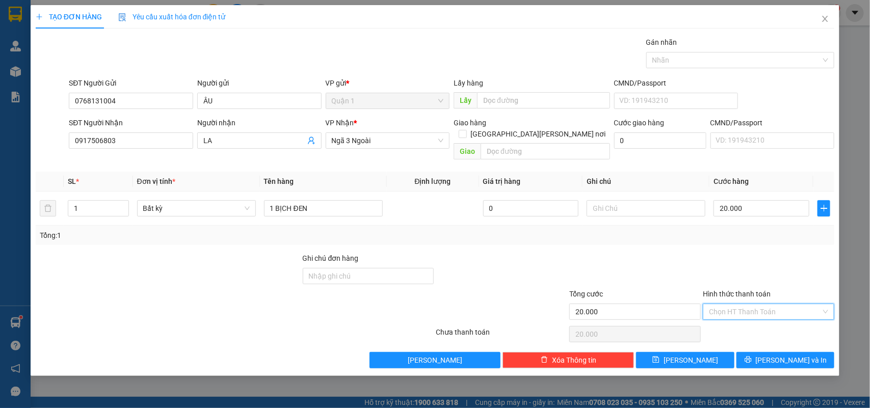
click at [742, 305] on input "Hình thức thanh toán" at bounding box center [765, 311] width 112 height 15
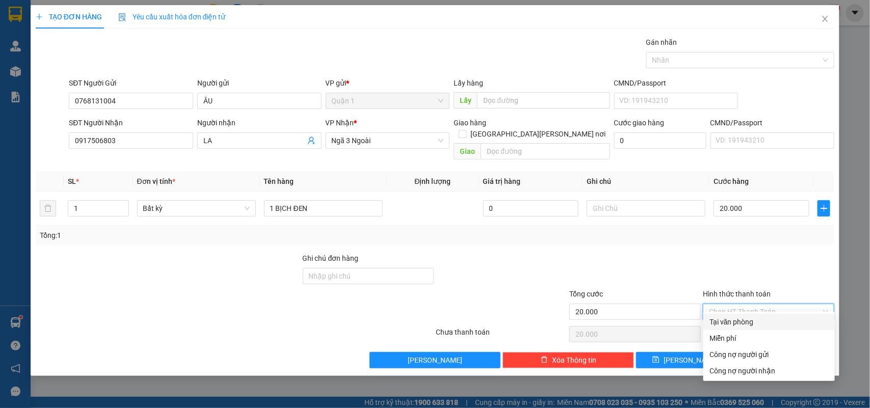
click at [734, 314] on div "Tại văn phòng" at bounding box center [769, 322] width 132 height 16
type input "0"
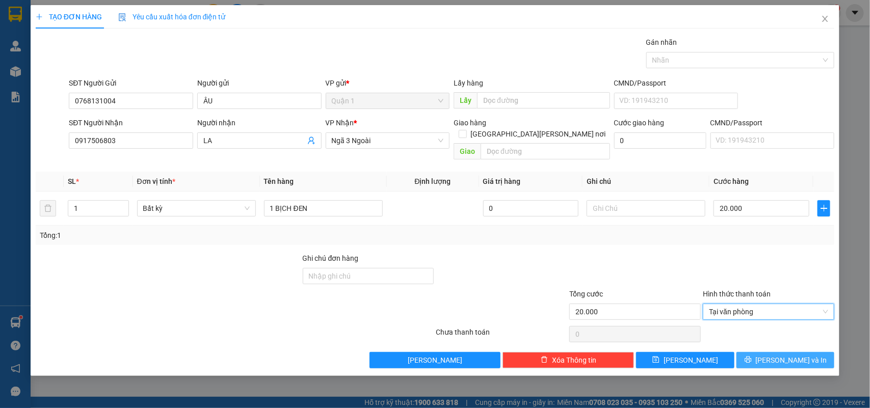
drag, startPoint x: 783, startPoint y: 344, endPoint x: 801, endPoint y: 348, distance: 18.7
click at [784, 355] on span "Lưu và In" at bounding box center [791, 360] width 71 height 11
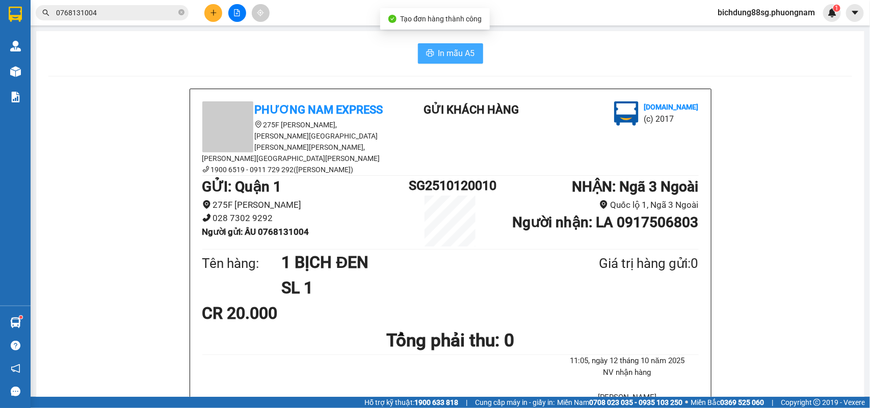
click at [438, 57] on span "In mẫu A5" at bounding box center [456, 53] width 37 height 13
click at [215, 13] on icon "plus" at bounding box center [214, 12] width 6 height 1
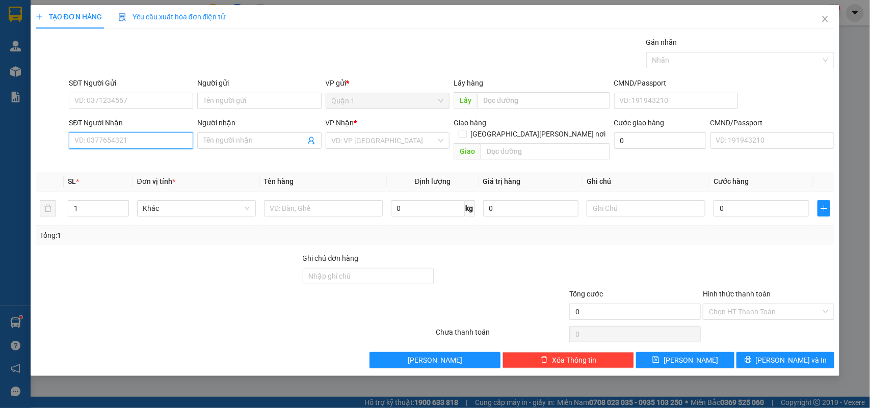
click at [118, 142] on input "SĐT Người Nhận" at bounding box center [131, 141] width 124 height 16
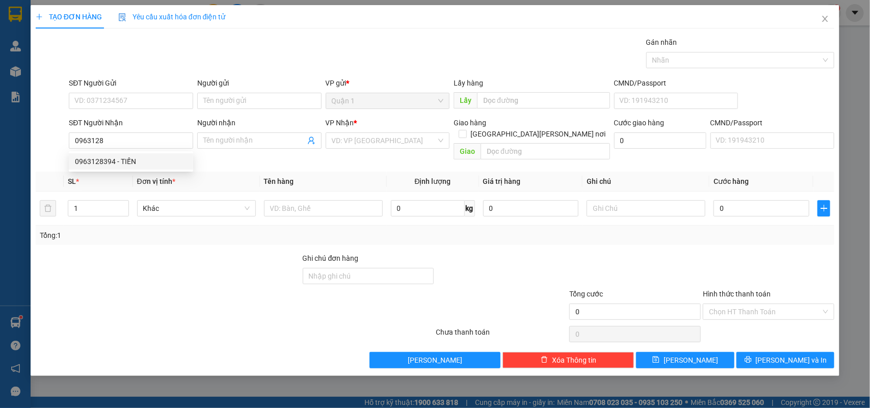
click at [110, 151] on div "0963128394 0963128394 - TIẾN" at bounding box center [131, 161] width 124 height 20
click at [112, 159] on div "Transit Pickup Surcharge Ids Transit Deliver Surcharge Ids Transit Deliver Surc…" at bounding box center [435, 203] width 799 height 332
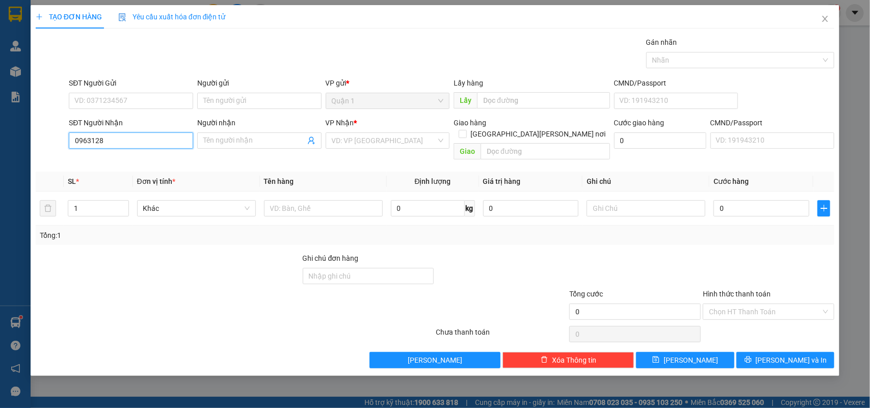
click at [134, 139] on input "0963128" at bounding box center [131, 141] width 124 height 16
click at [128, 161] on div "0963128394 - TIẾN" at bounding box center [131, 161] width 112 height 11
type input "0963128394"
type input "TIẾN"
checkbox input "true"
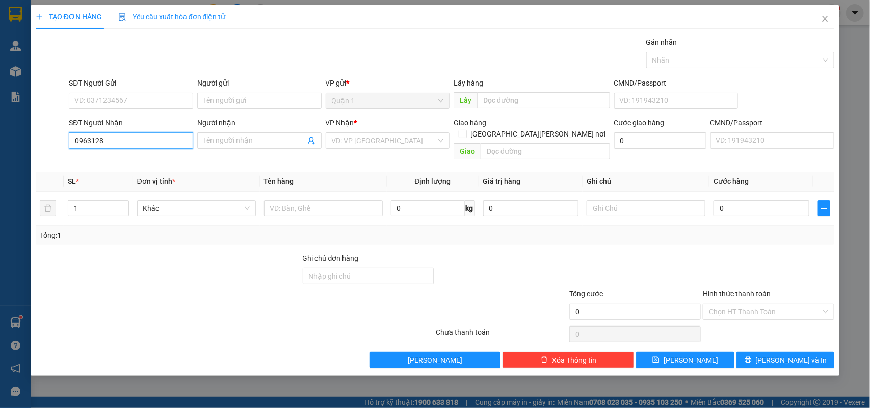
type input "TÒA OC3 [PERSON_NAME][GEOGRAPHIC_DATA][PERSON_NAME]"
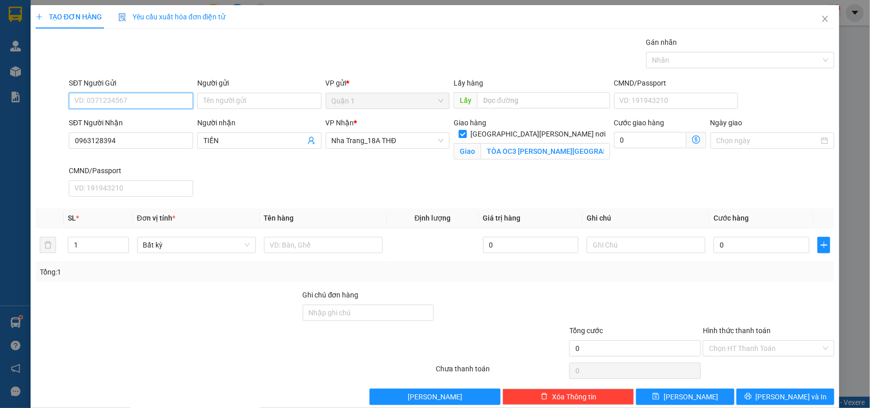
click at [141, 96] on input "SĐT Người Gửi" at bounding box center [131, 101] width 124 height 16
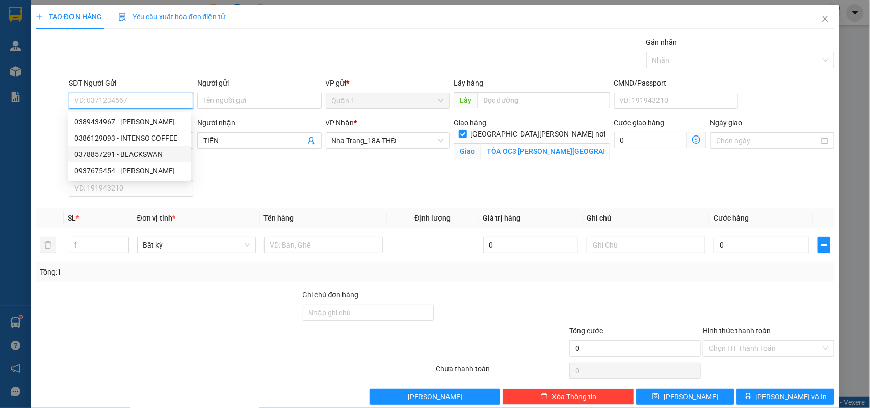
click at [144, 154] on div "0378857291 - BLACKSWAN" at bounding box center [129, 154] width 111 height 11
type input "0378857291"
type input "BLACKSWAN"
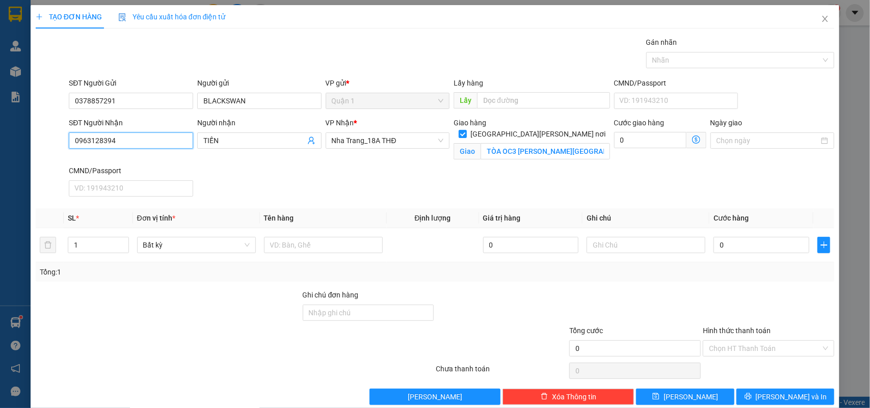
click at [133, 133] on input "0963128394" at bounding box center [131, 141] width 124 height 16
click at [291, 240] on input "text" at bounding box center [323, 245] width 119 height 16
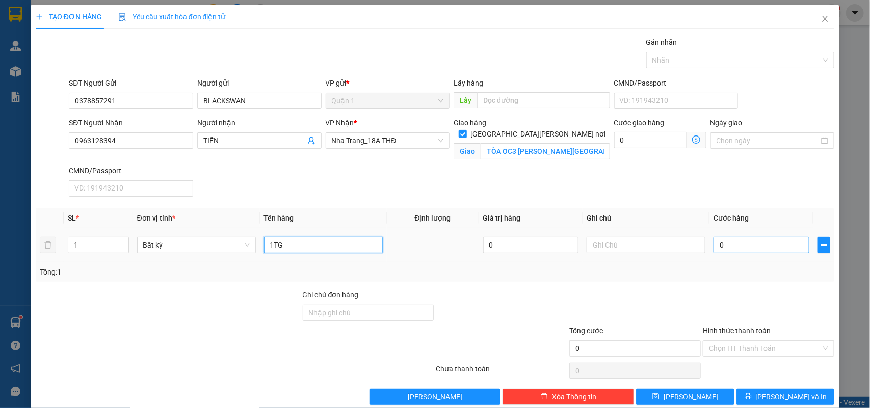
type input "1TG"
click at [747, 246] on input "0" at bounding box center [762, 245] width 96 height 16
type input "4"
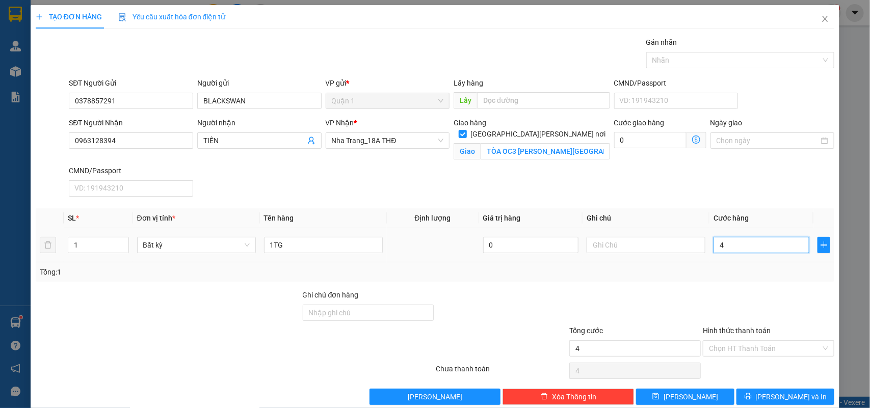
type input "40"
type input "40.000"
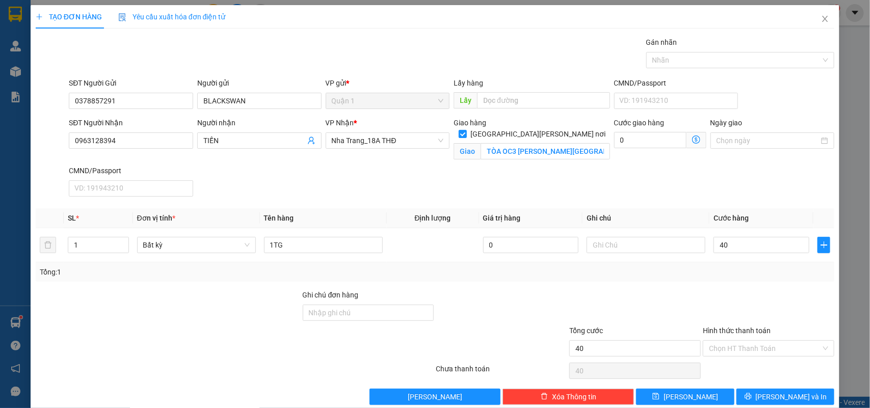
type input "40.000"
click at [757, 389] on div "Transit Pickup Surcharge Ids Transit Deliver Surcharge Ids Transit Deliver Surc…" at bounding box center [435, 221] width 799 height 369
click at [761, 394] on button "Lưu và In" at bounding box center [786, 397] width 98 height 16
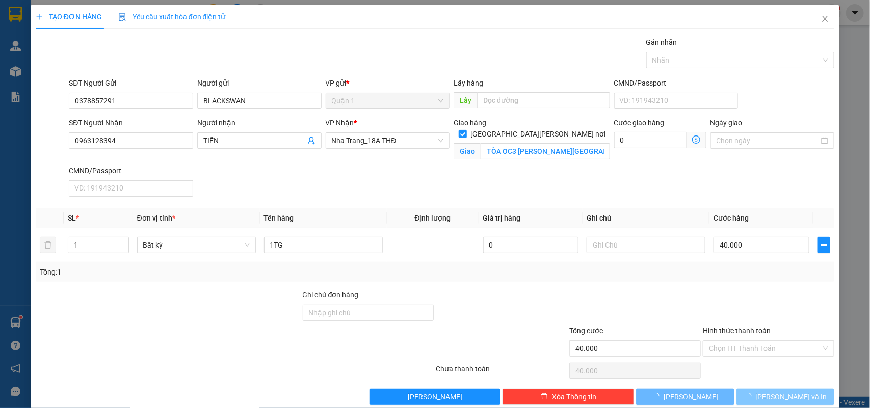
click at [753, 395] on icon "loading" at bounding box center [748, 396] width 9 height 9
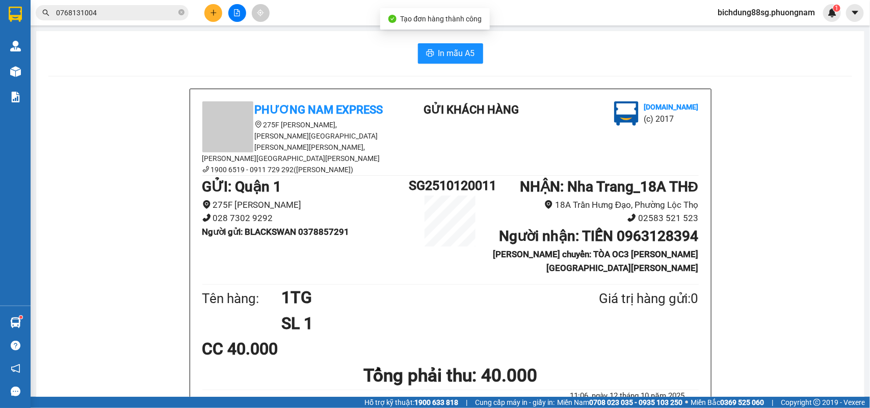
click at [399, 23] on div "Tạo đơn hàng thành công" at bounding box center [435, 18] width 94 height 11
drag, startPoint x: 413, startPoint y: 32, endPoint x: 433, endPoint y: 52, distance: 28.1
click at [438, 52] on span "In mẫu A5" at bounding box center [456, 53] width 37 height 13
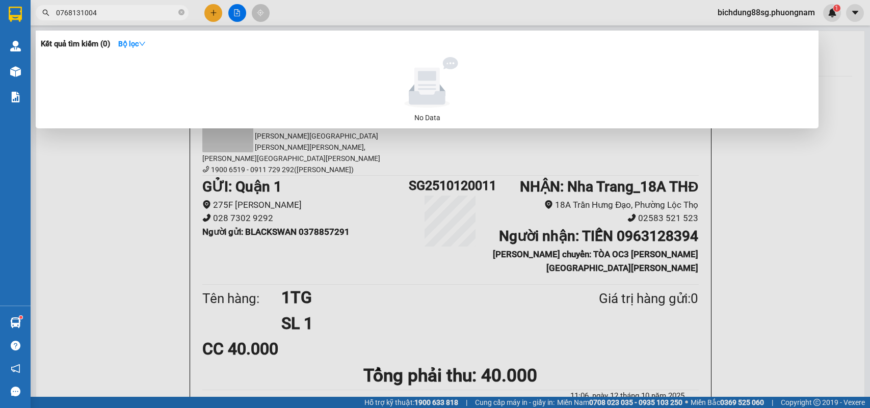
click at [125, 10] on input "0768131004" at bounding box center [116, 12] width 120 height 11
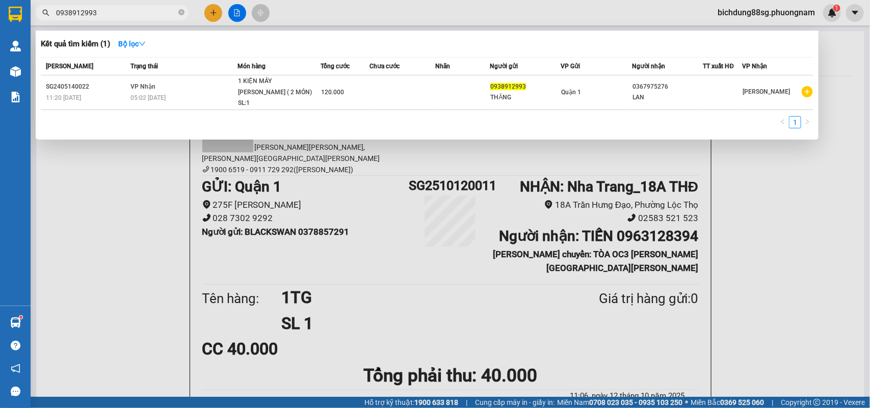
click at [113, 17] on input "0938912993" at bounding box center [116, 12] width 120 height 11
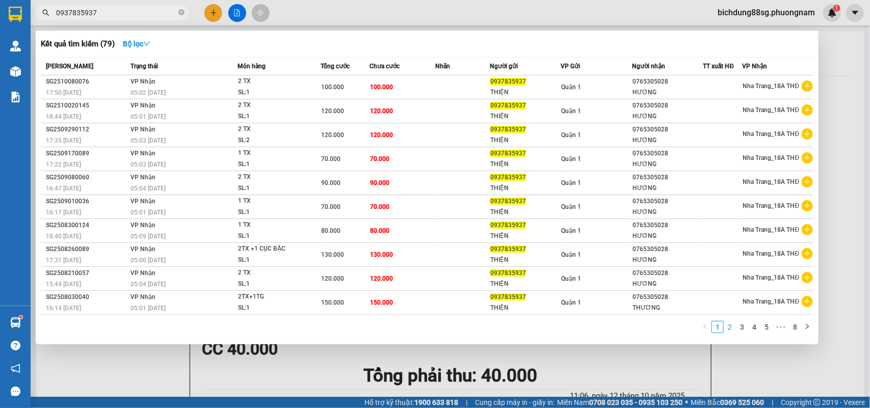
type input "0937835937"
click at [730, 328] on link "2" at bounding box center [729, 327] width 11 height 11
click at [736, 325] on ul "1 2 3 4 5 ••• 8" at bounding box center [756, 327] width 114 height 12
click at [738, 325] on link "3" at bounding box center [742, 327] width 11 height 11
click at [748, 326] on link "3" at bounding box center [742, 327] width 11 height 11
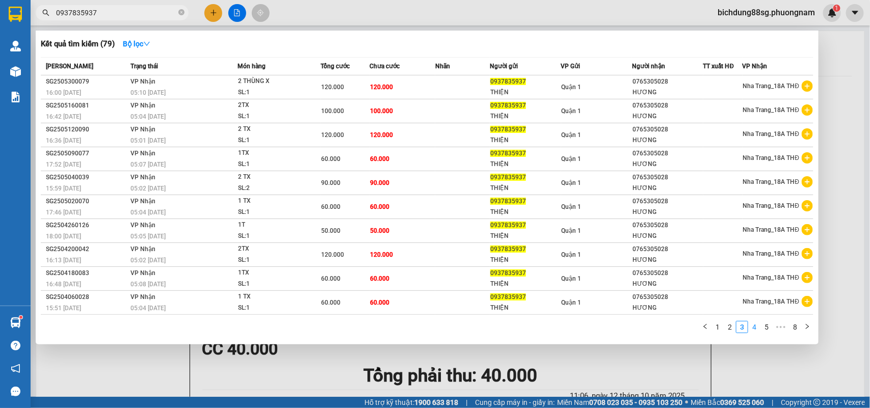
click at [750, 326] on link "4" at bounding box center [754, 327] width 11 height 11
click at [136, 376] on div at bounding box center [435, 204] width 870 height 408
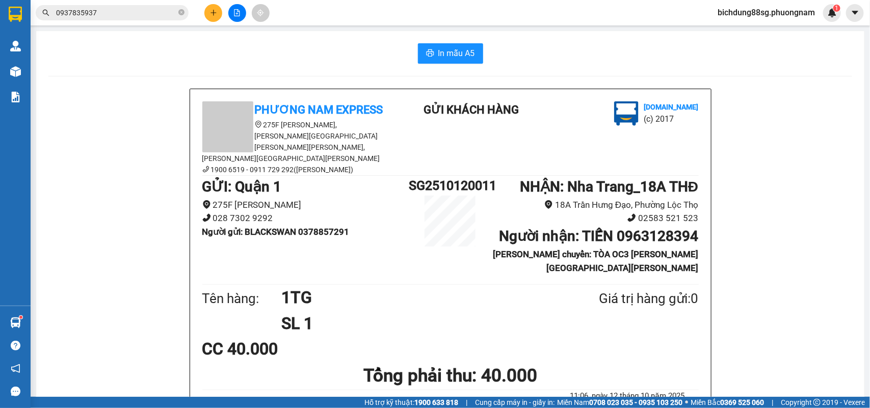
click at [255, 50] on div "In mẫu A5" at bounding box center [450, 53] width 804 height 20
click at [250, 44] on div "In mẫu A5" at bounding box center [450, 53] width 804 height 20
